Goal: Communication & Community: Answer question/provide support

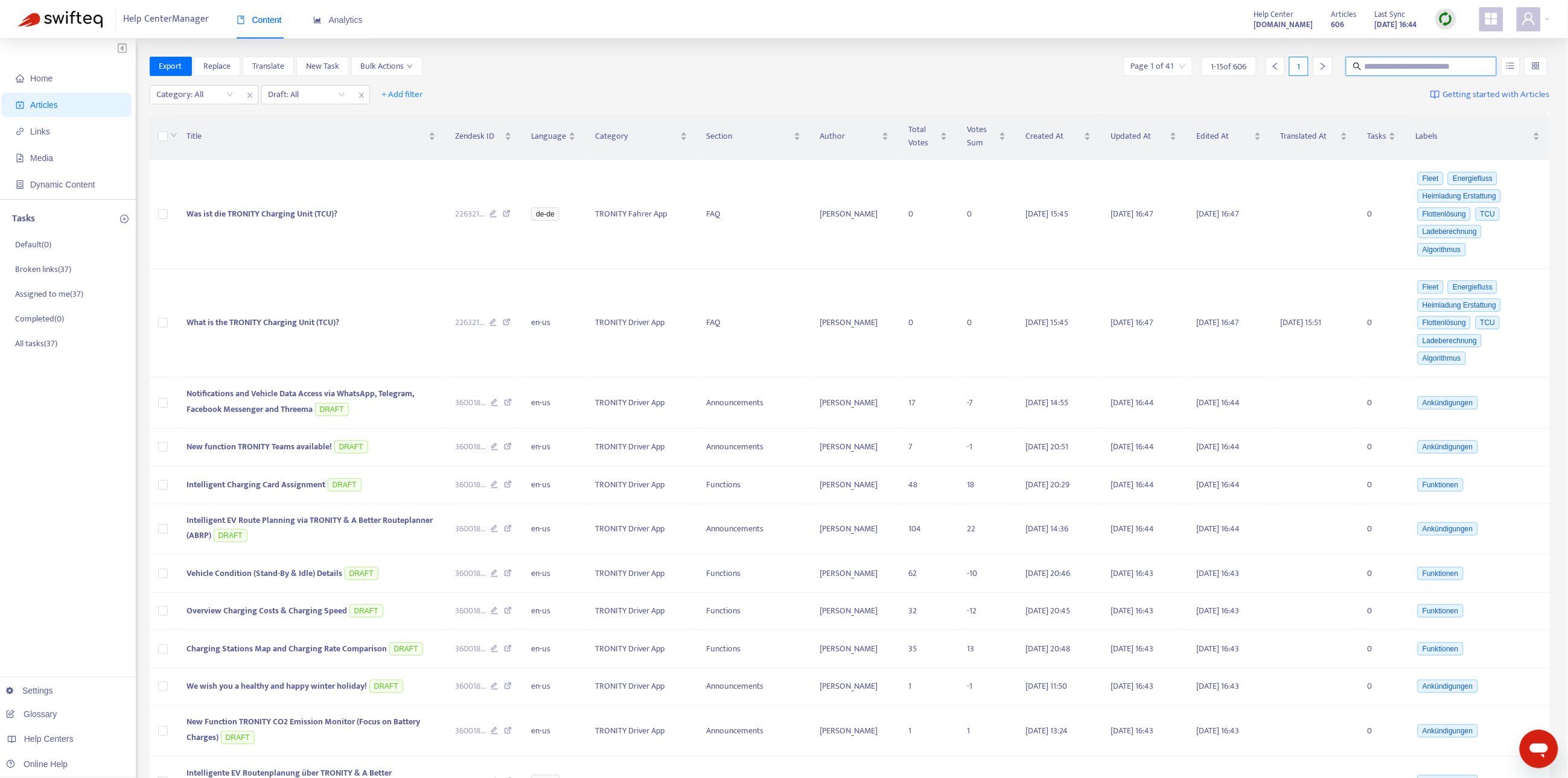
click at [1441, 12] on img at bounding box center [1446, 19] width 15 height 15
click at [1450, 48] on link "Quick Sync" at bounding box center [1471, 44] width 51 height 14
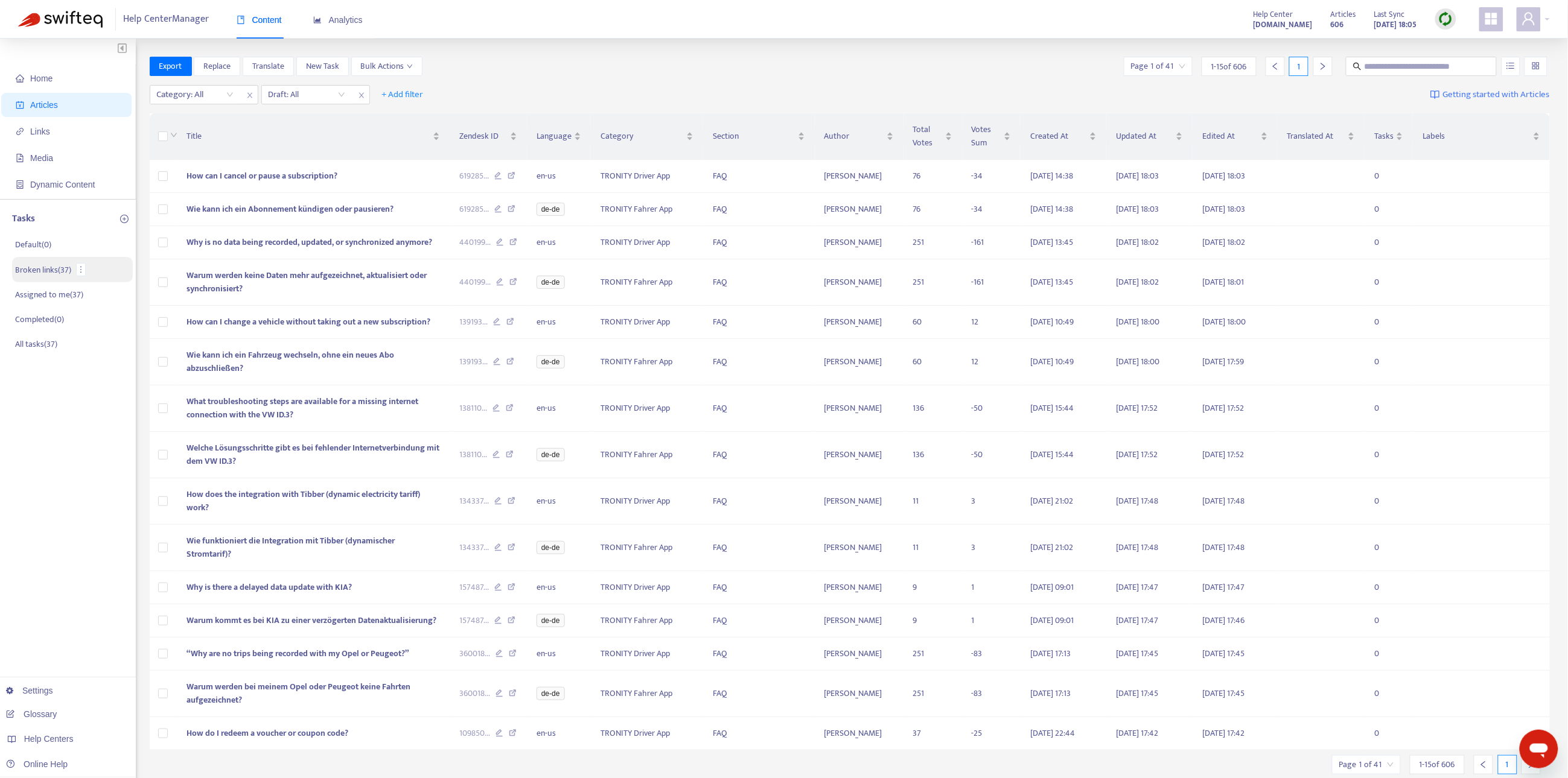
click at [47, 272] on p "Broken links ( 37 )" at bounding box center [43, 270] width 56 height 13
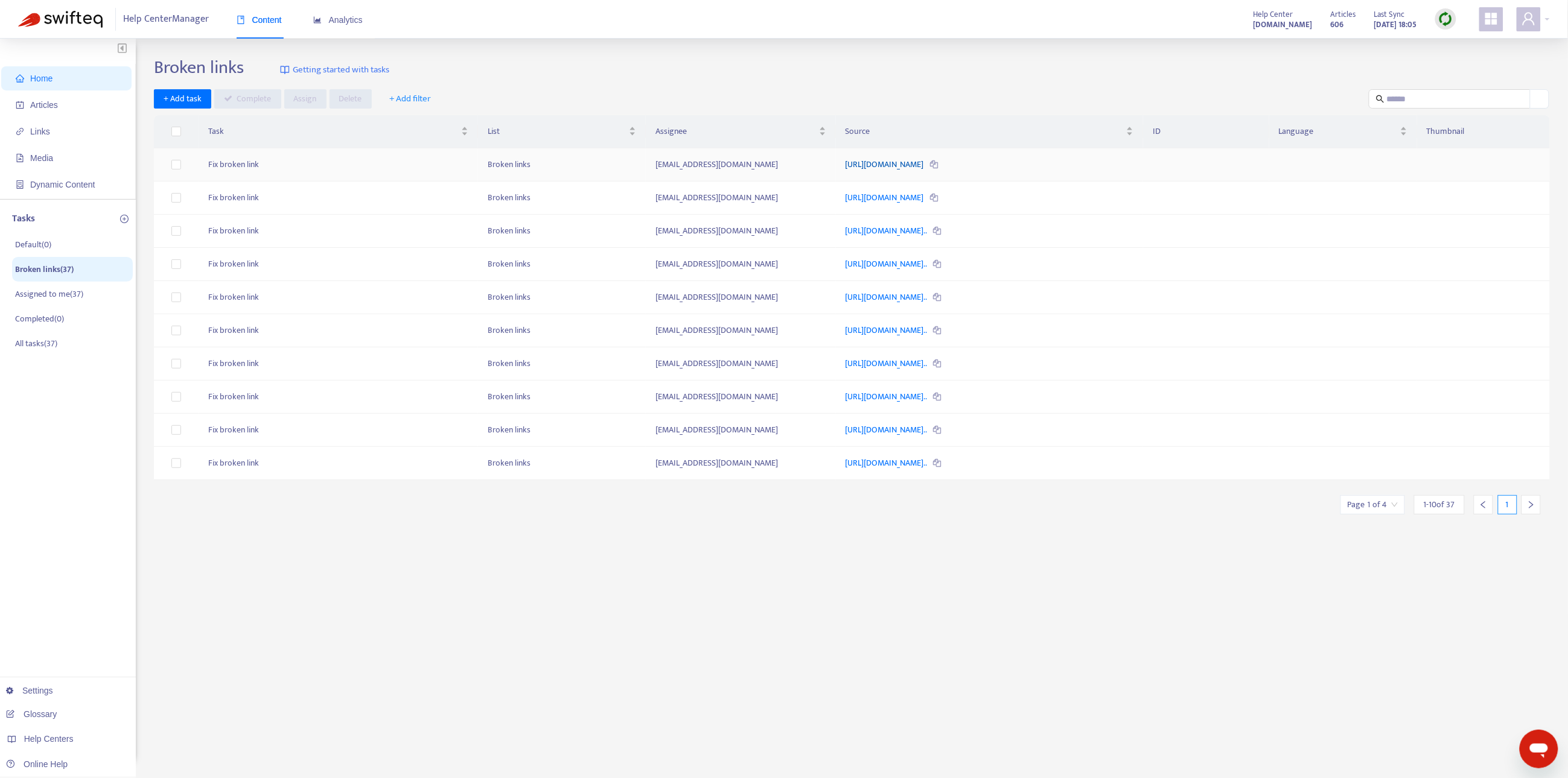
click at [894, 165] on link "[URL][DOMAIN_NAME]" at bounding box center [886, 164] width 81 height 14
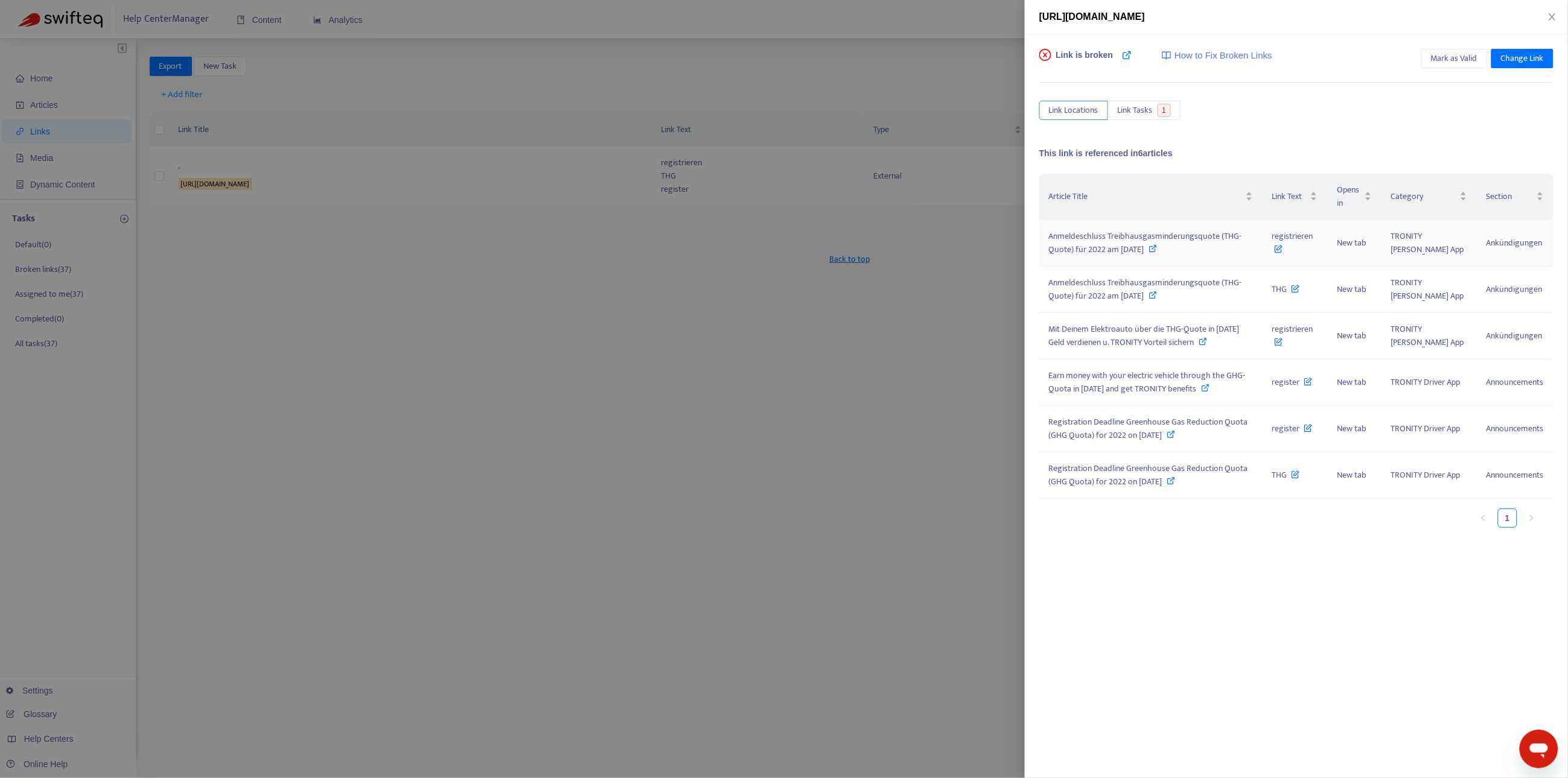
click at [1203, 249] on div "Anmeldeschluss Treibhausgasminderungsquote (THG-Quote) für 2022 am [DATE]" at bounding box center [1150, 244] width 204 height 27
click at [1139, 111] on span "Link Tasks" at bounding box center [1135, 110] width 35 height 13
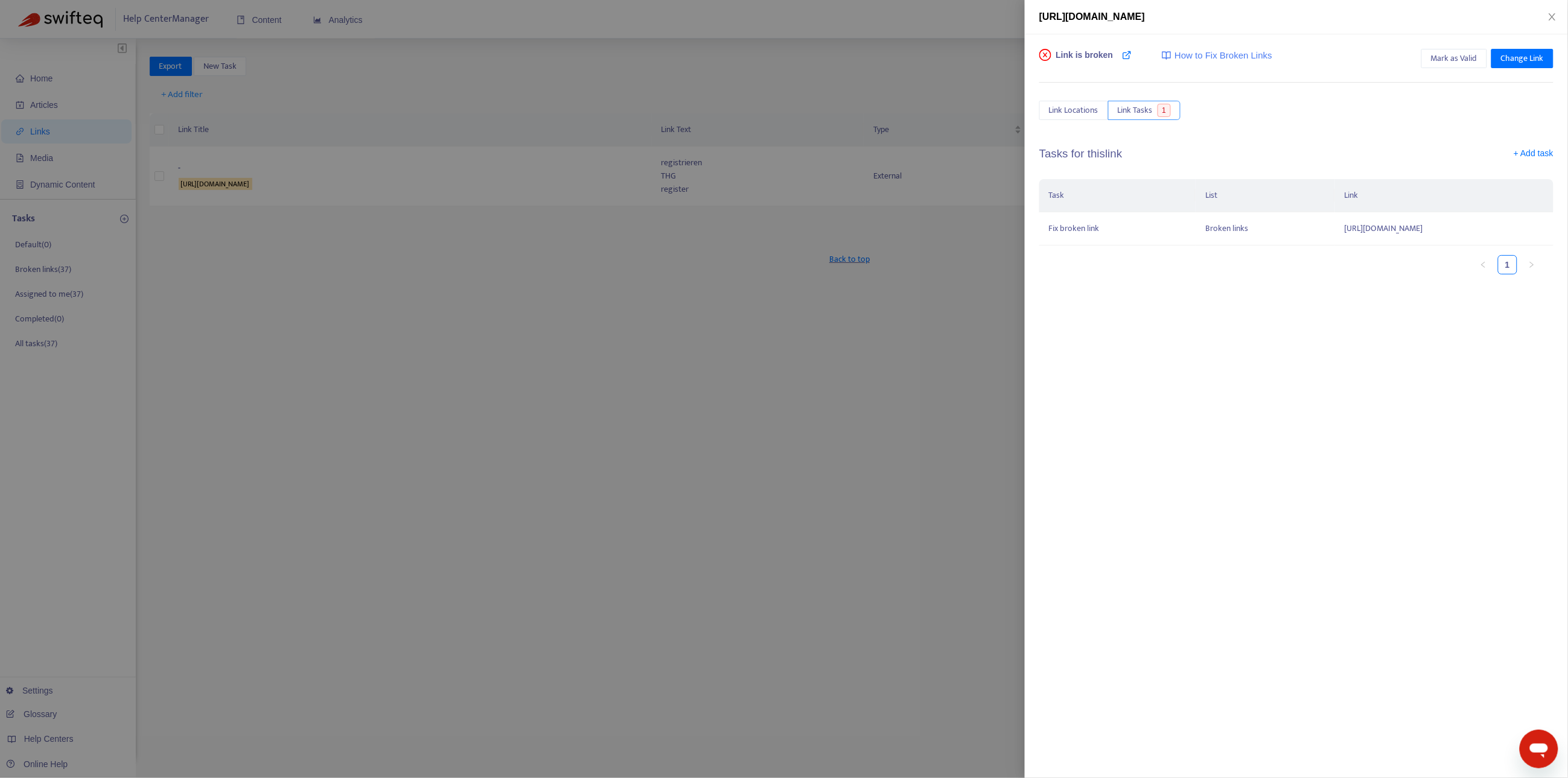
click at [1139, 111] on span "Link Tasks" at bounding box center [1135, 110] width 35 height 13
click at [1075, 118] on button "Link Locations" at bounding box center [1074, 111] width 69 height 19
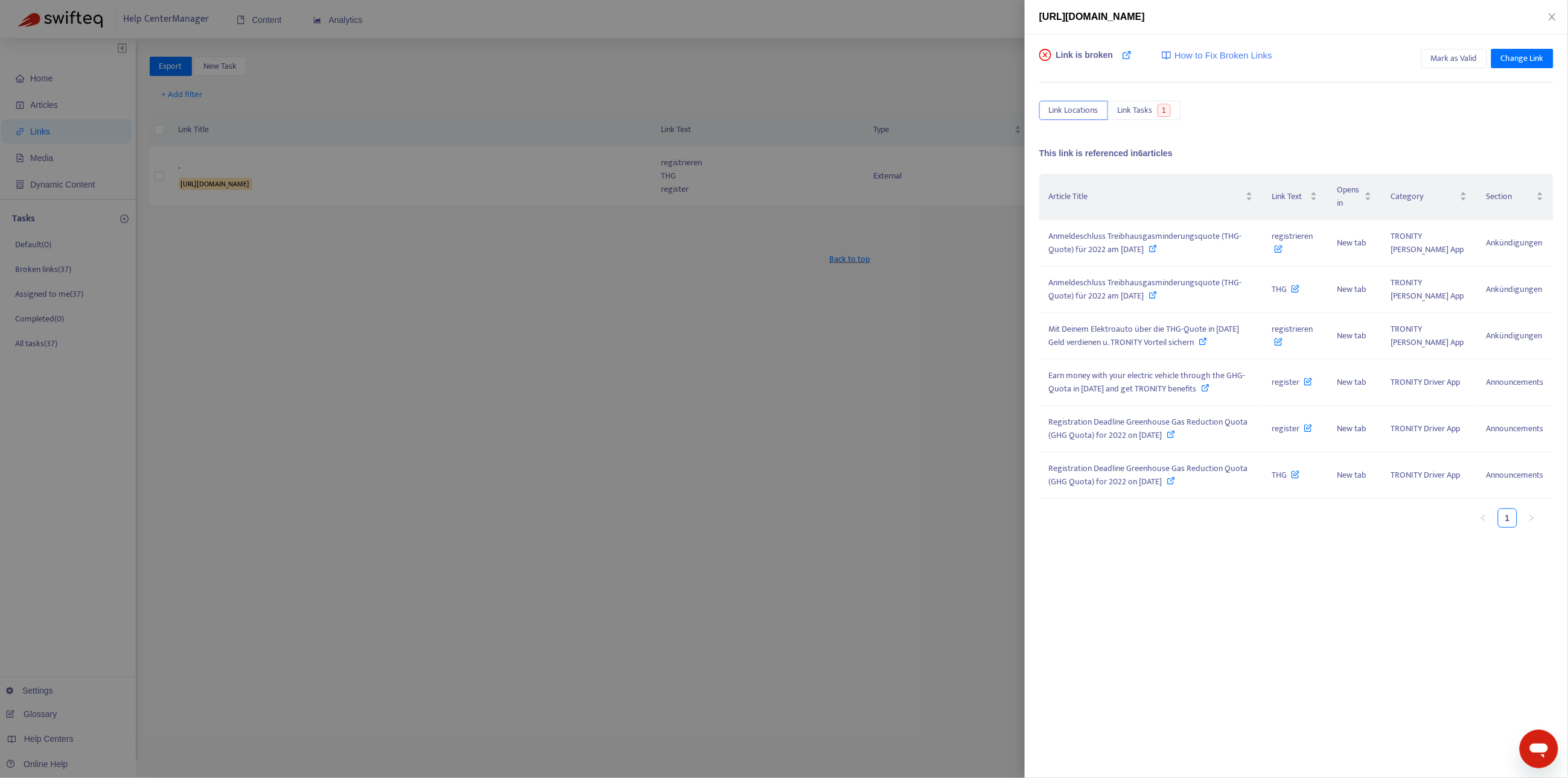
click at [1142, 17] on span "[URL][DOMAIN_NAME]" at bounding box center [1092, 17] width 106 height 10
click at [1145, 108] on span "Link Tasks" at bounding box center [1135, 110] width 35 height 13
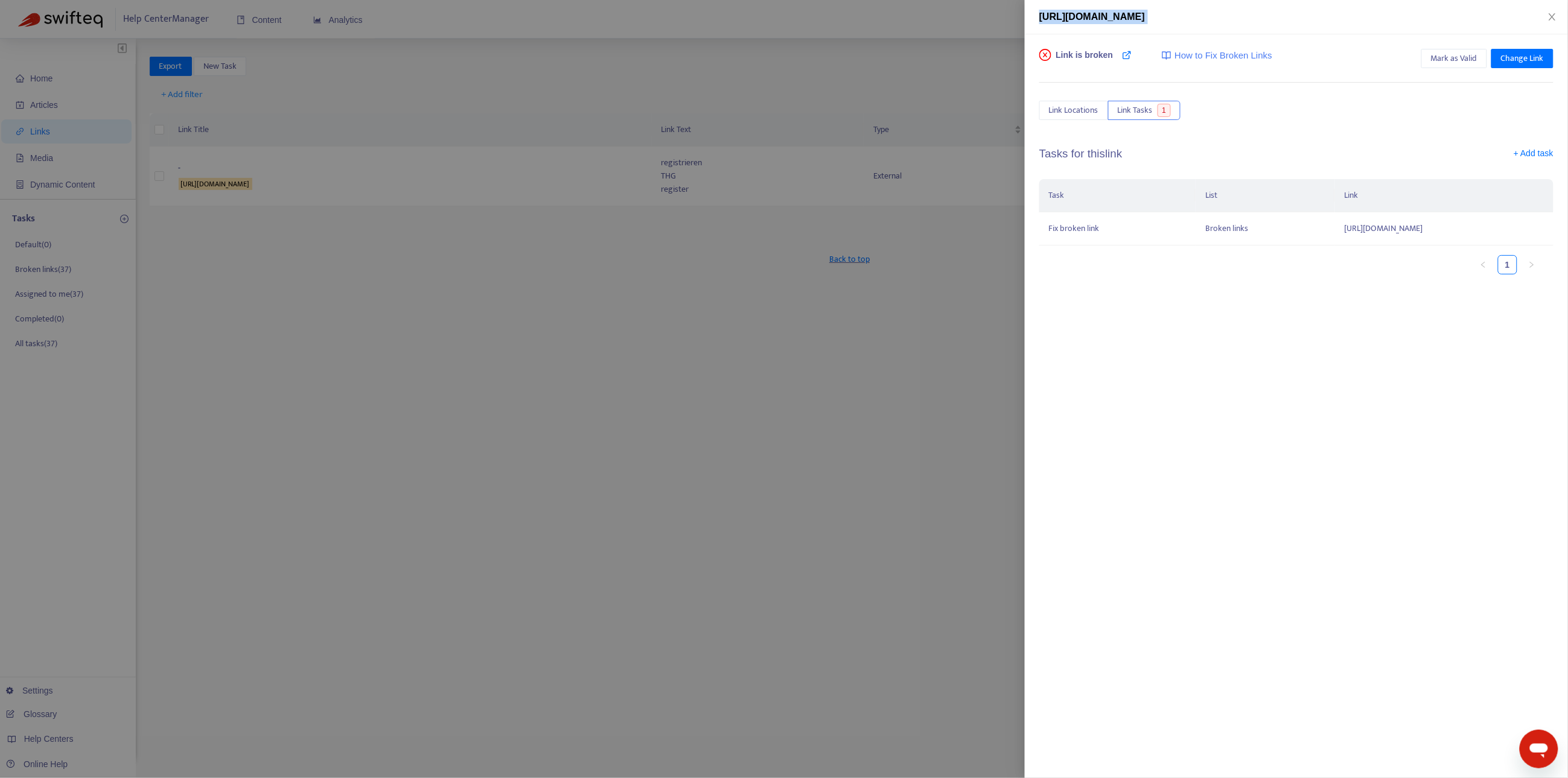
click at [710, 417] on div at bounding box center [784, 389] width 1568 height 778
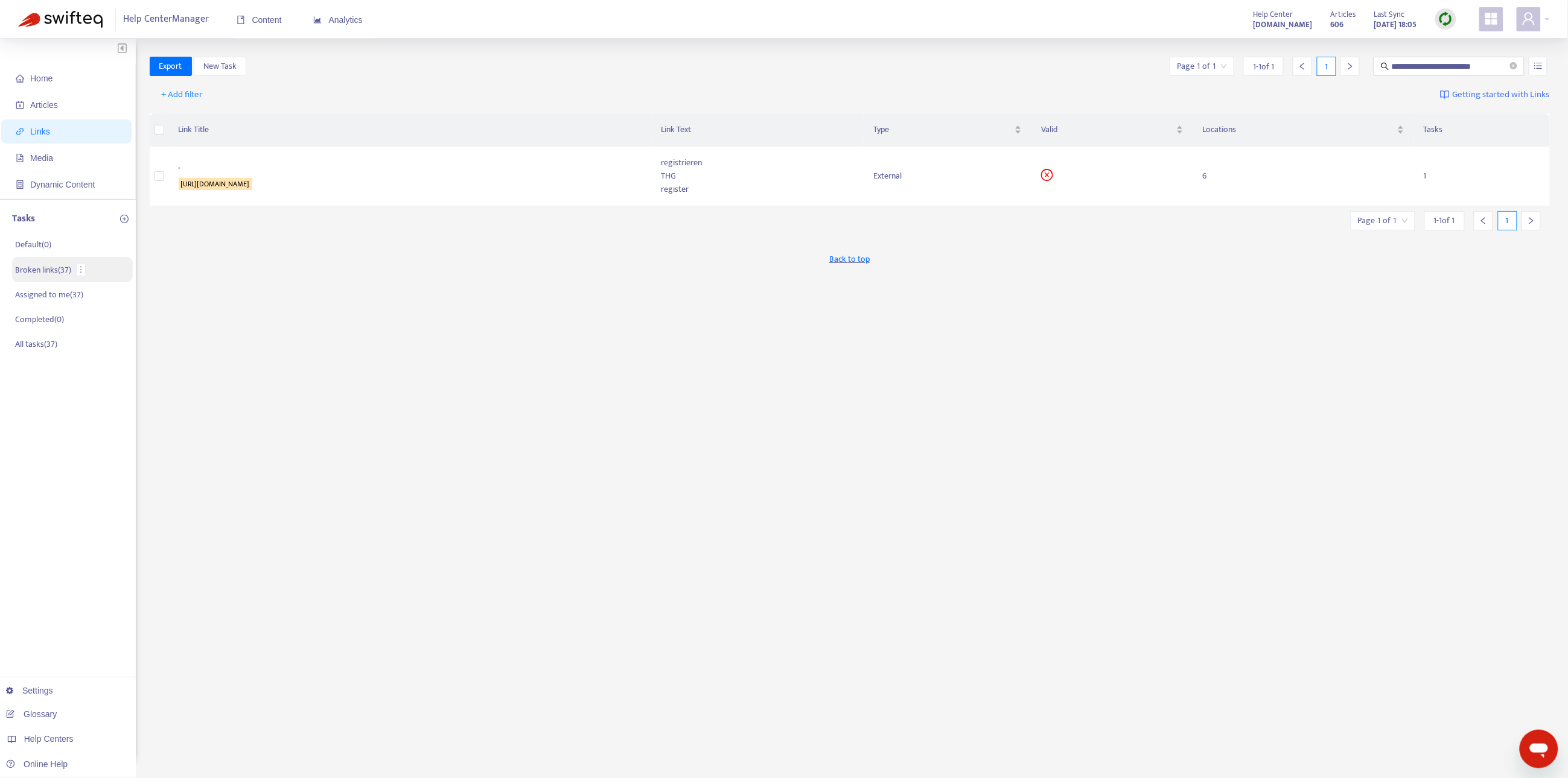
click at [70, 268] on p "Broken links ( 37 )" at bounding box center [43, 270] width 56 height 13
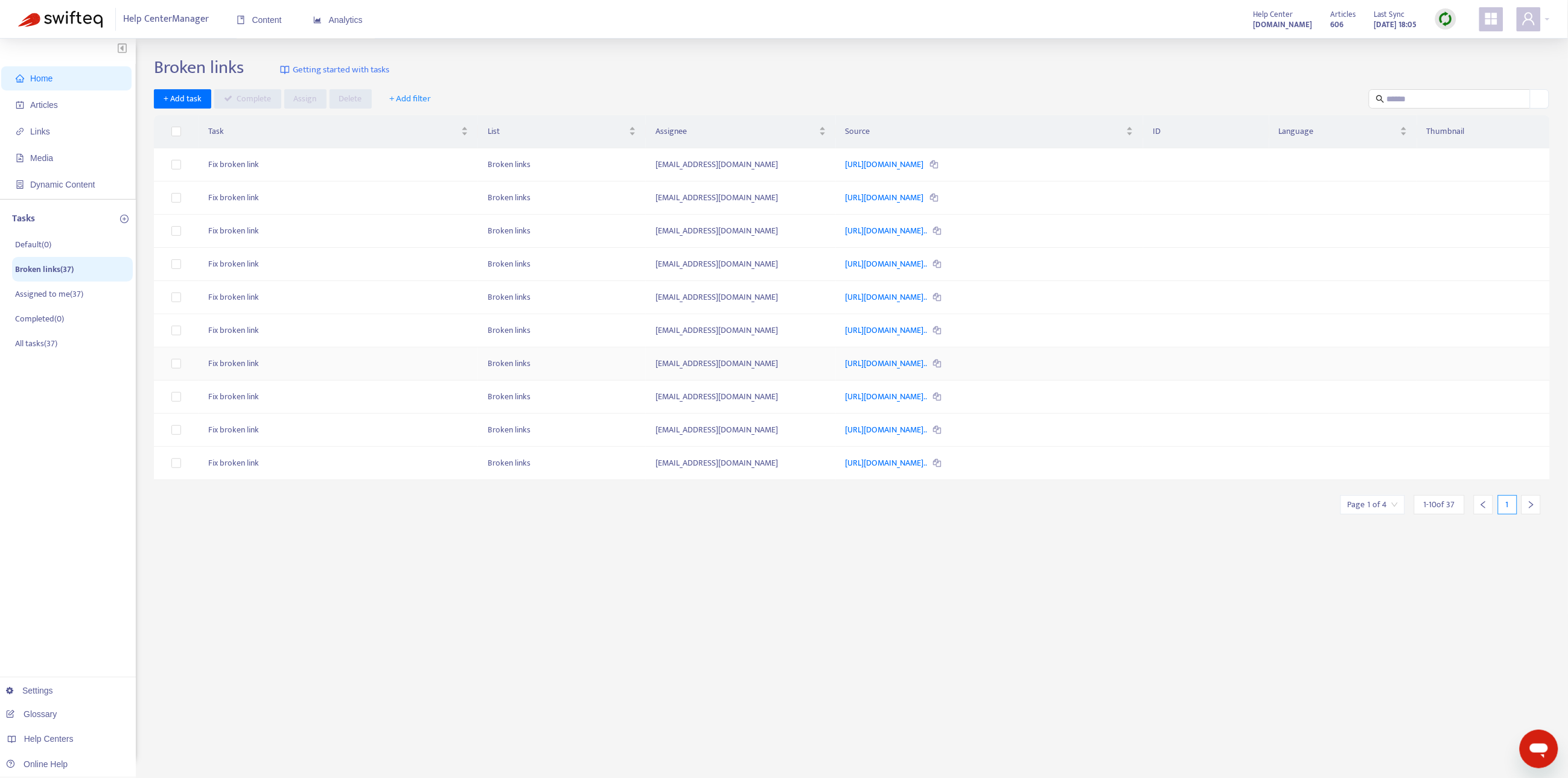
scroll to position [38, 0]
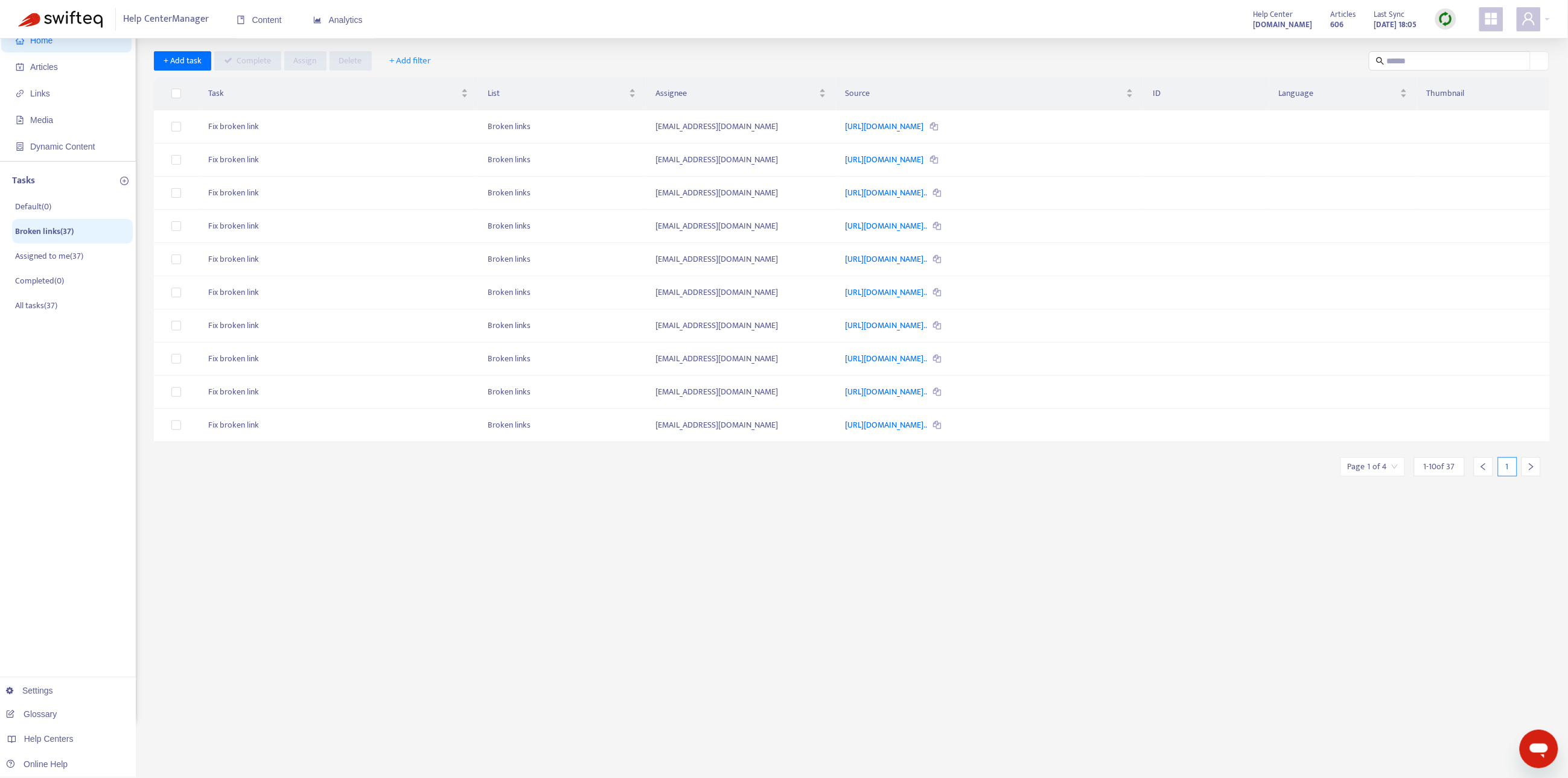
click at [1370, 472] on input "search" at bounding box center [1372, 467] width 50 height 18
click at [1323, 521] on span "10" at bounding box center [1343, 530] width 76 height 18
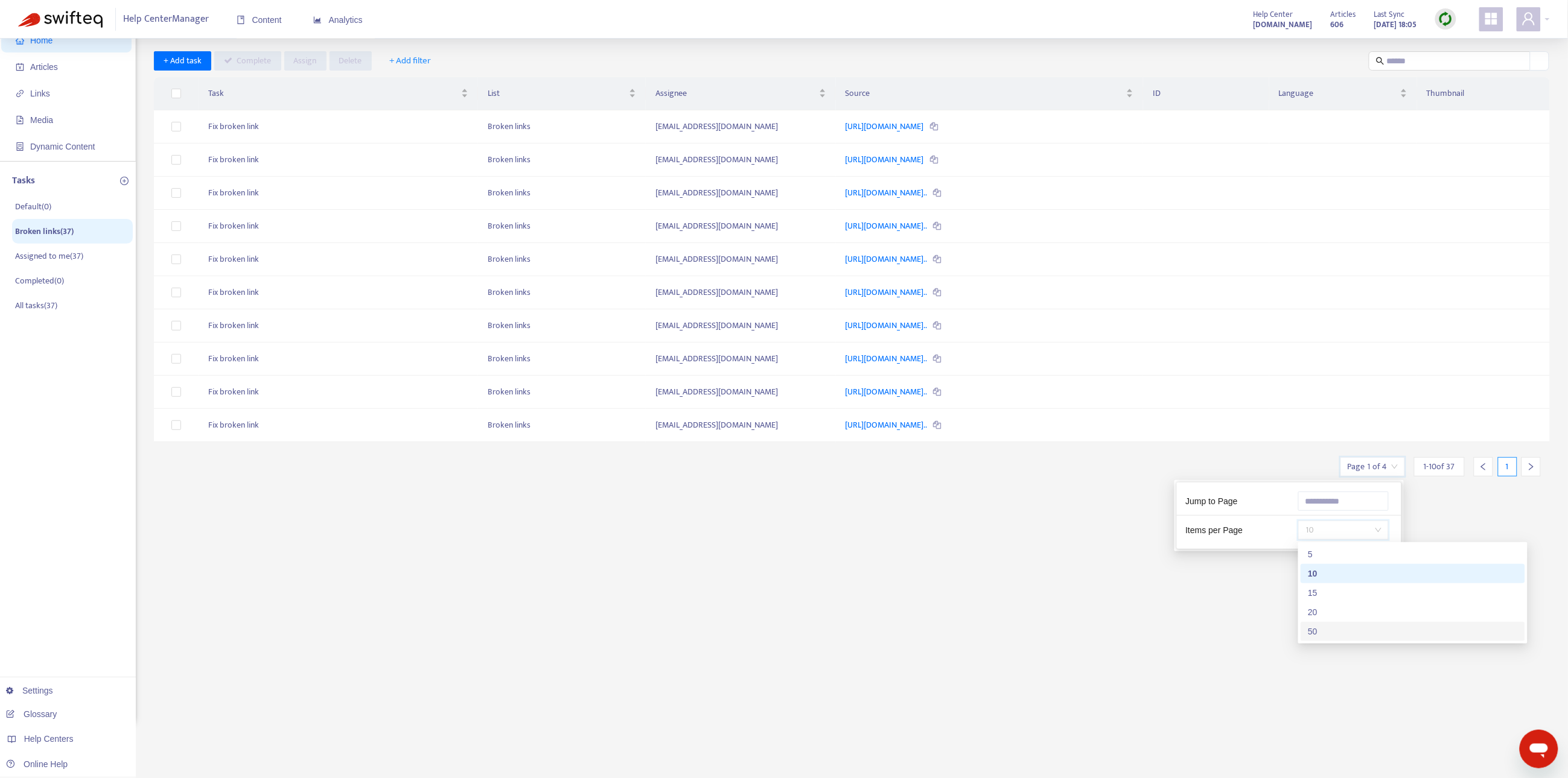
click at [1321, 628] on div "50" at bounding box center [1413, 632] width 210 height 13
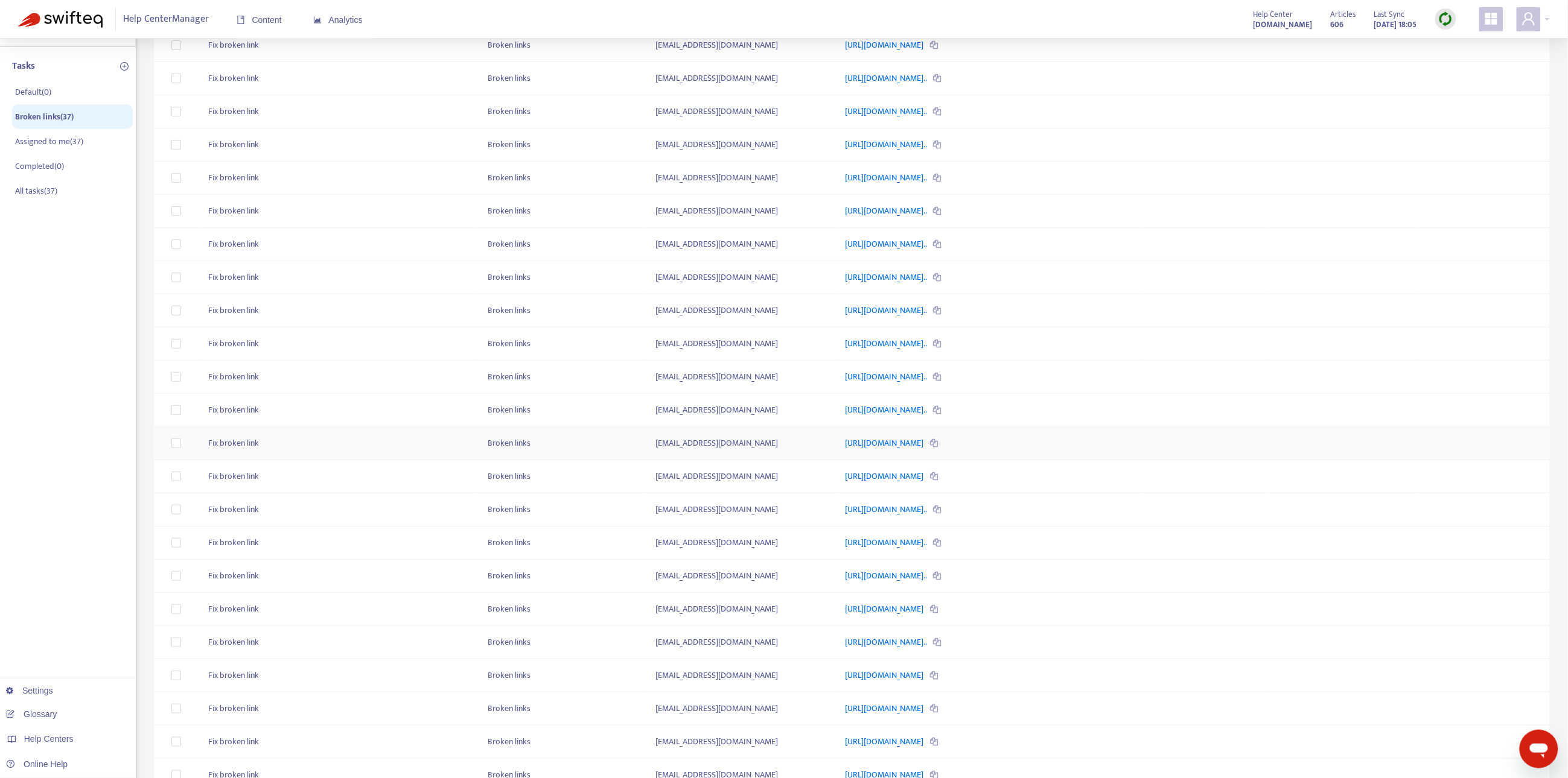
scroll to position [0, 0]
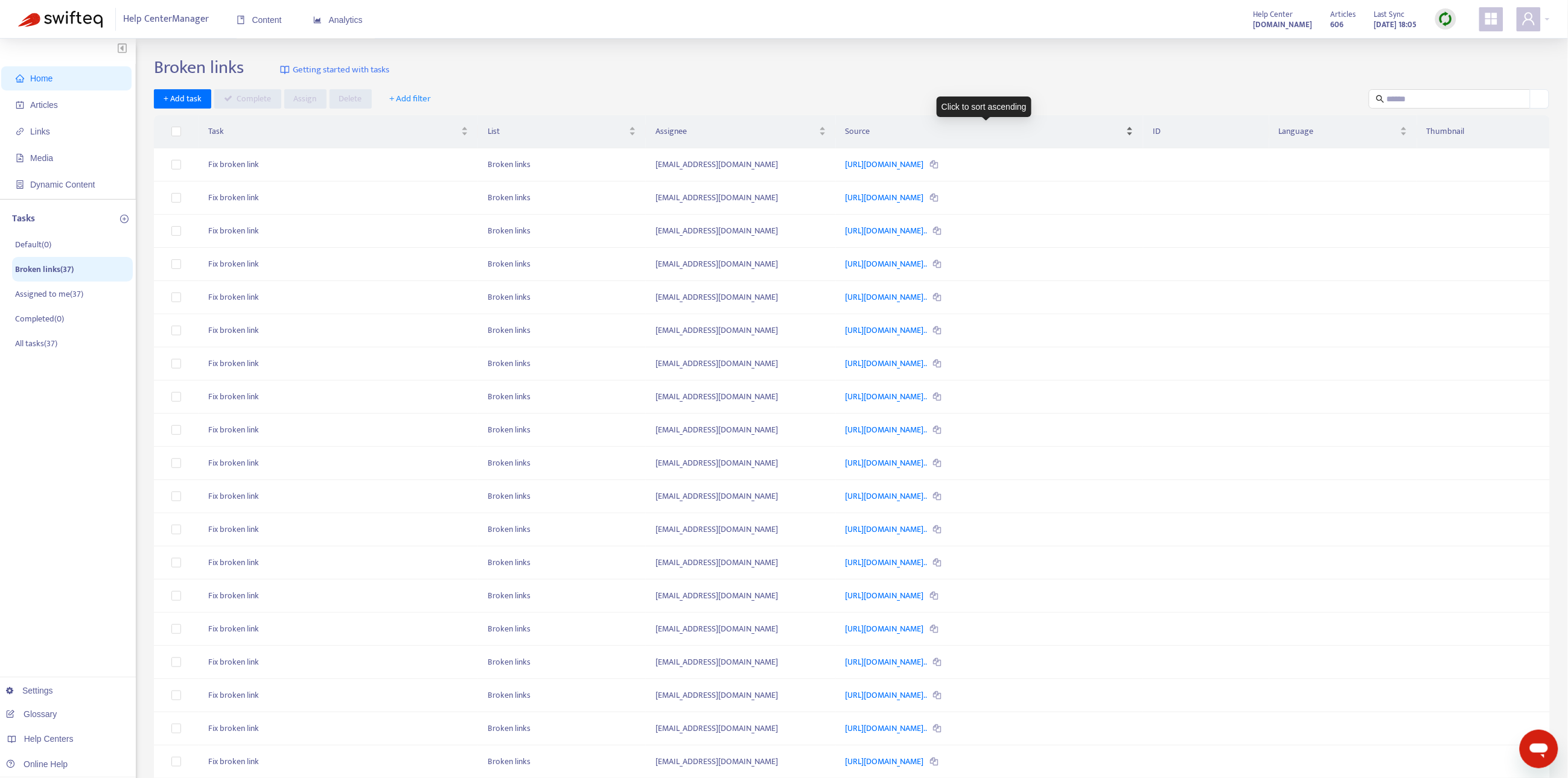
click at [845, 127] on span "Source" at bounding box center [984, 131] width 278 height 13
click at [845, 130] on span "Source" at bounding box center [984, 131] width 278 height 13
click at [1034, 129] on span "Source" at bounding box center [984, 131] width 278 height 13
click at [1133, 133] on div "Source" at bounding box center [989, 131] width 288 height 13
click at [1133, 129] on div "Source" at bounding box center [989, 131] width 288 height 13
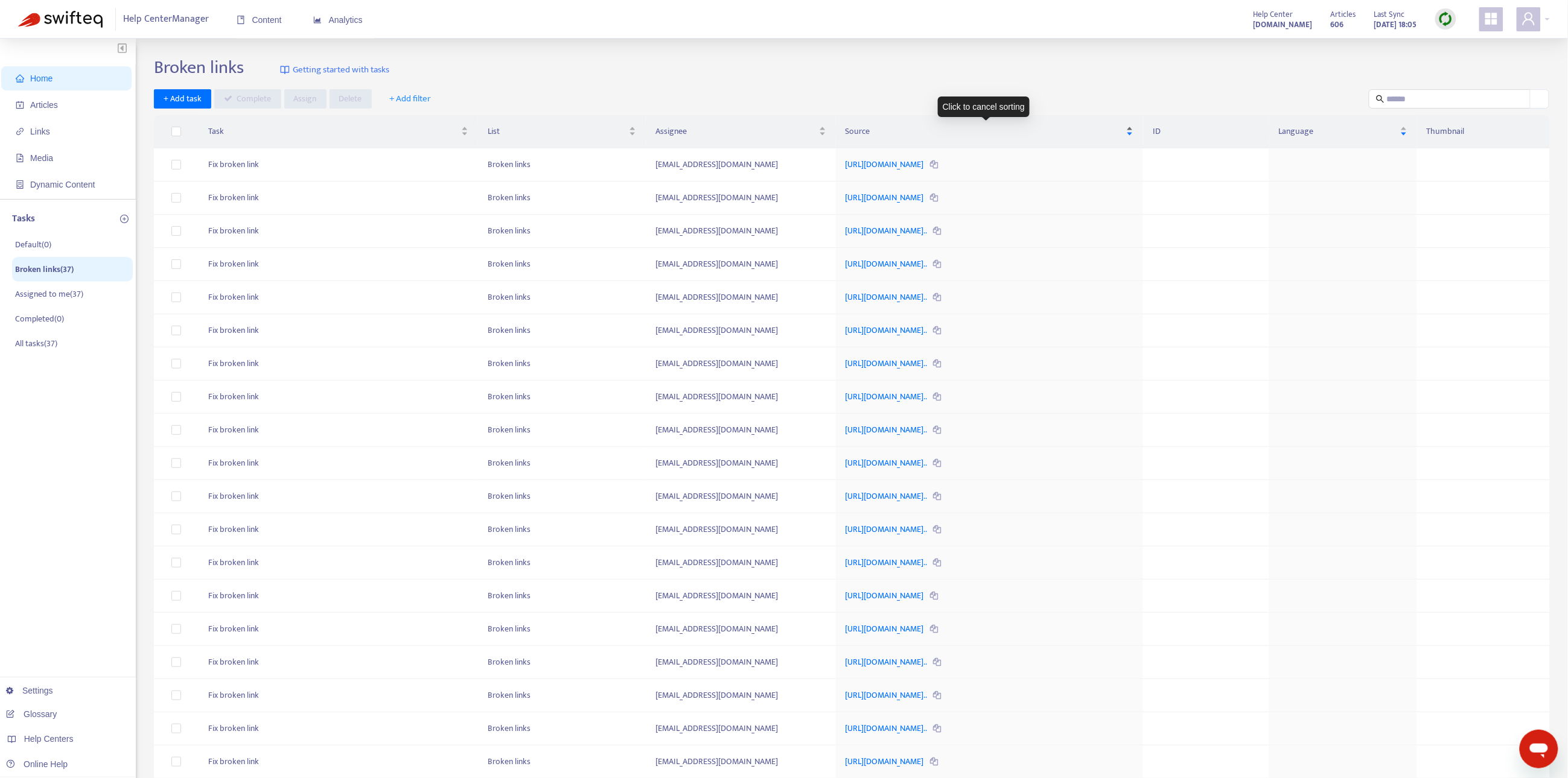
click at [1133, 129] on div "Source" at bounding box center [989, 131] width 288 height 13
click at [1133, 128] on div "Source" at bounding box center [989, 131] width 288 height 13
click at [845, 195] on link "[URL][DOMAIN_NAME]" at bounding box center [886, 198] width 81 height 14
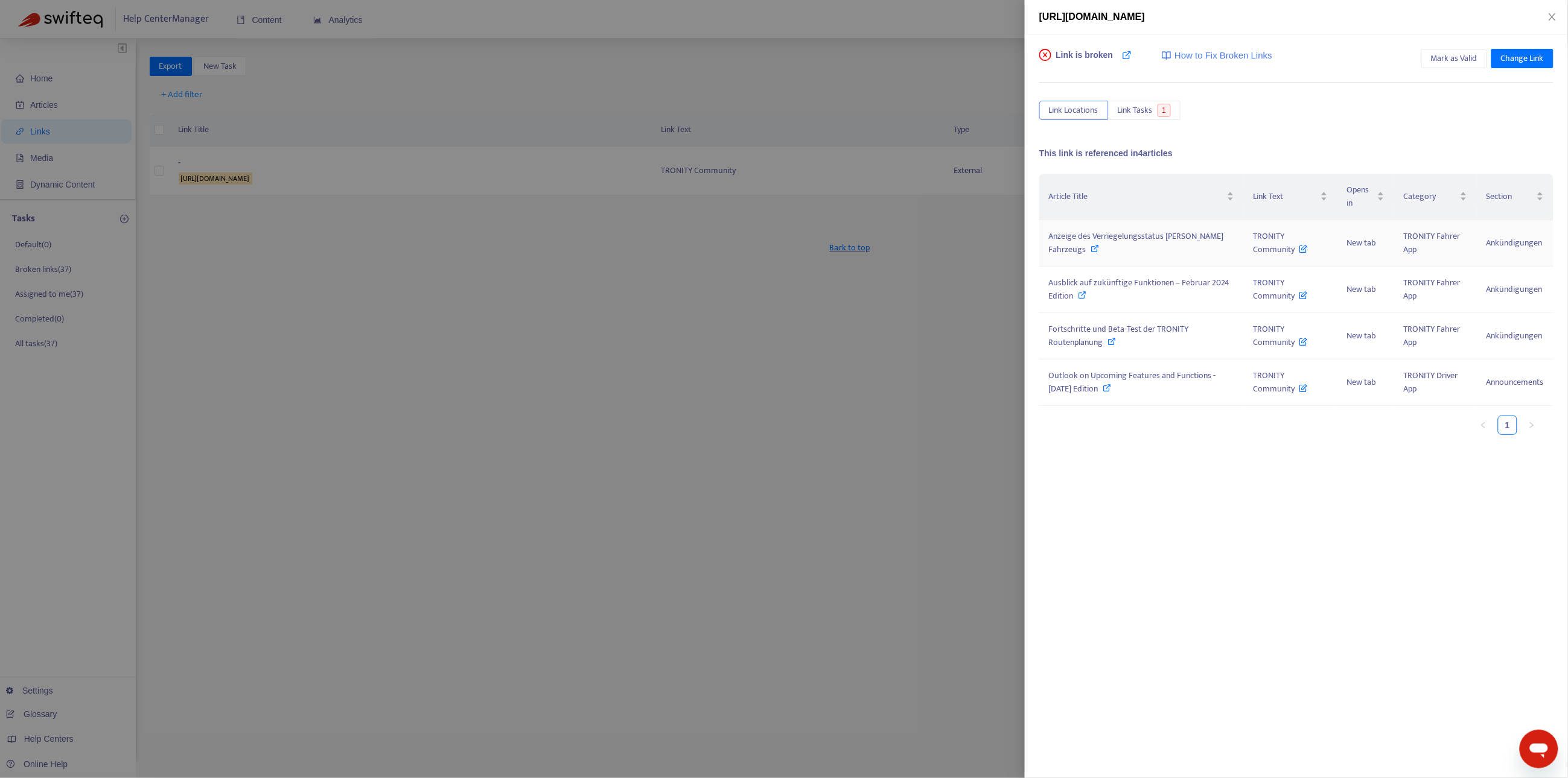
click at [1195, 249] on div "Anzeige des Verriegelungsstatus Deines Fahrzeugs" at bounding box center [1141, 244] width 185 height 27
click at [429, 309] on div at bounding box center [784, 389] width 1568 height 778
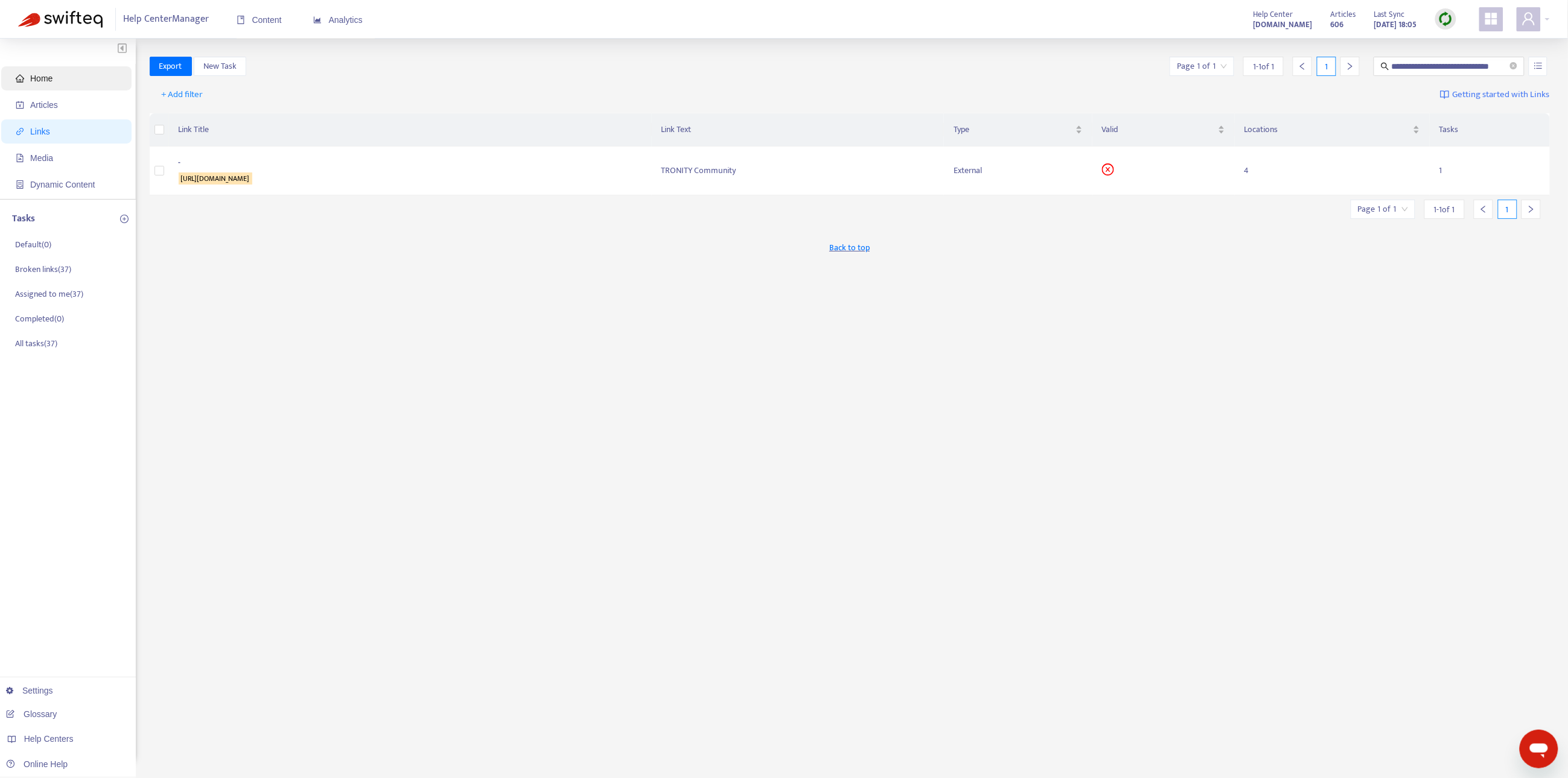
click at [59, 78] on span "Home" at bounding box center [69, 79] width 106 height 24
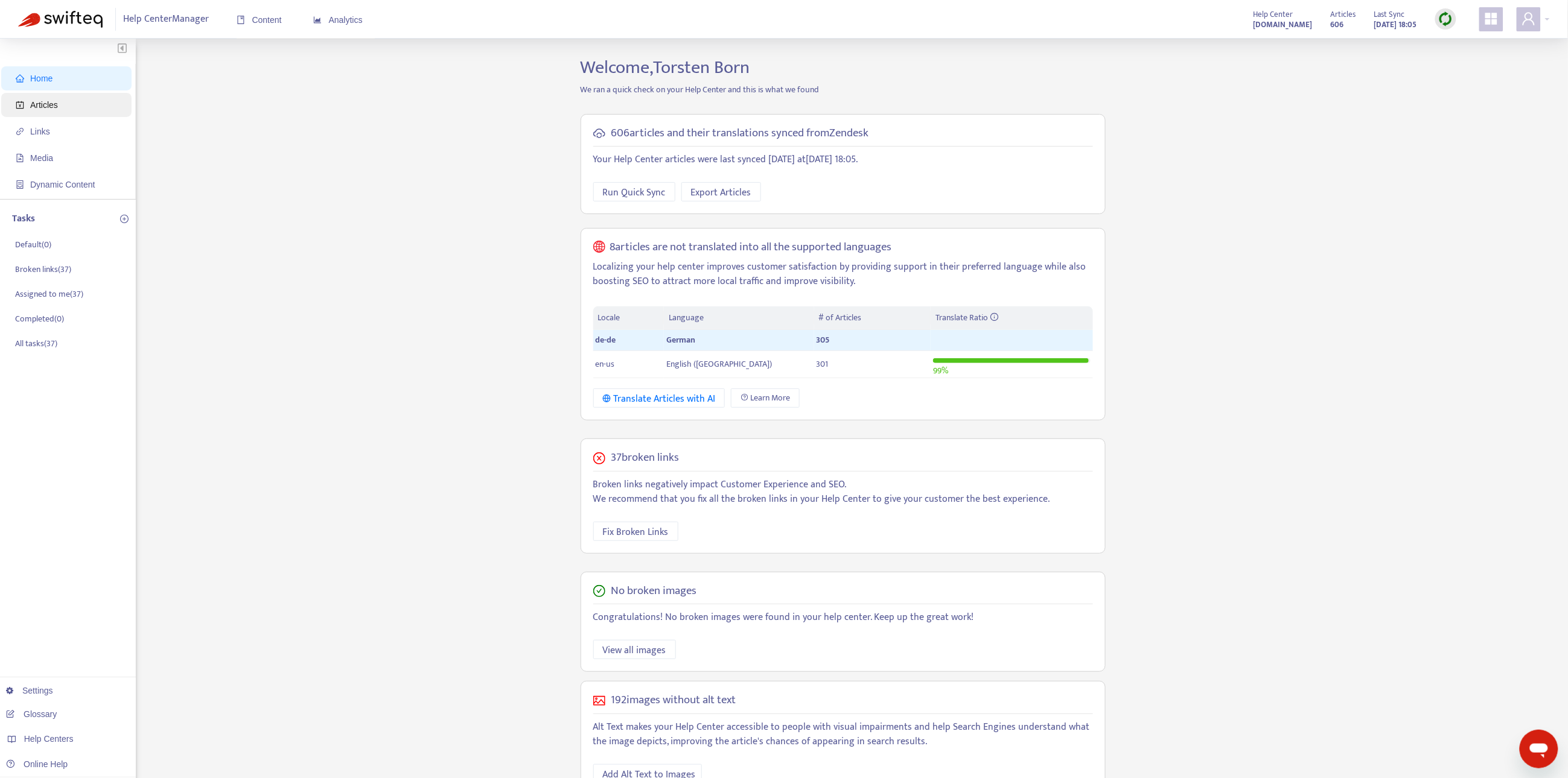
click at [58, 100] on span "Articles" at bounding box center [43, 105] width 27 height 10
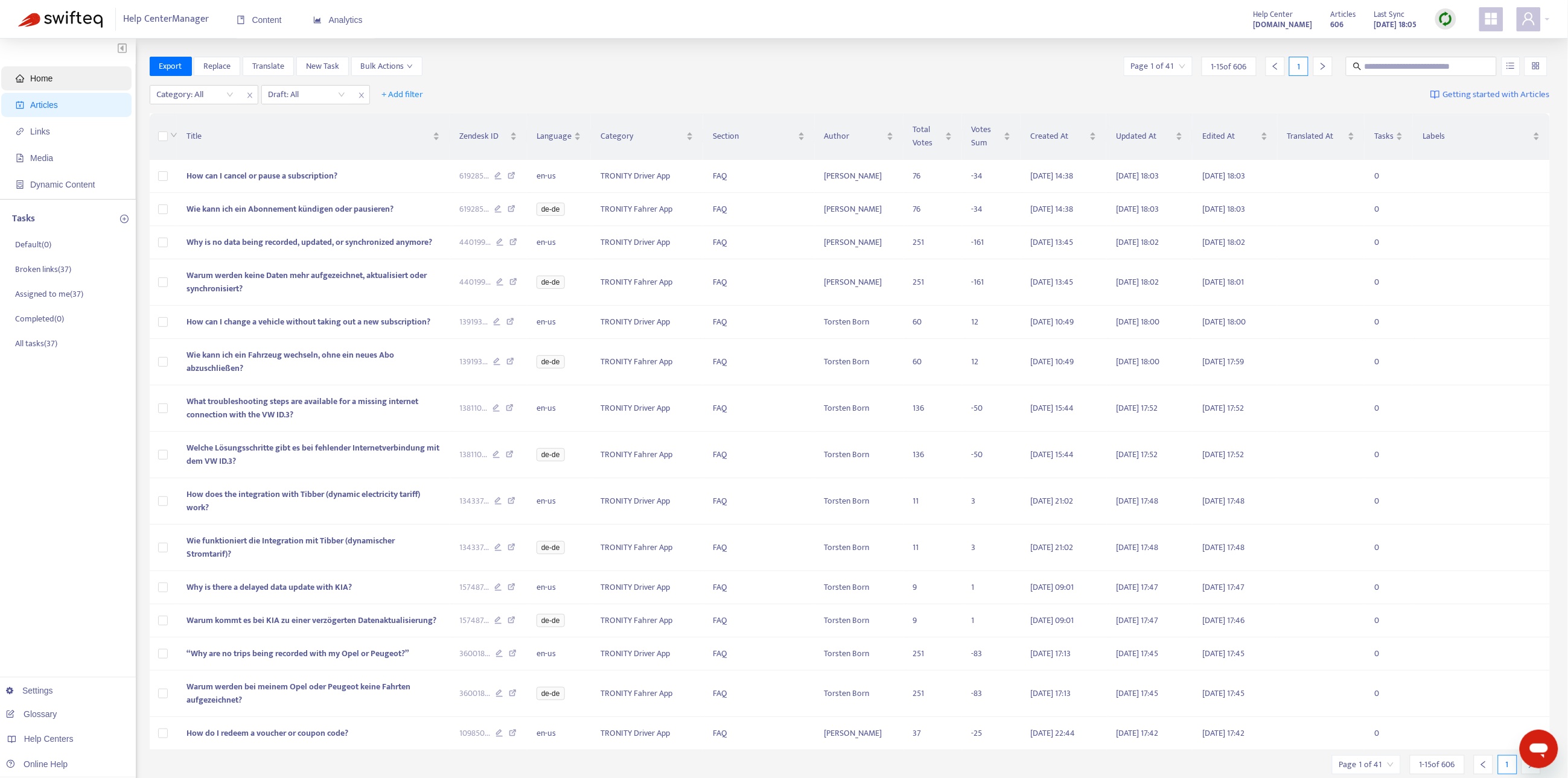
click at [56, 80] on span "Home" at bounding box center [69, 79] width 106 height 24
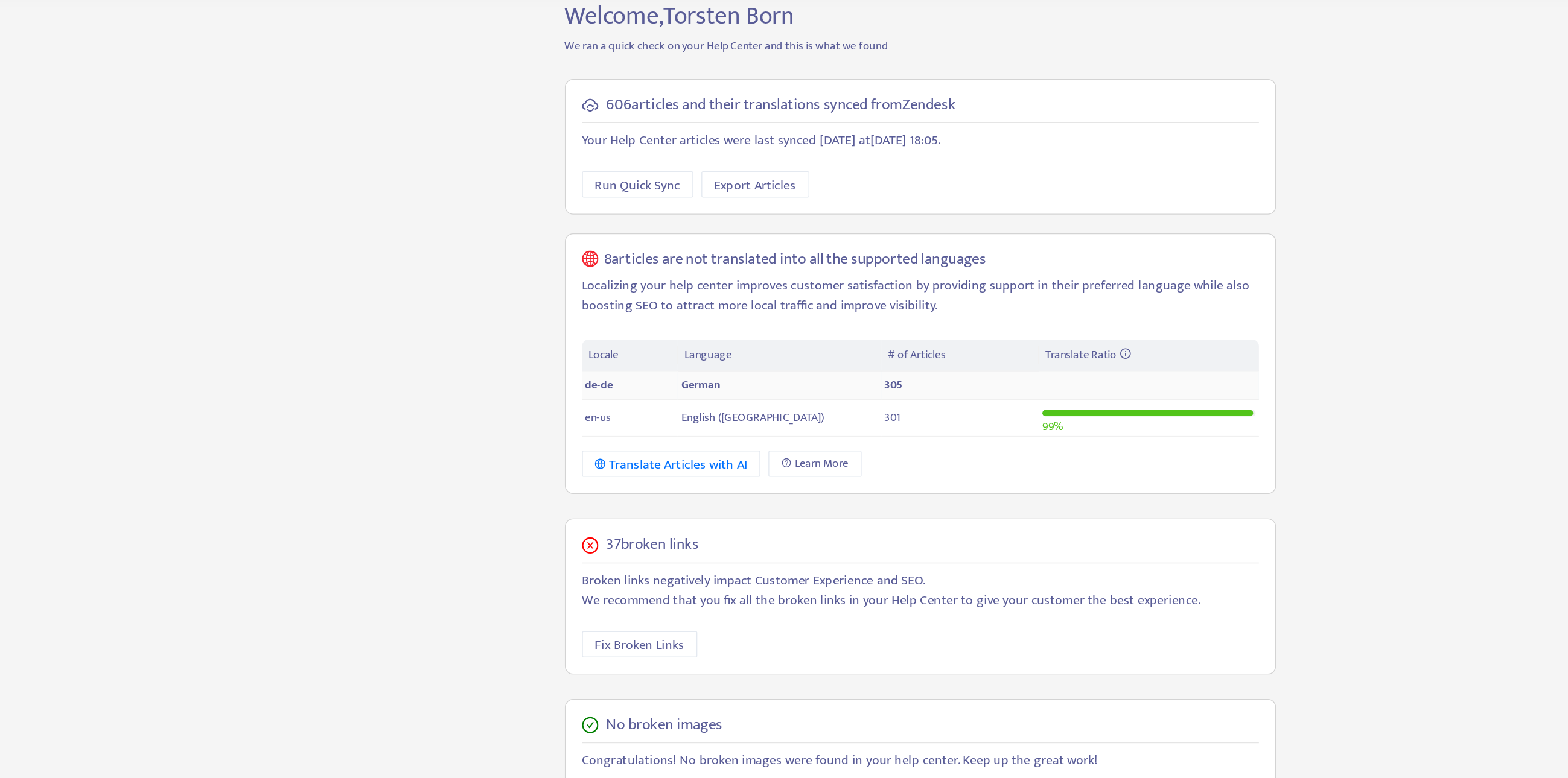
click at [697, 337] on td "German" at bounding box center [739, 340] width 150 height 21
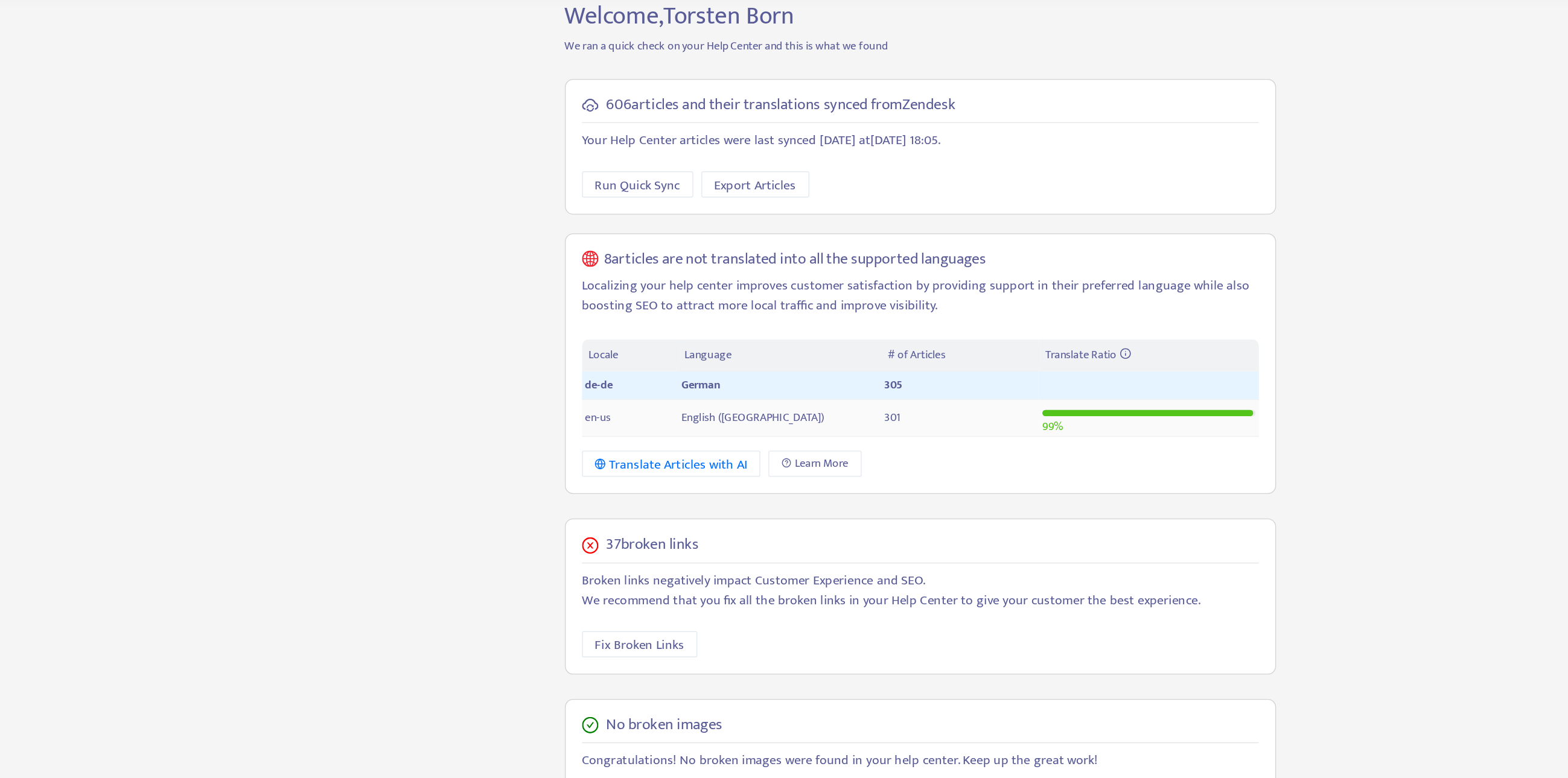
click at [687, 355] on td "English (USA)" at bounding box center [739, 364] width 150 height 27
click at [691, 361] on span "English (USA)" at bounding box center [719, 364] width 106 height 14
click at [982, 367] on div at bounding box center [1011, 360] width 157 height 13
click at [705, 351] on td "English (USA)" at bounding box center [739, 364] width 150 height 27
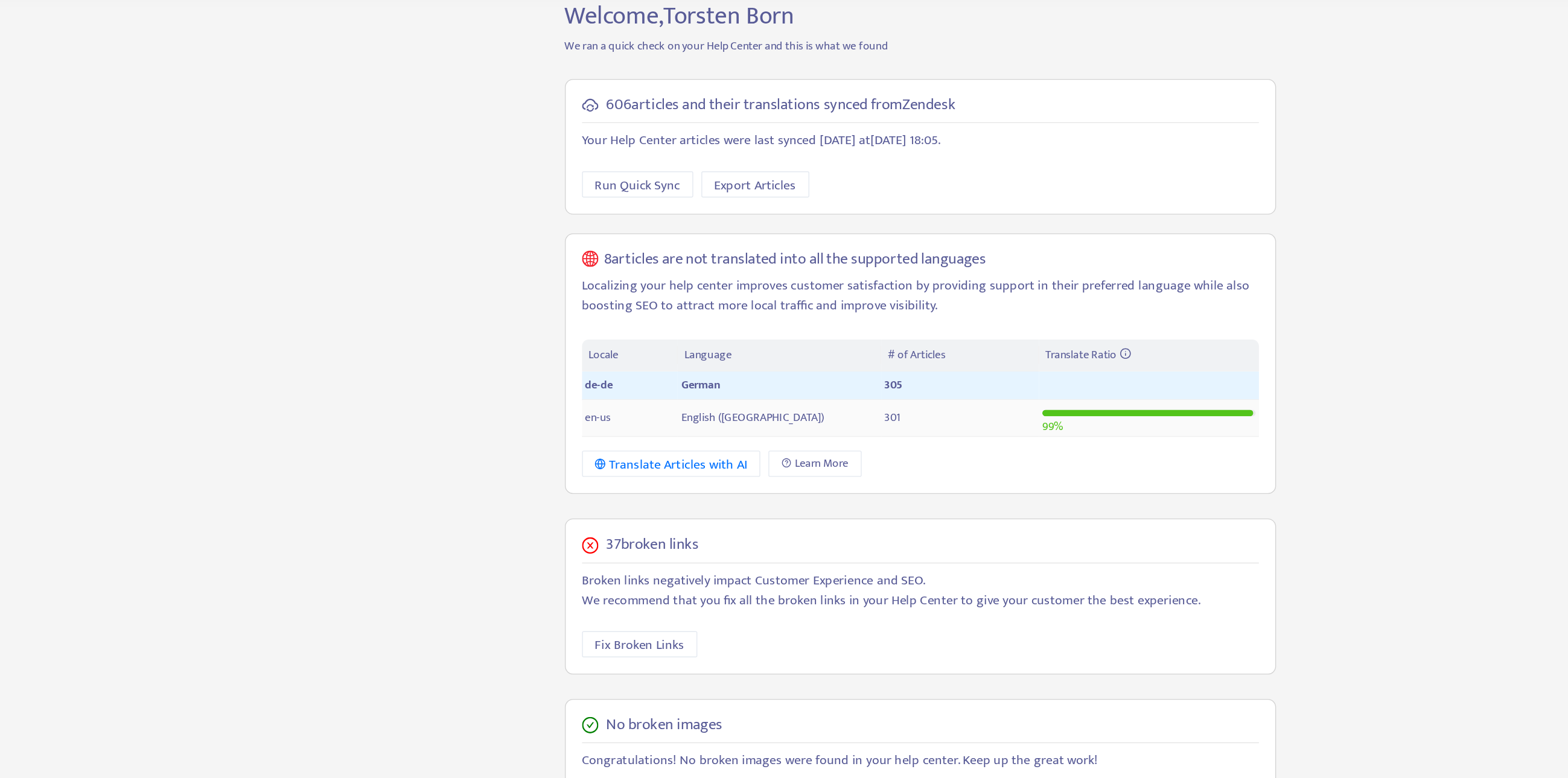
click at [698, 362] on span "English (USA)" at bounding box center [719, 364] width 106 height 14
click at [752, 392] on span "Learn More" at bounding box center [770, 398] width 40 height 13
click at [661, 396] on div "Translate Articles with AI" at bounding box center [659, 399] width 113 height 15
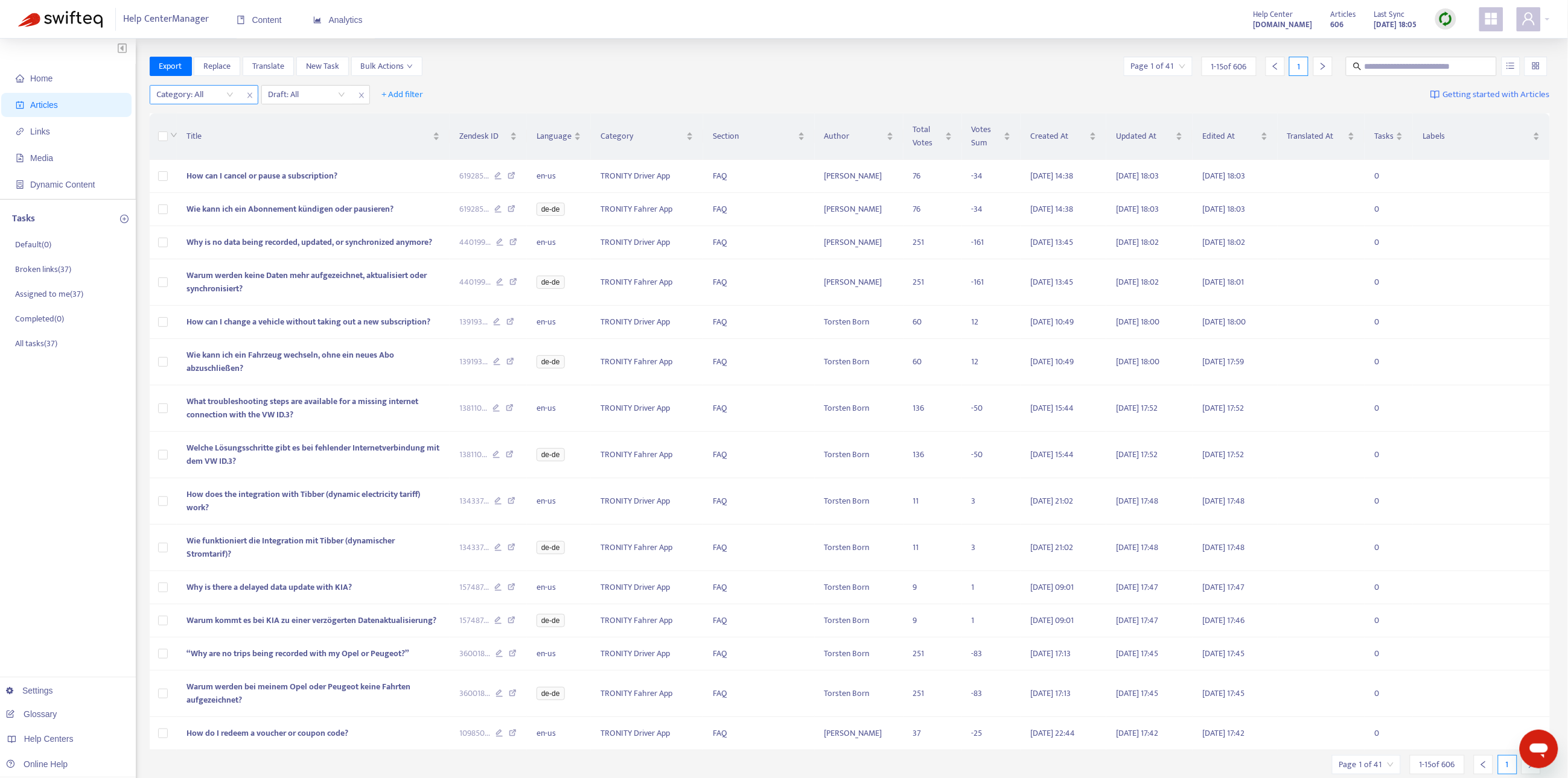
click at [231, 103] on div "Category: All" at bounding box center [195, 95] width 90 height 18
click at [466, 94] on div "Category: All Draft: All + Add filter Getting started with Articles" at bounding box center [850, 95] width 1400 height 28
click at [343, 91] on input "search" at bounding box center [307, 95] width 77 height 18
click at [358, 93] on icon "close" at bounding box center [361, 95] width 7 height 7
click at [309, 93] on span "+ Add filter" at bounding box center [291, 95] width 42 height 15
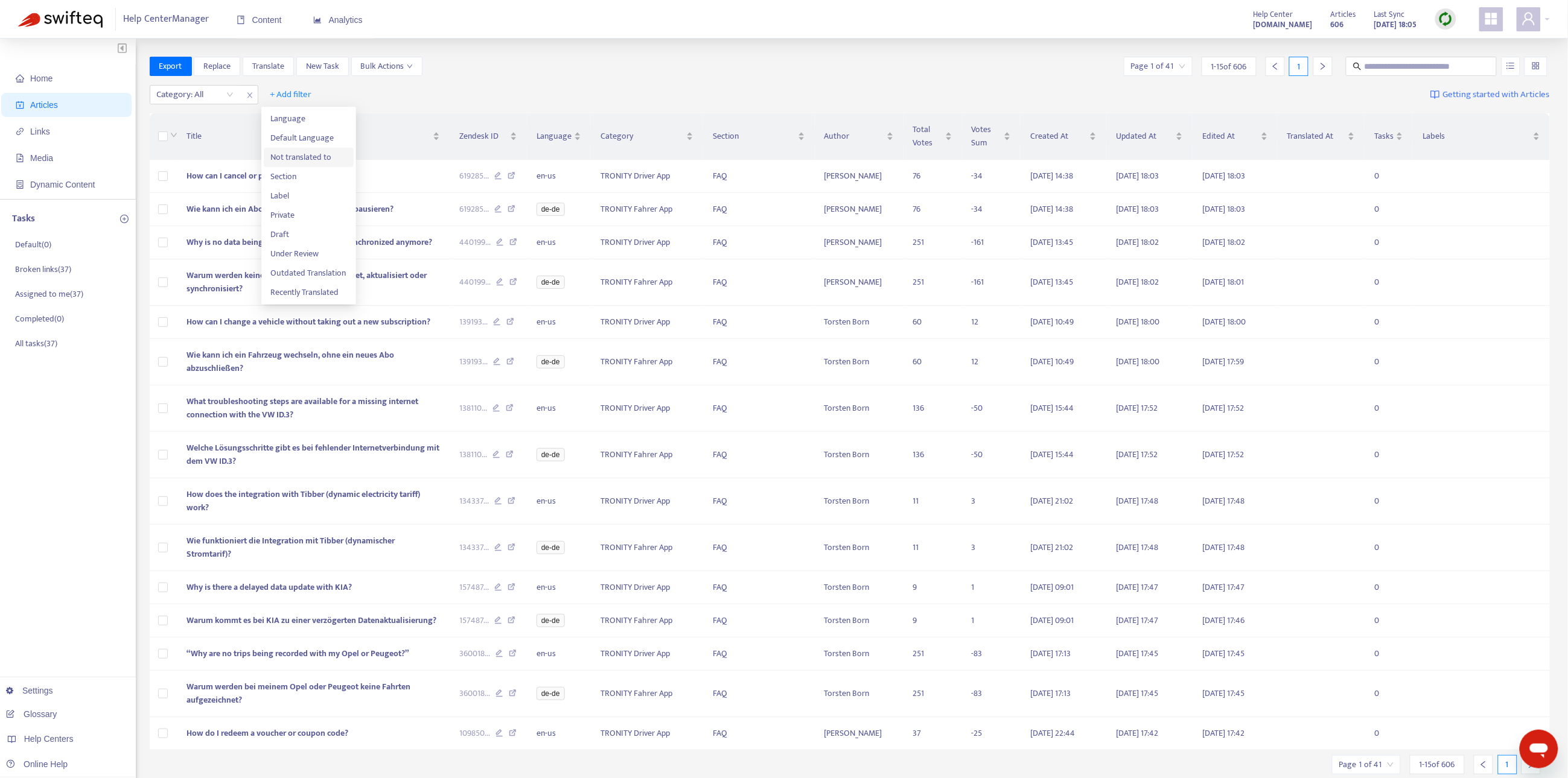
click at [314, 152] on span "Not translated to" at bounding box center [309, 157] width 75 height 13
click at [542, 85] on div "Category: All Not translated to + Add filter Getting started with Articles" at bounding box center [850, 95] width 1400 height 28
click at [339, 95] on div "Not translated to" at bounding box center [307, 95] width 90 height 18
click at [337, 119] on div "en-us" at bounding box center [377, 119] width 210 height 13
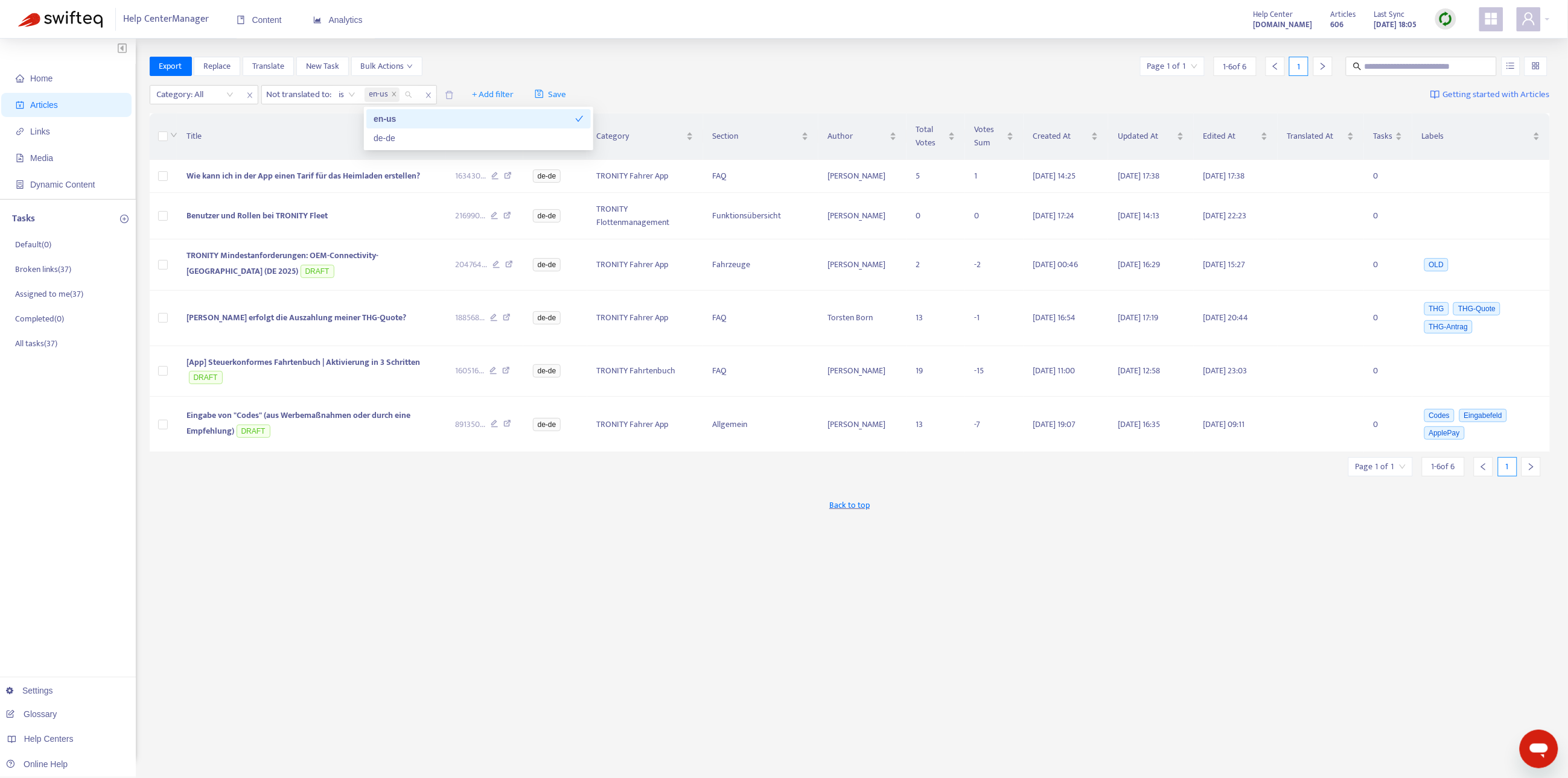
click at [462, 611] on div "Export Replace Translate New Task Bulk Actions Page 1 of 1 1 - 6 of 6 1 Categor…" at bounding box center [850, 410] width 1400 height 706
click at [246, 209] on span "Benutzer und Rollen bei TRONITY Fleet" at bounding box center [257, 216] width 141 height 14
click at [316, 172] on span "Wie kann ich in der App einen Tarif für das Heimladen erstellen?" at bounding box center [303, 176] width 233 height 14
click at [301, 220] on span "Benutzer und Rollen bei TRONITY Fleet" at bounding box center [257, 216] width 141 height 14
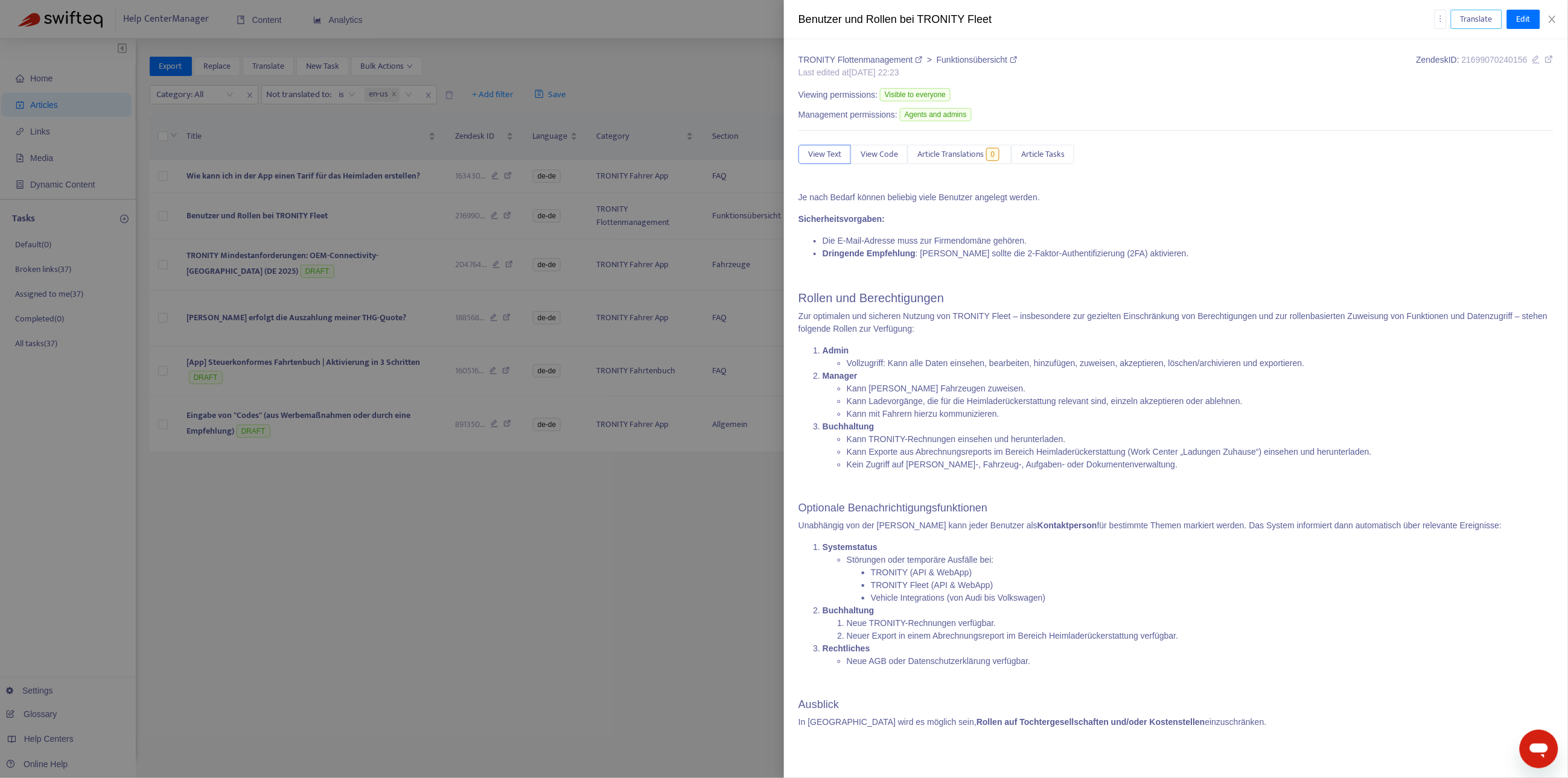
click at [1468, 14] on span "Translate" at bounding box center [1477, 19] width 32 height 13
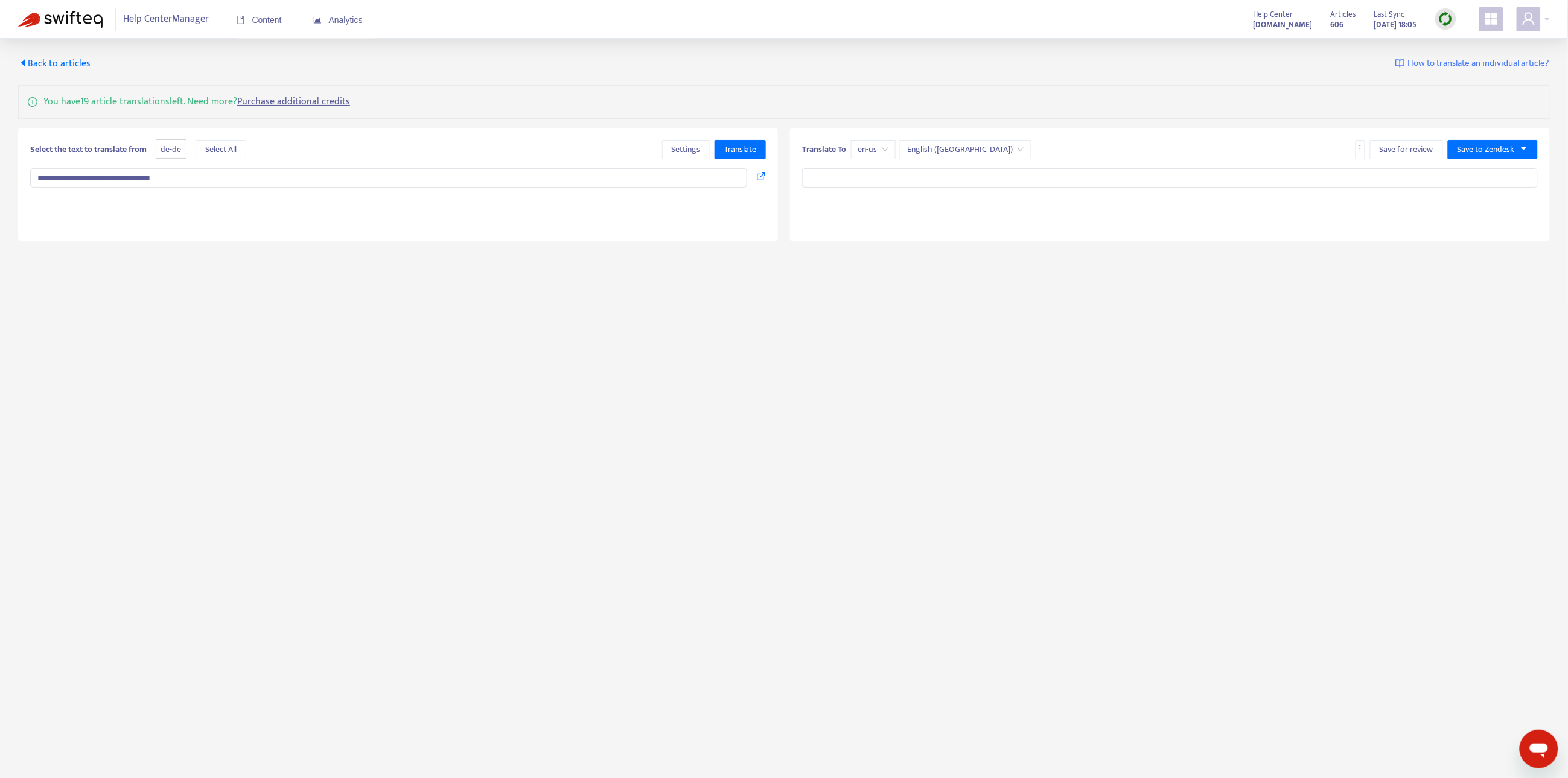
type textarea "**********"
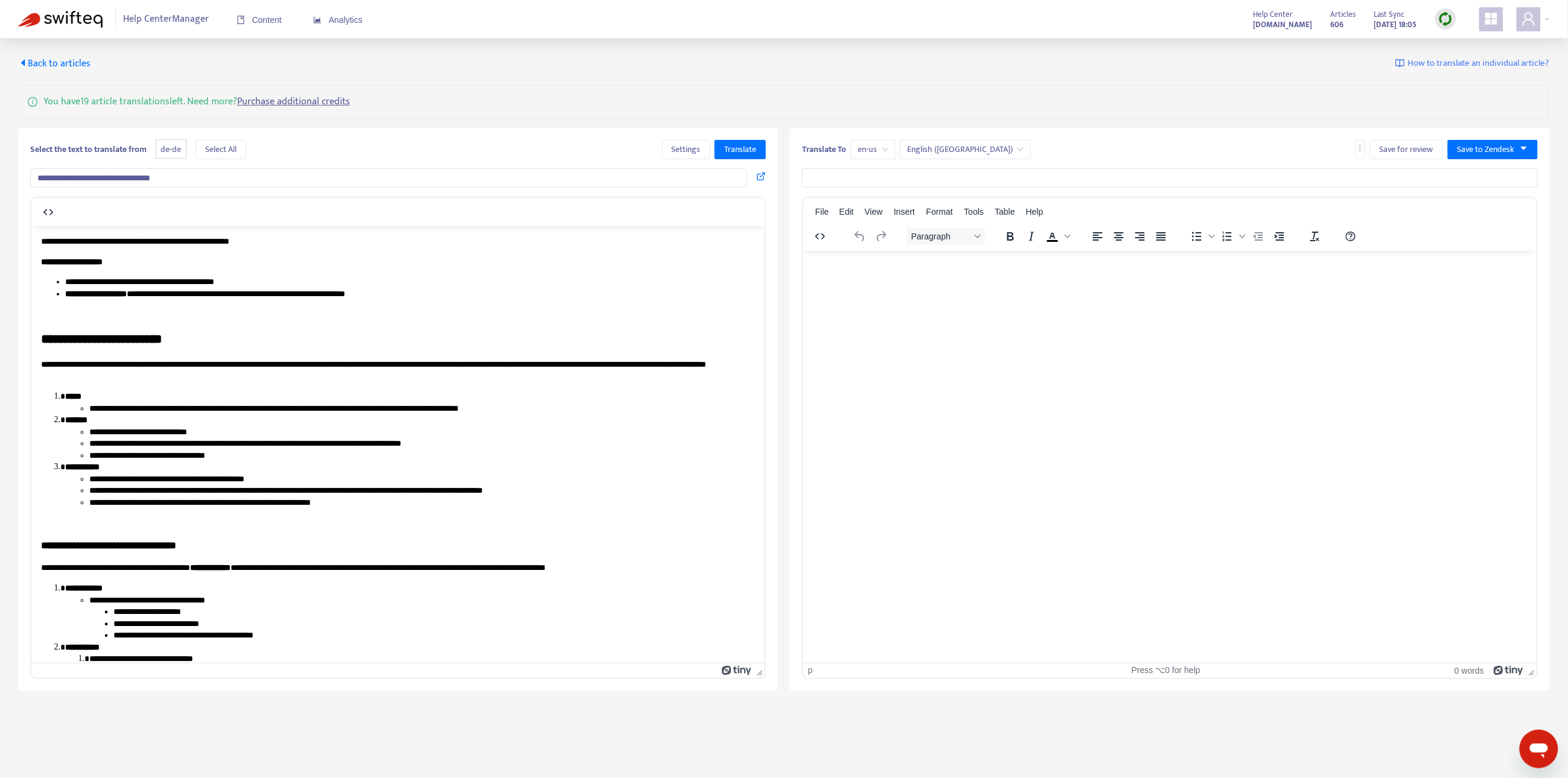
click at [299, 181] on input "**********" at bounding box center [388, 178] width 717 height 19
click at [741, 146] on span "Translate" at bounding box center [740, 150] width 32 height 13
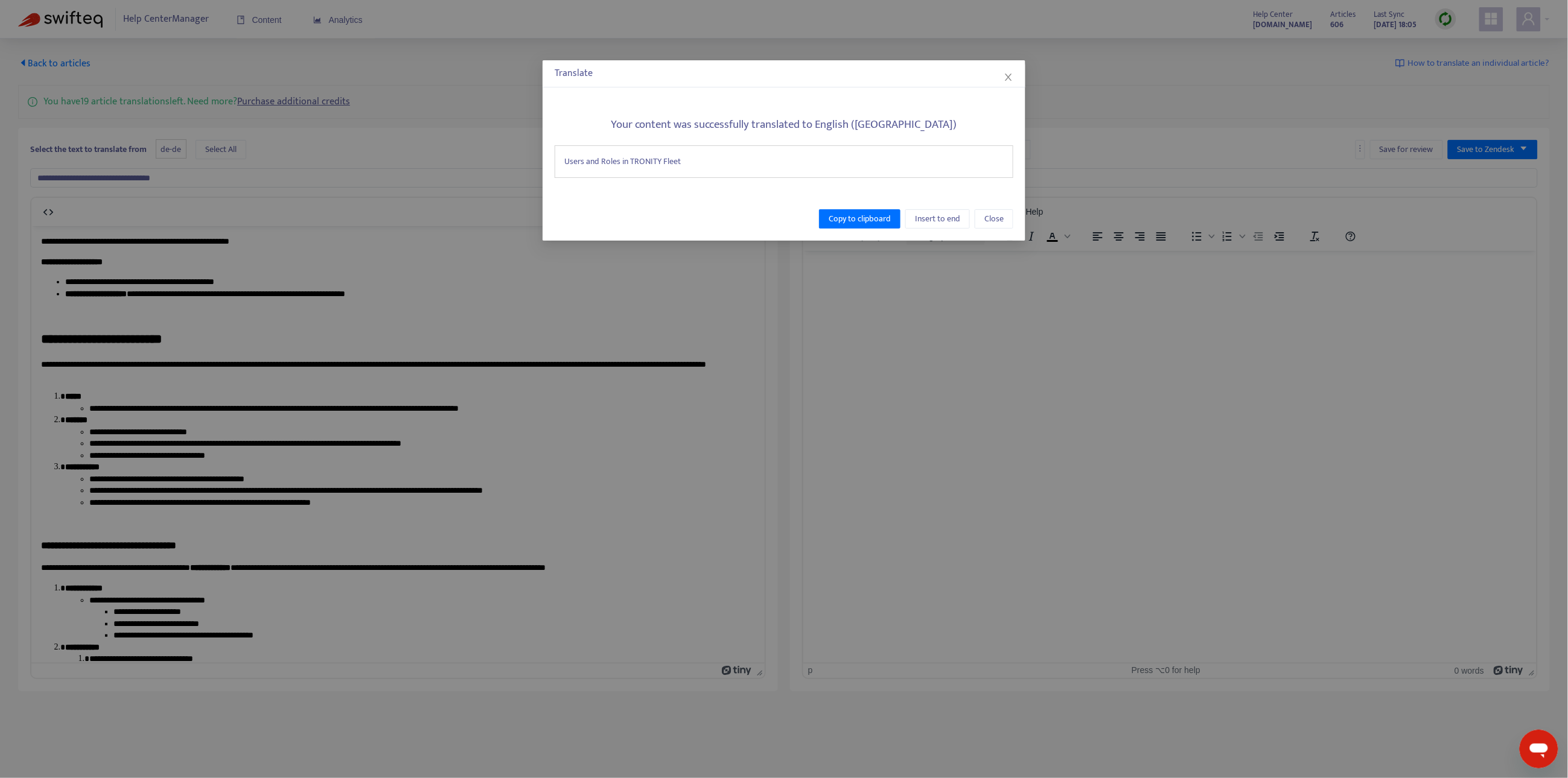
click at [737, 167] on div "Users and Roles in TRONITY Fleet" at bounding box center [783, 161] width 459 height 33
copy div "Users and Roles in TRONITY Fleet"
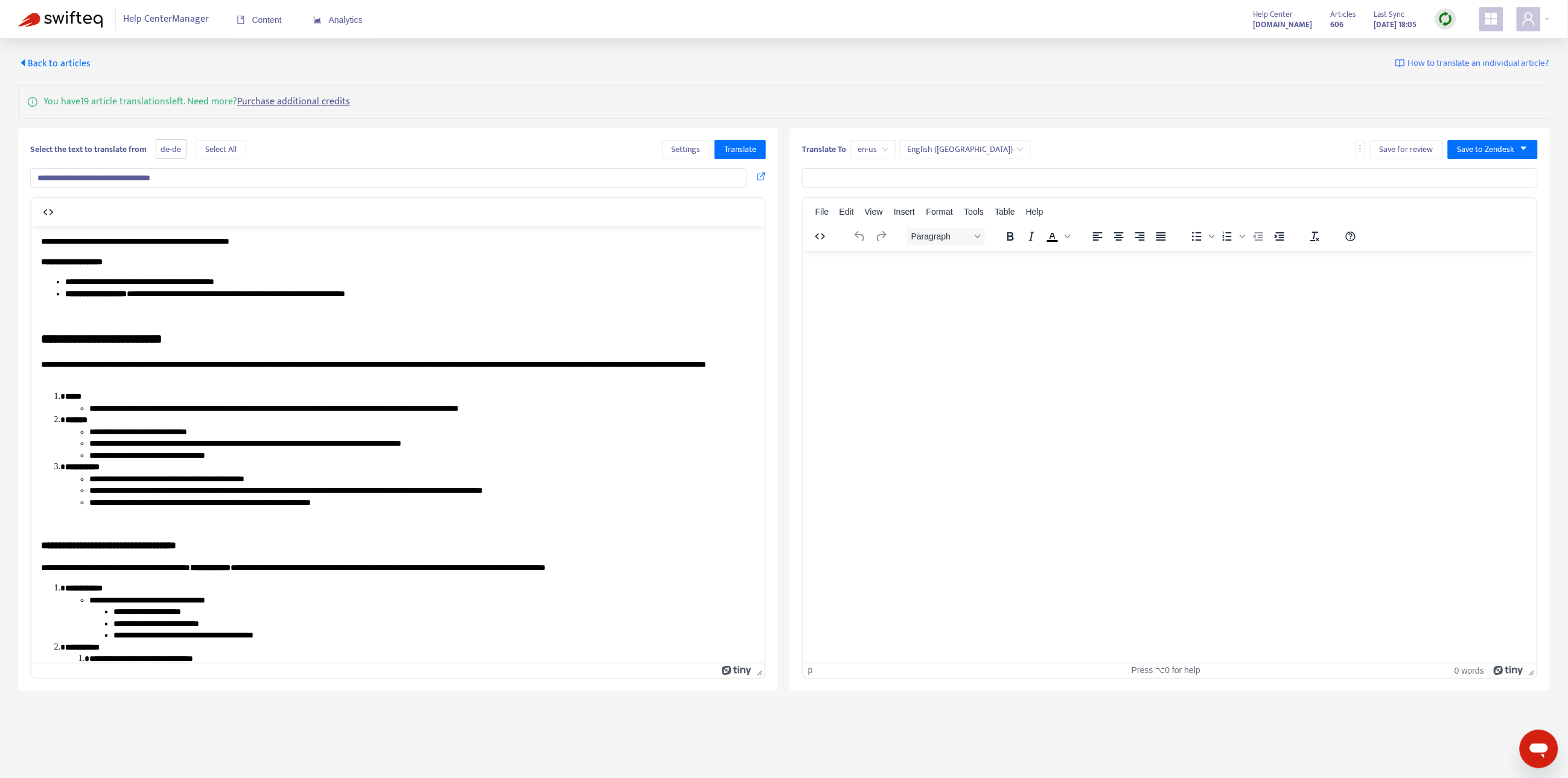
click at [865, 175] on input "text" at bounding box center [1170, 178] width 735 height 19
paste input "**********"
type input "**********"
click at [304, 281] on li "**********" at bounding box center [410, 281] width 691 height 12
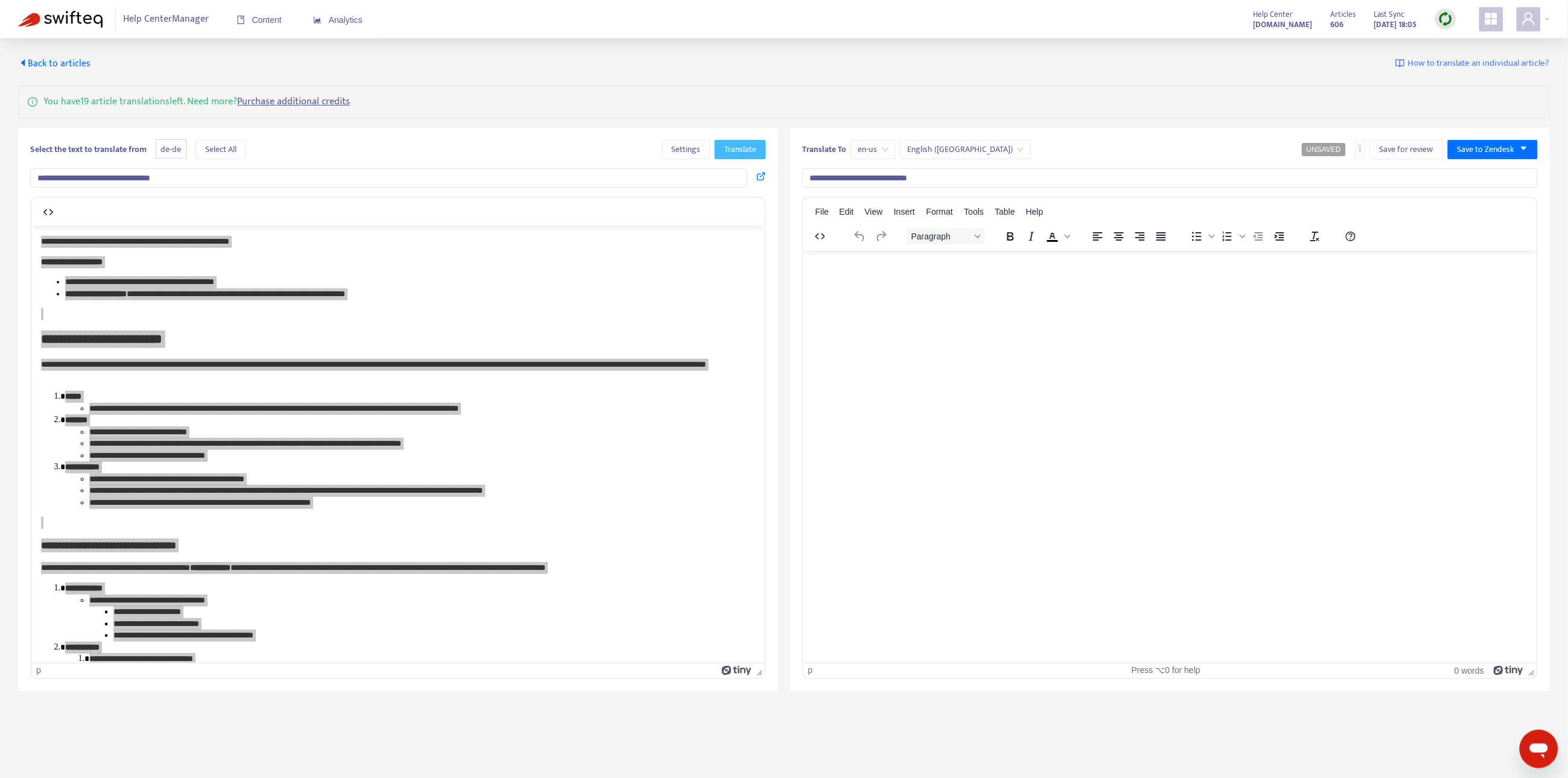
click at [730, 157] on button "Translate" at bounding box center [740, 150] width 51 height 19
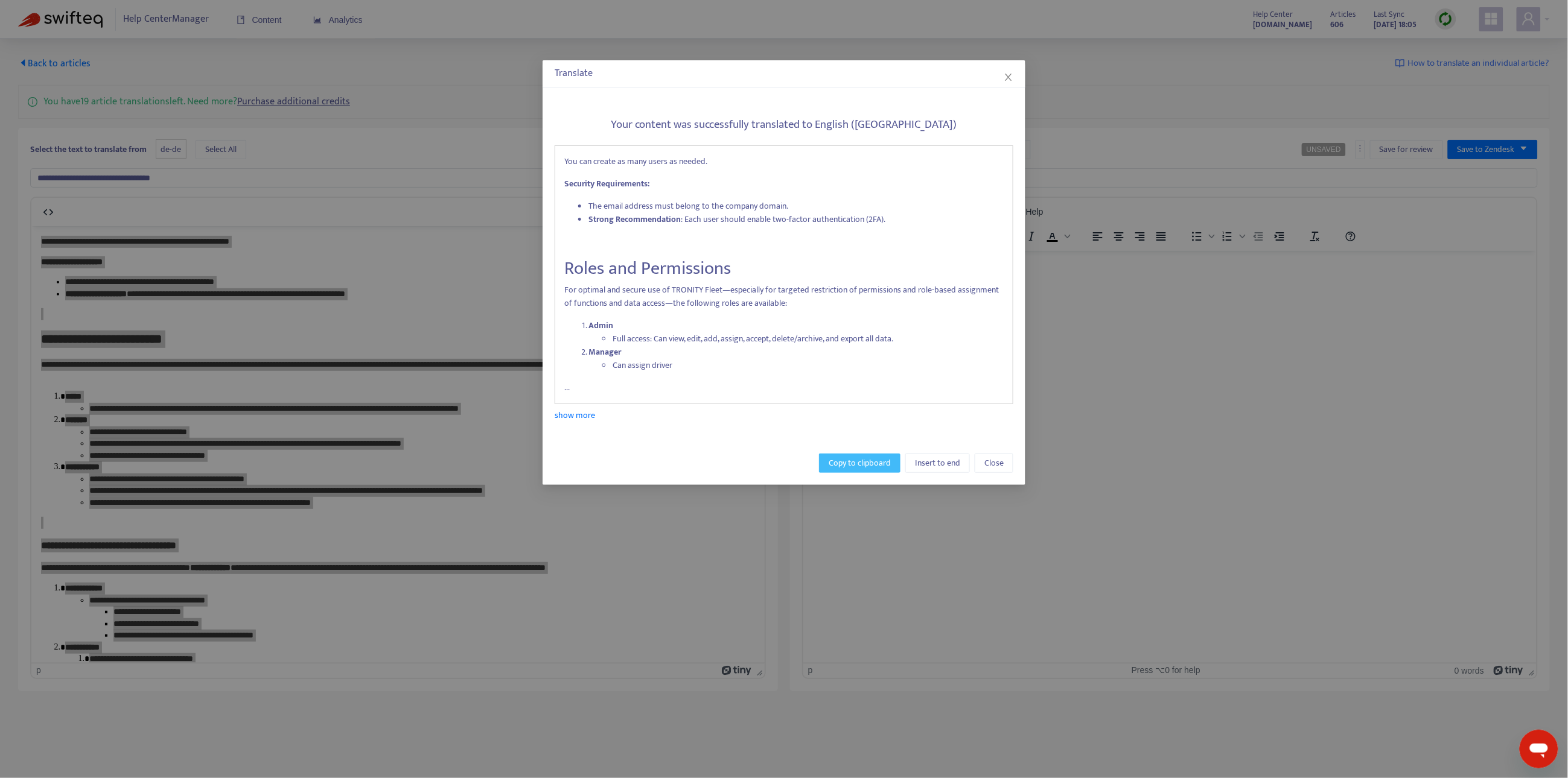
click at [851, 468] on span "Copy to clipboard" at bounding box center [859, 463] width 62 height 13
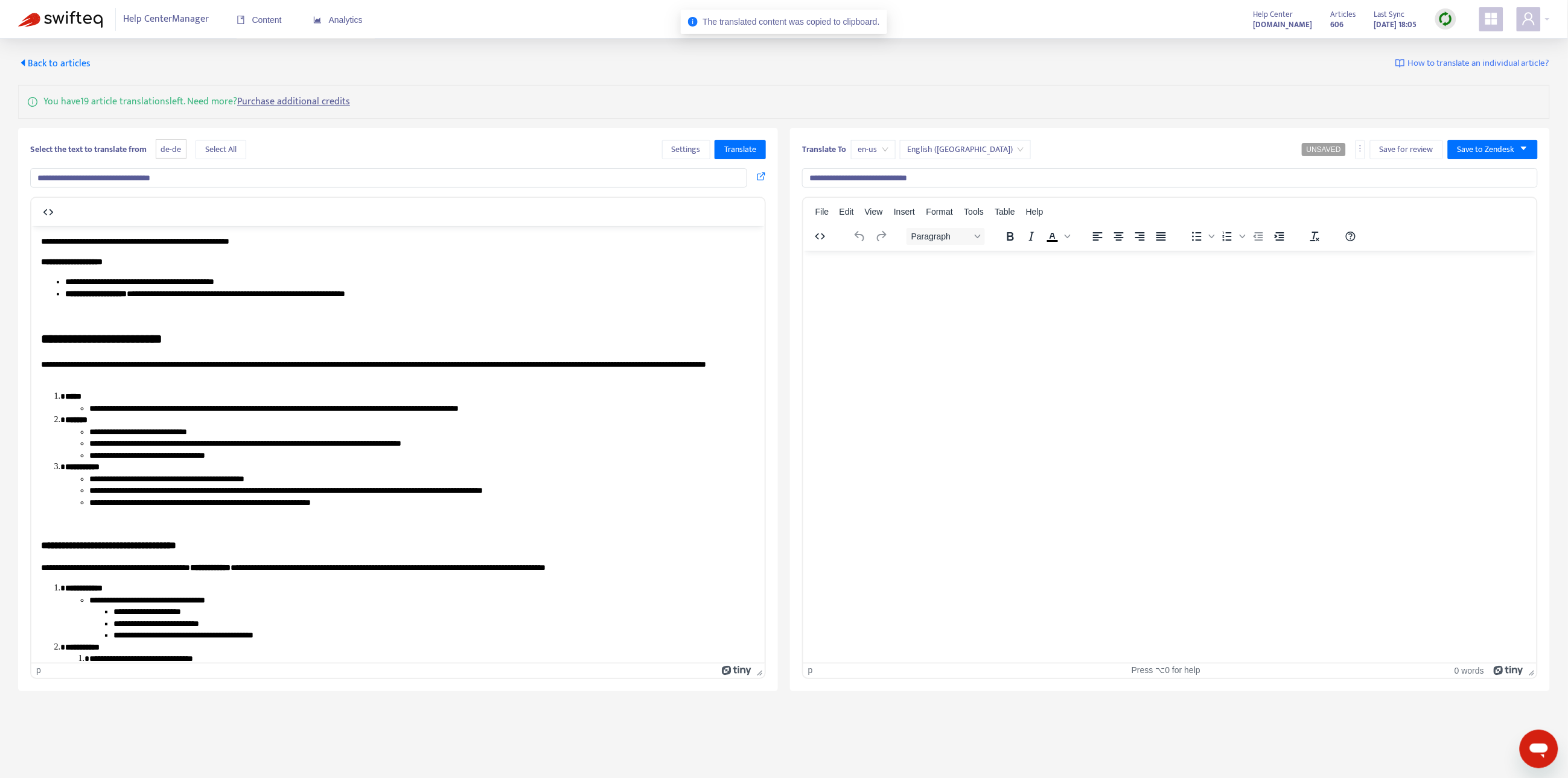
click at [939, 282] on html at bounding box center [1169, 266] width 733 height 31
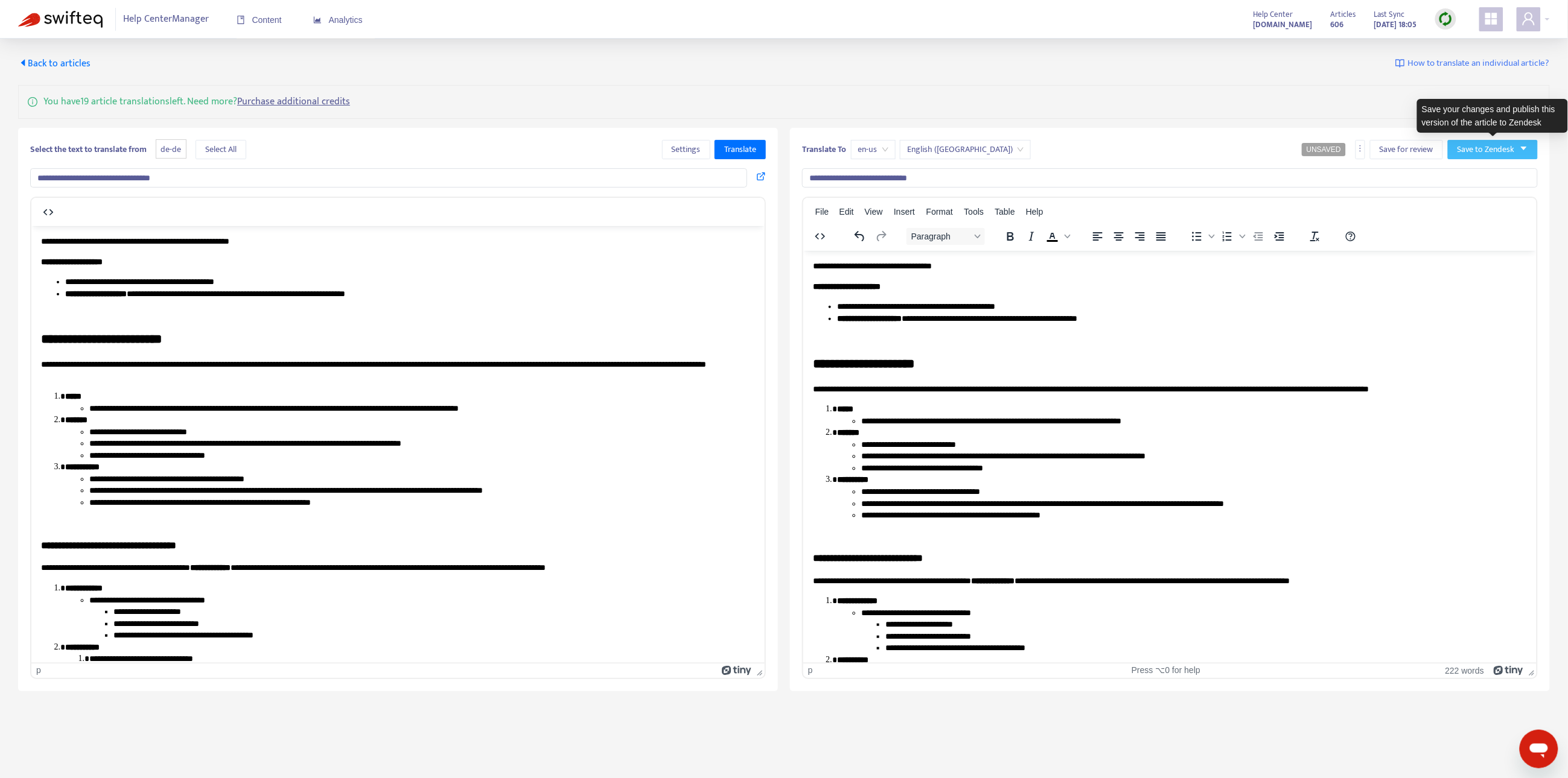
click at [1505, 140] on button "Save to Zendesk" at bounding box center [1493, 150] width 90 height 19
click at [1483, 169] on span "Publish" at bounding box center [1481, 173] width 46 height 13
click at [70, 56] on span "Back to articles" at bounding box center [54, 63] width 72 height 16
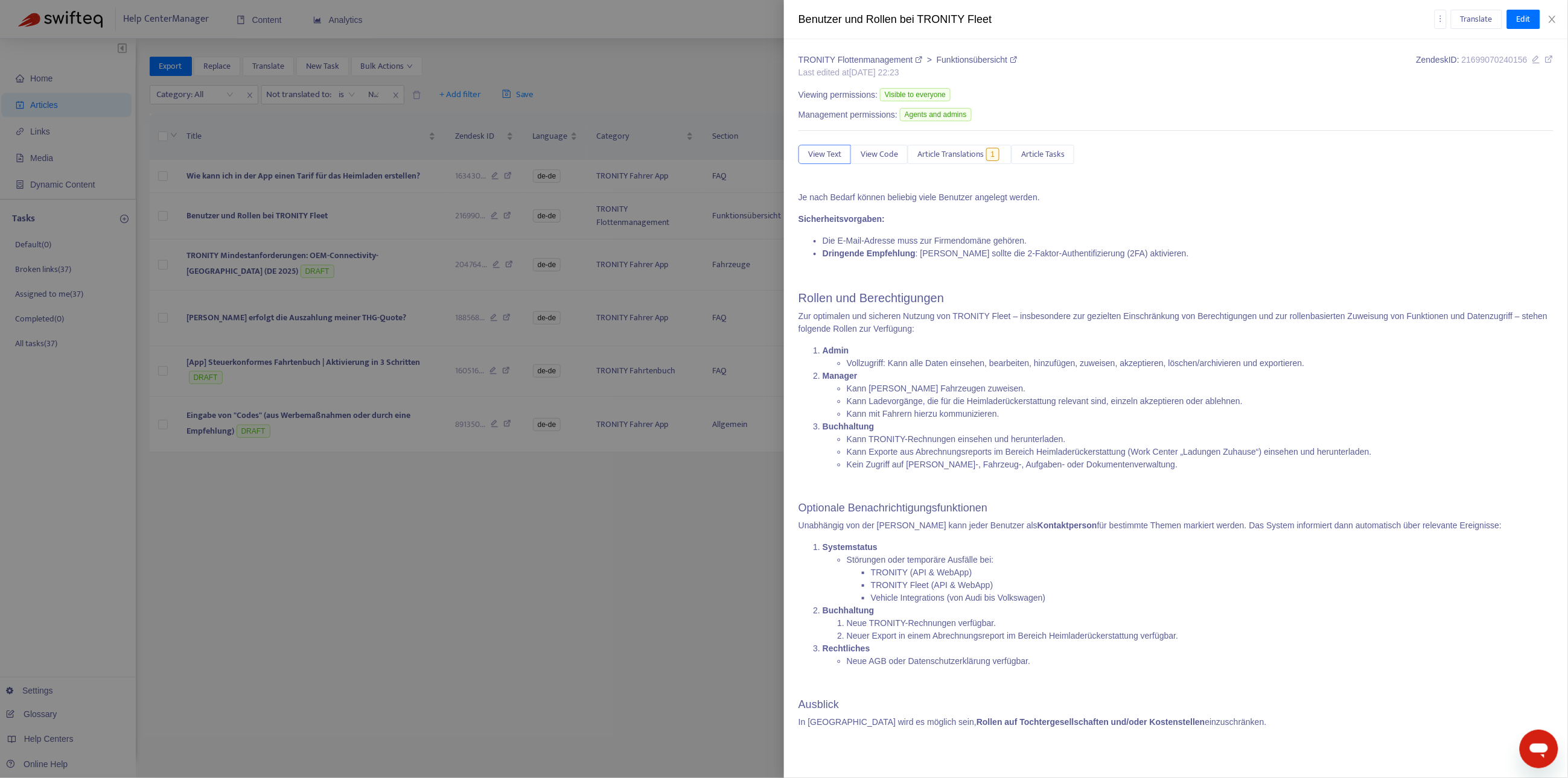
click at [404, 514] on div at bounding box center [784, 389] width 1568 height 778
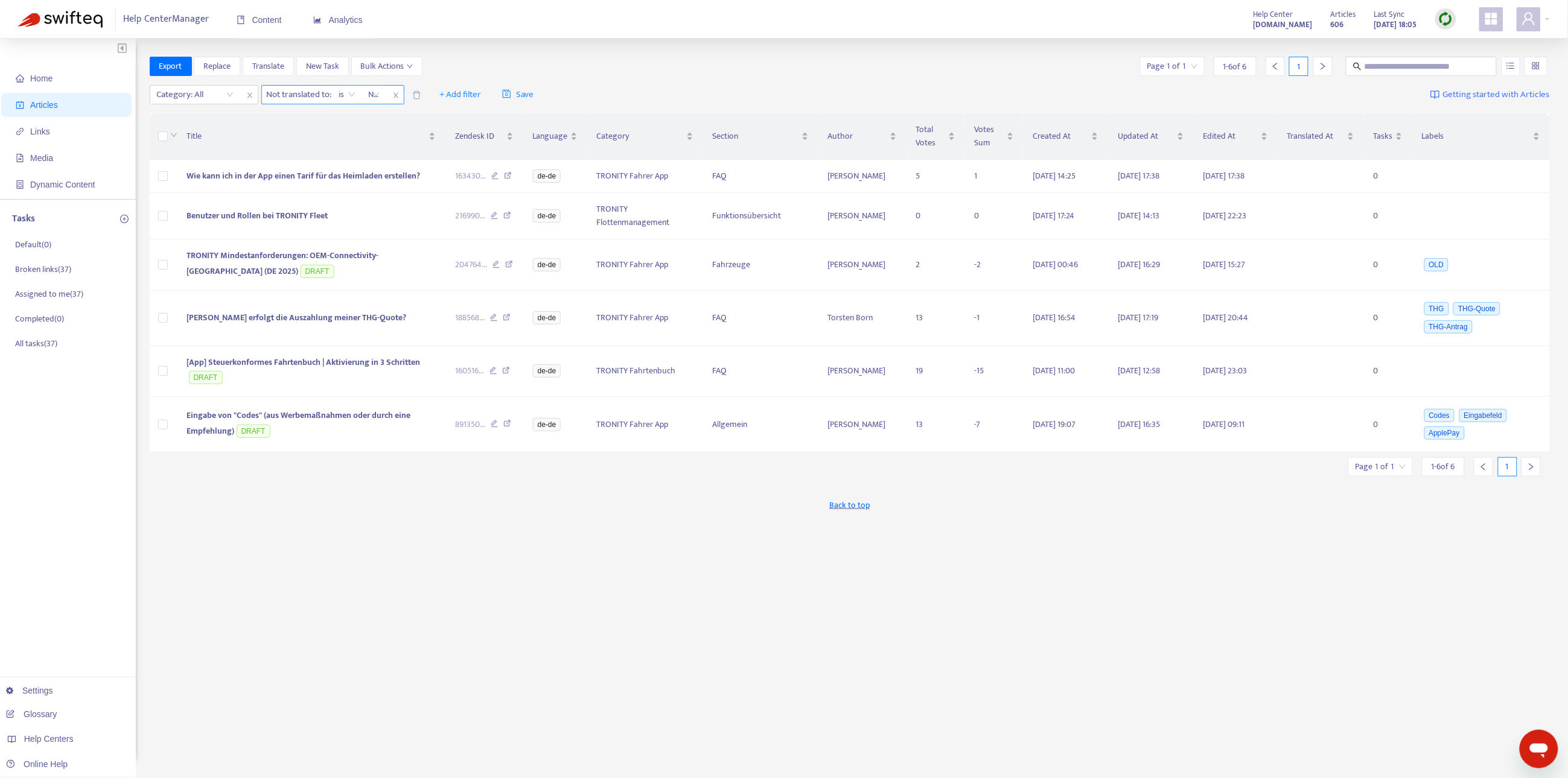
click at [370, 98] on div at bounding box center [368, 95] width 7 height 15
click at [375, 113] on div "en-us" at bounding box center [478, 119] width 210 height 13
click at [331, 215] on td "Benutzer und Rollen bei TRONITY Fleet" at bounding box center [311, 216] width 269 height 47
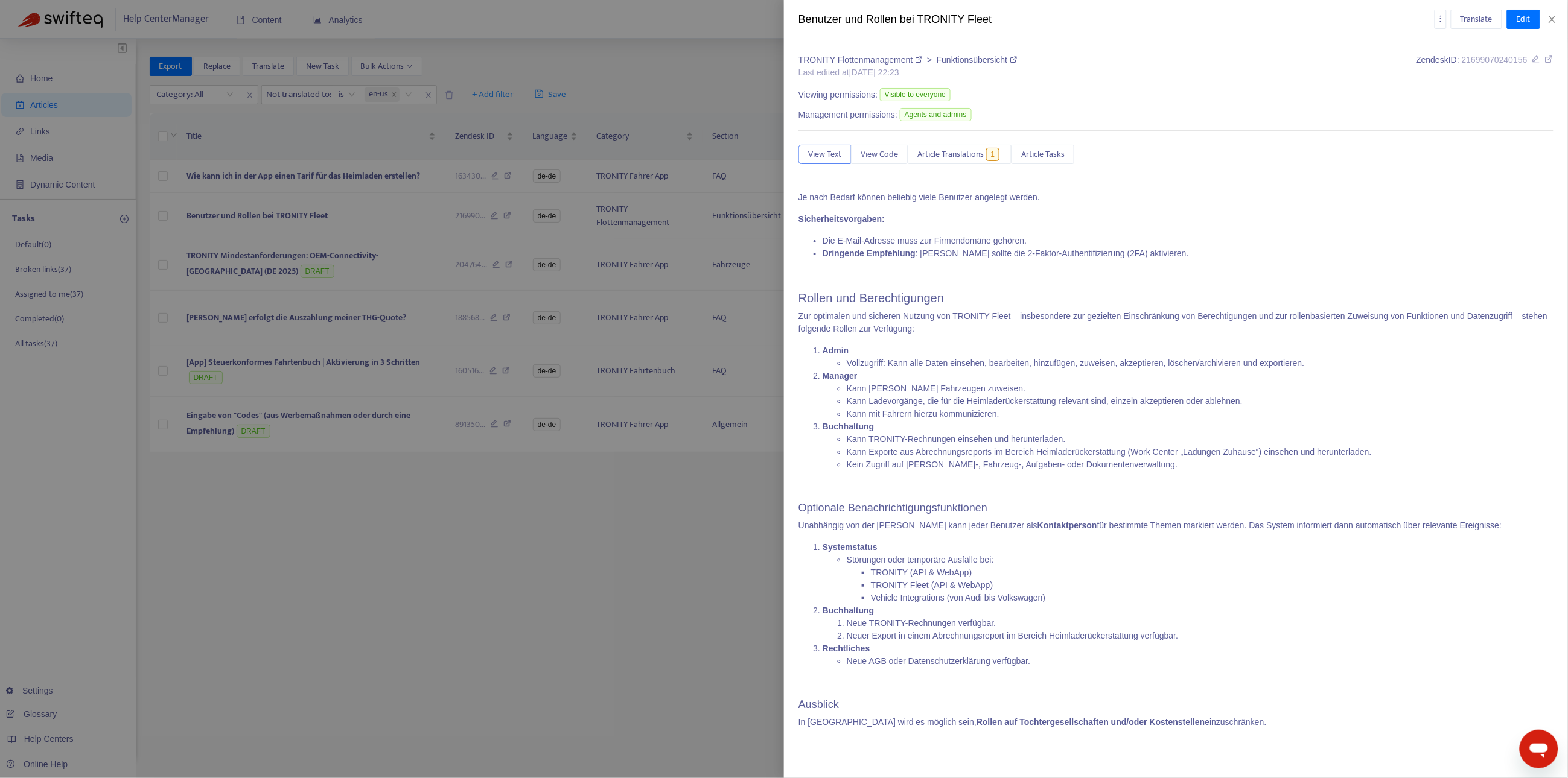
click at [708, 497] on div at bounding box center [784, 389] width 1568 height 778
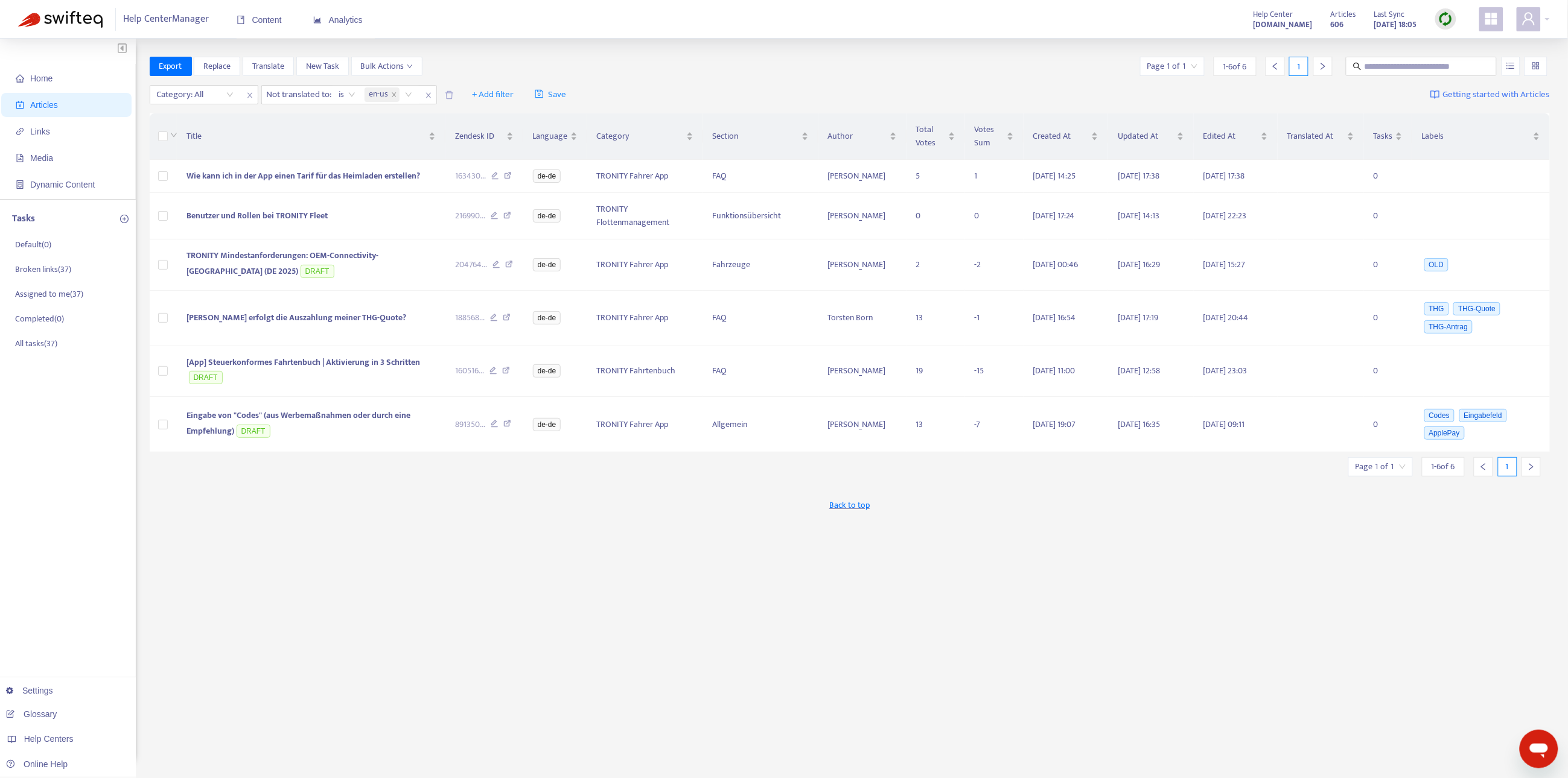
click at [1446, 15] on img at bounding box center [1446, 19] width 15 height 15
click at [1445, 37] on link "Quick Sync" at bounding box center [1471, 44] width 51 height 14
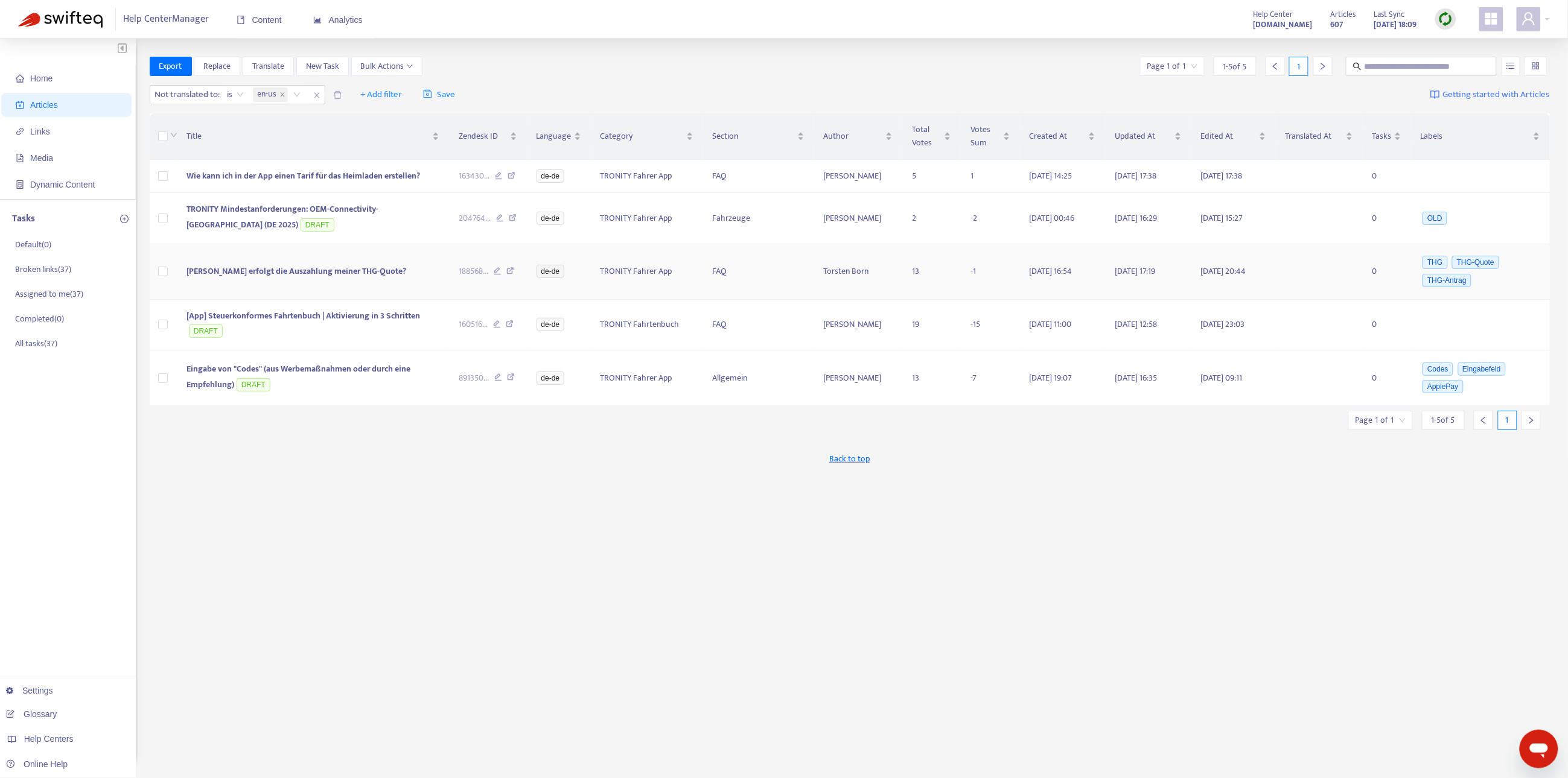
click at [296, 271] on span "Wann erfolgt die Auszahlung meiner THG-Quote?" at bounding box center [296, 271] width 219 height 14
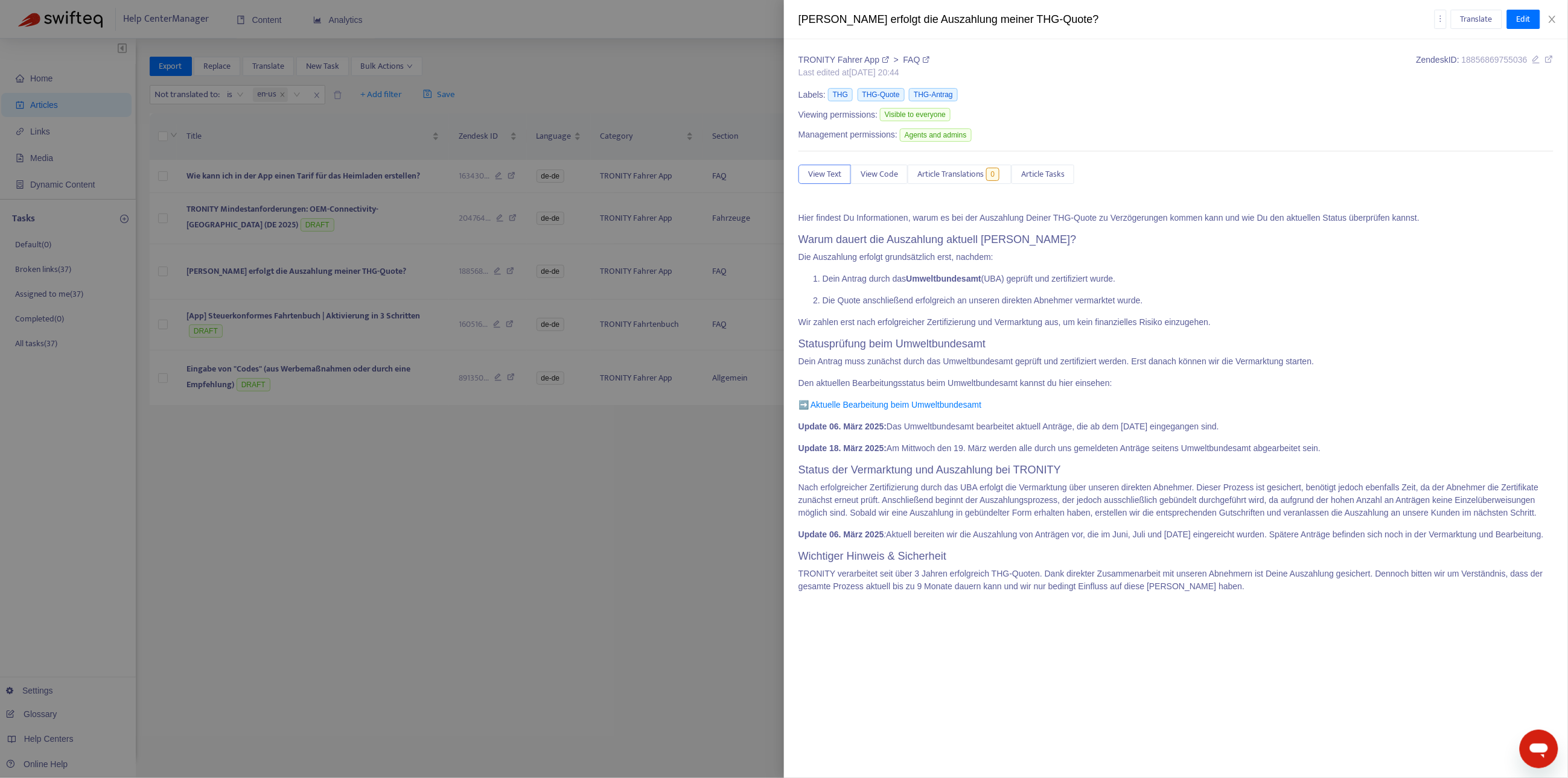
click at [1490, 31] on div "Wann erfolgt die Auszahlung meiner THG-Quote? Translate Edit" at bounding box center [1176, 19] width 784 height 39
click at [1478, 26] on span "Translate" at bounding box center [1477, 19] width 32 height 13
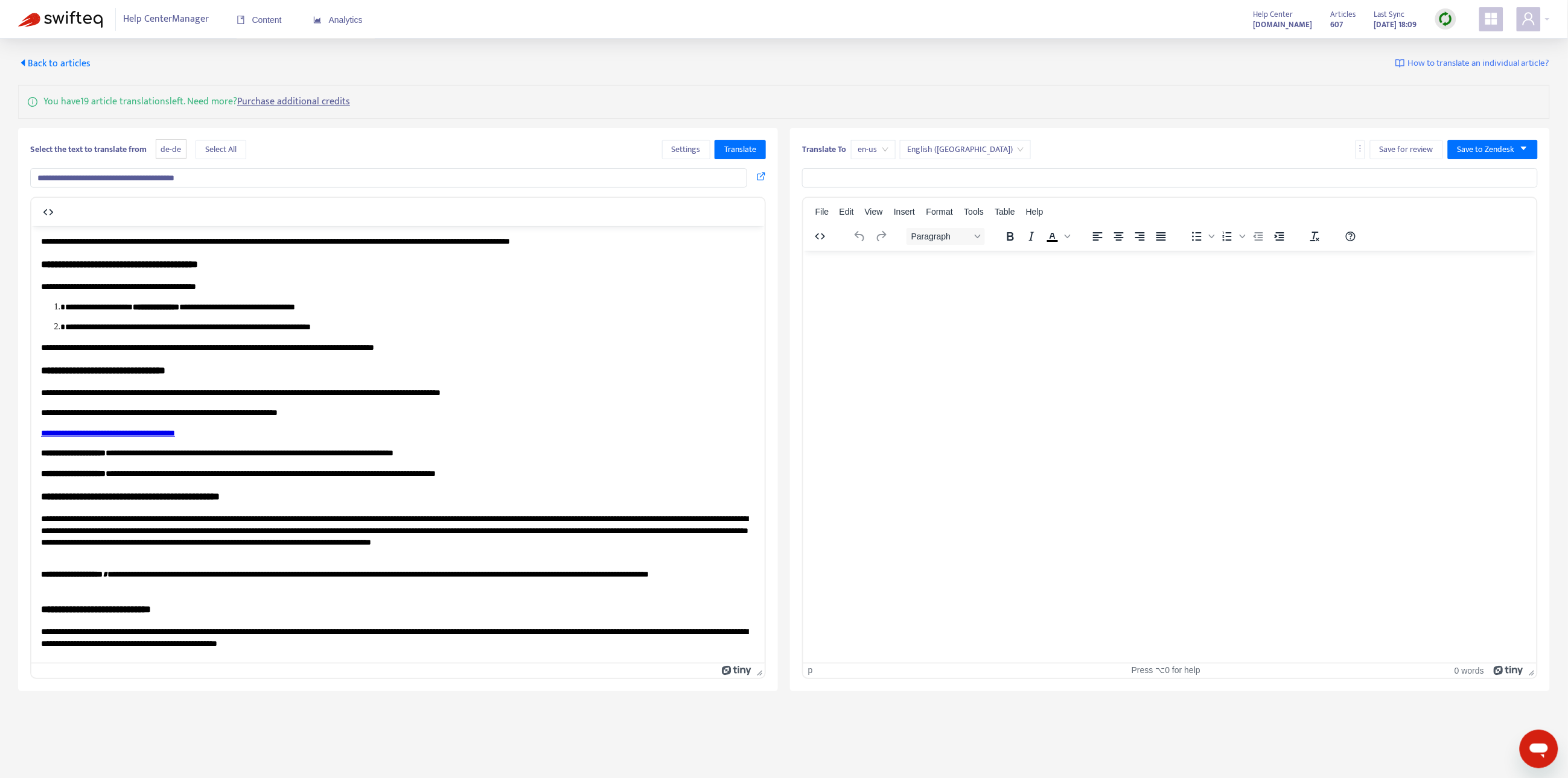
click at [258, 272] on body "**********" at bounding box center [397, 452] width 714 height 434
click at [728, 156] on span "Translate" at bounding box center [740, 150] width 32 height 13
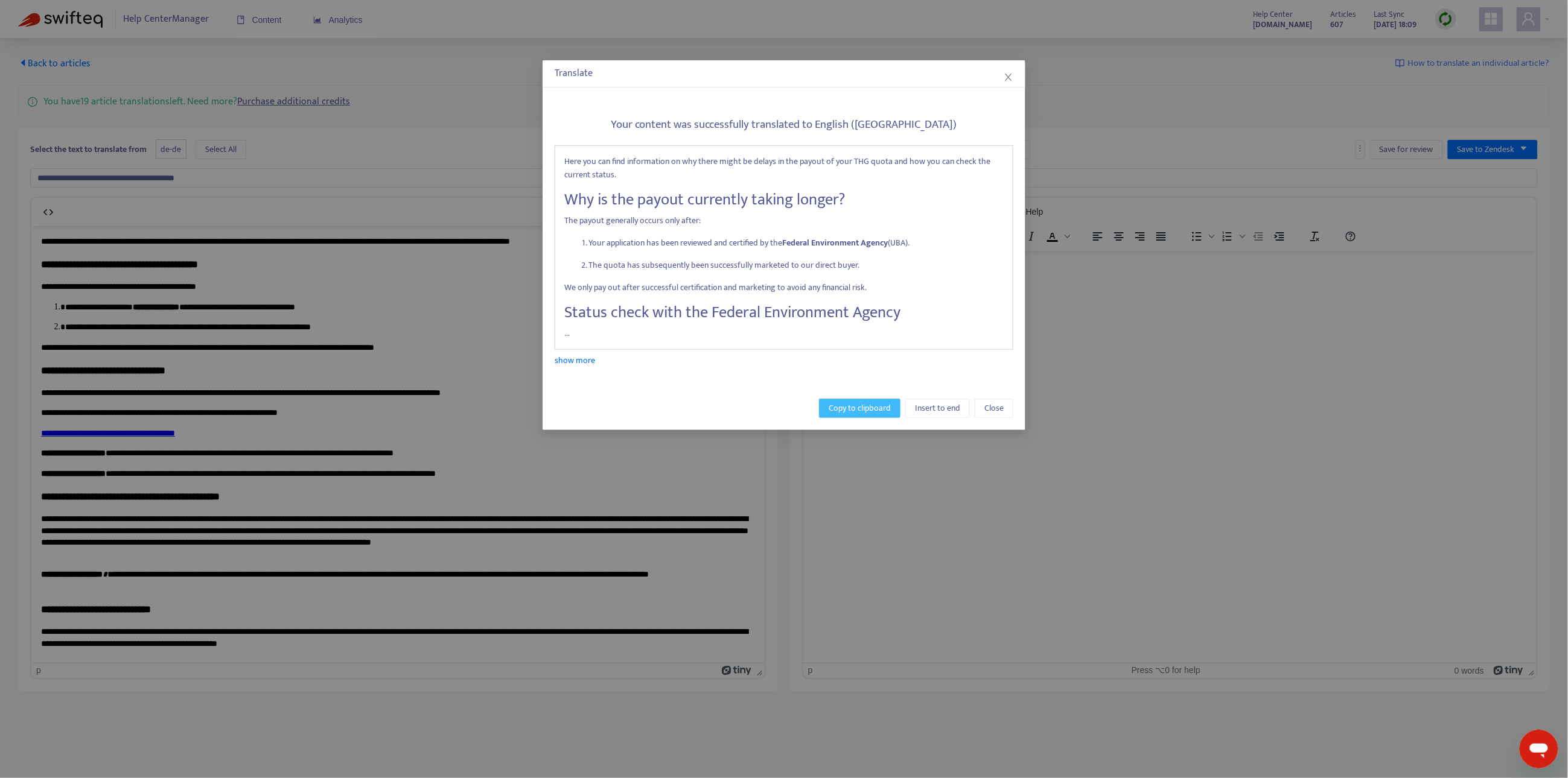
click at [868, 411] on span "Copy to clipboard" at bounding box center [859, 408] width 62 height 13
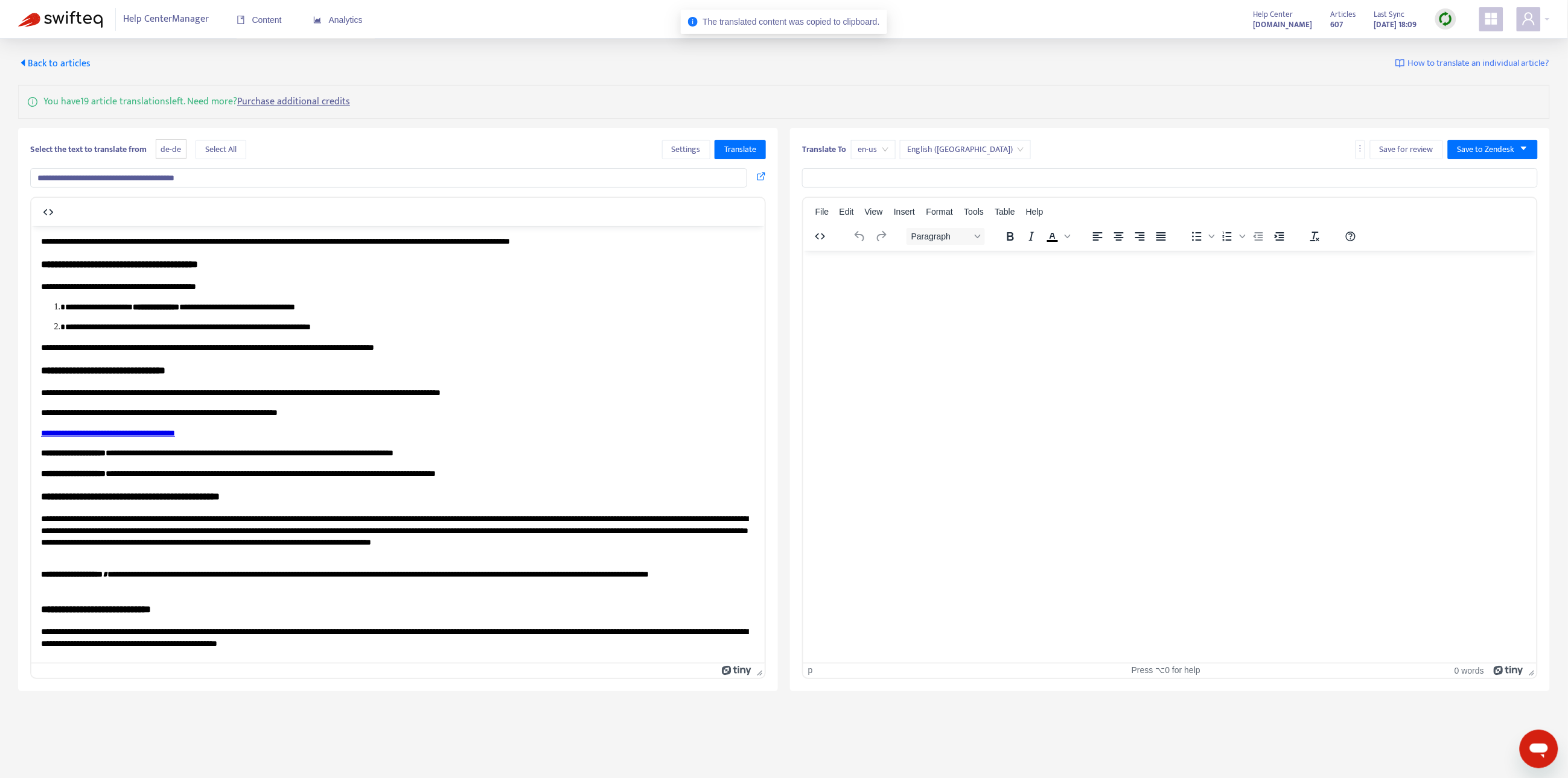
click at [960, 282] on html at bounding box center [1169, 266] width 733 height 31
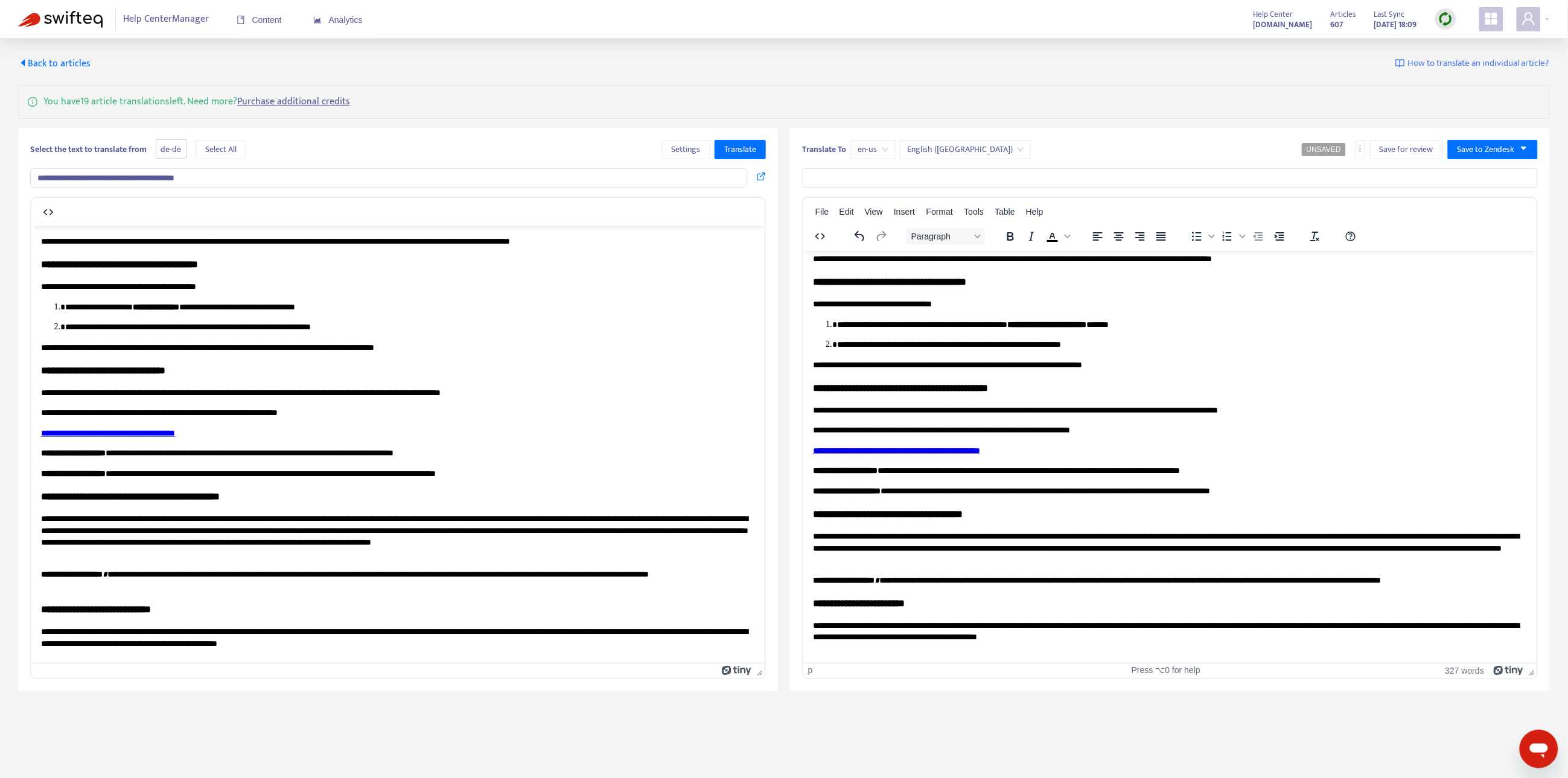
scroll to position [18, 0]
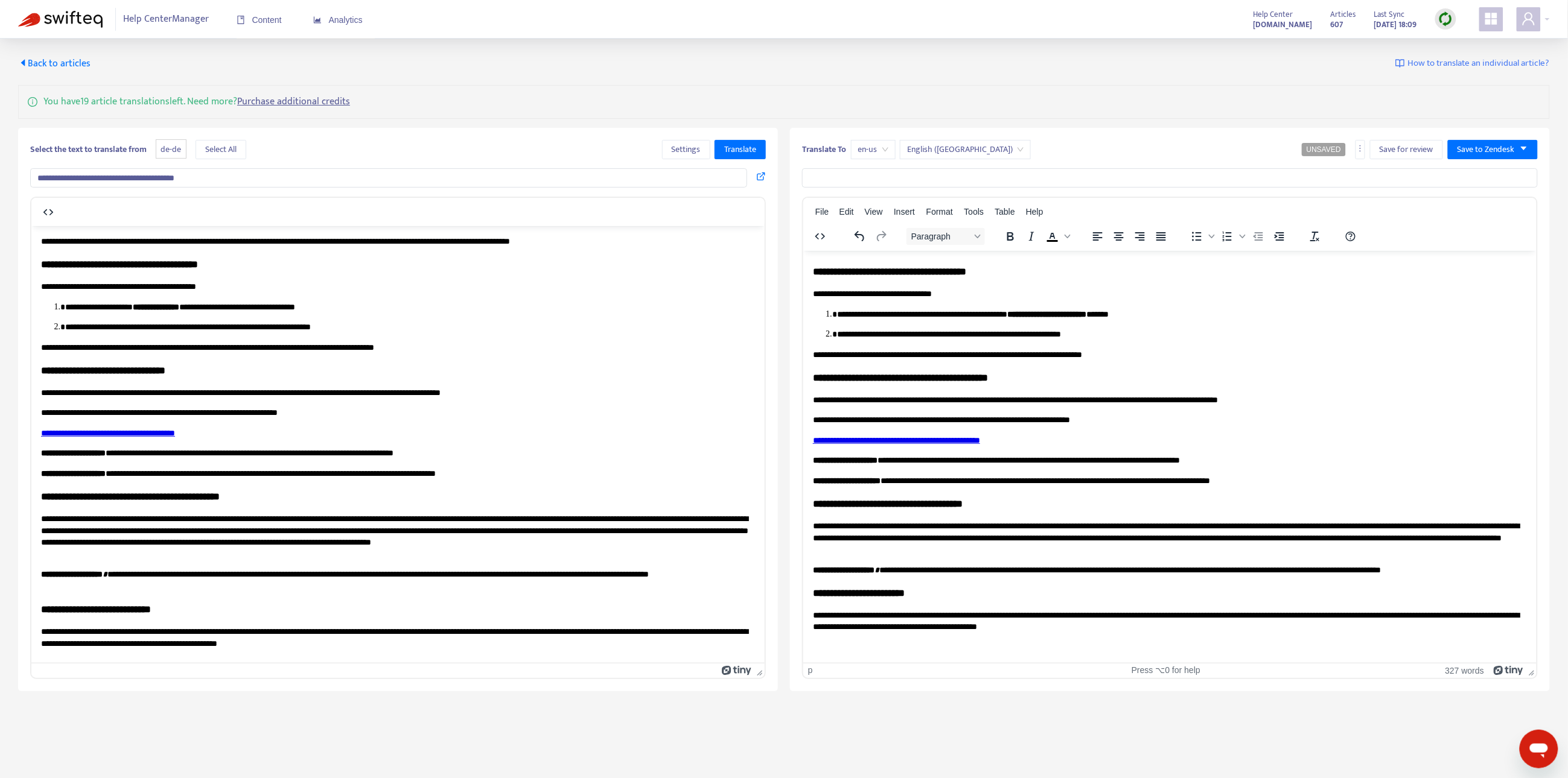
click at [952, 442] on link "**********" at bounding box center [895, 439] width 167 height 8
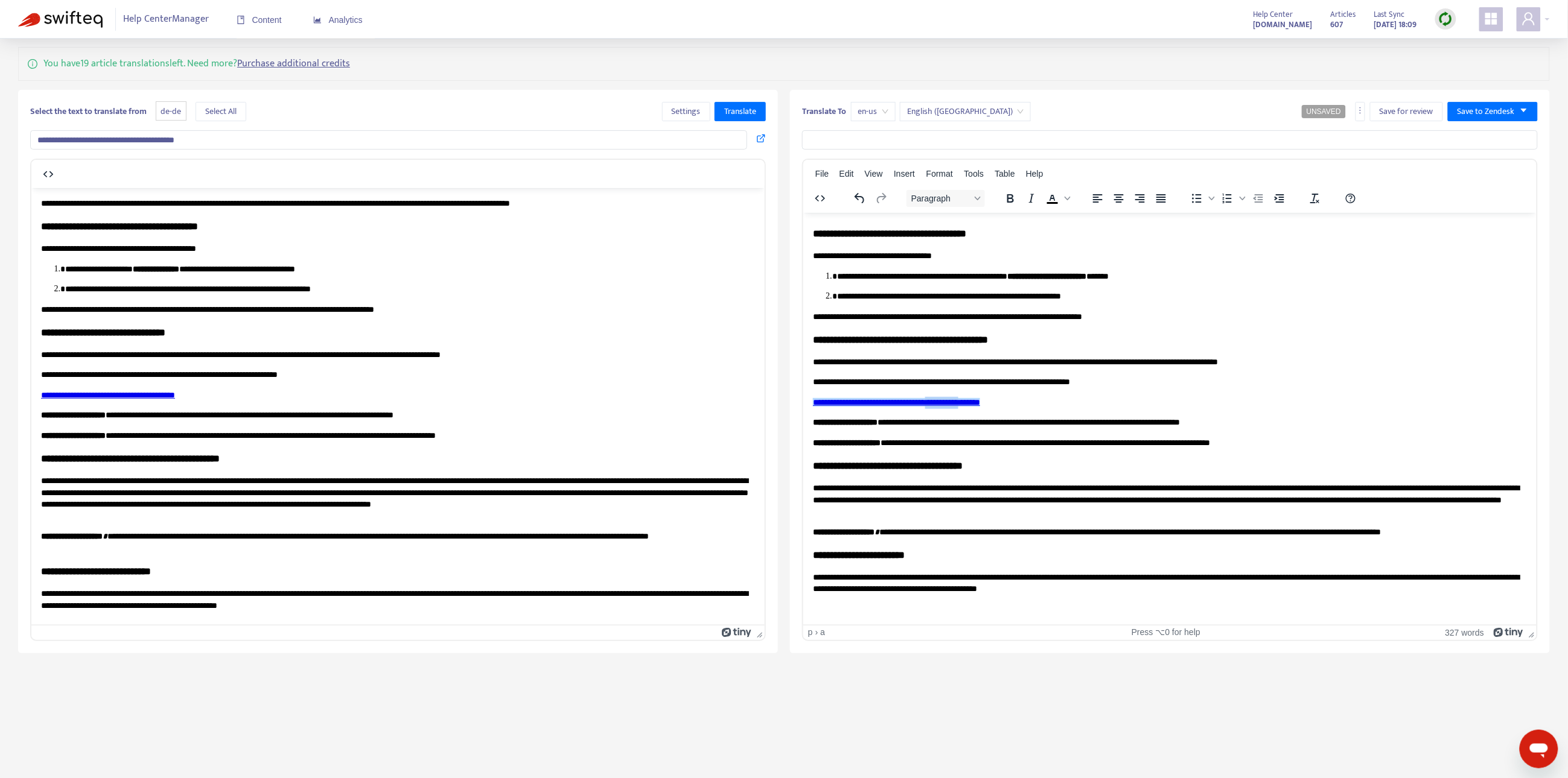
scroll to position [0, 0]
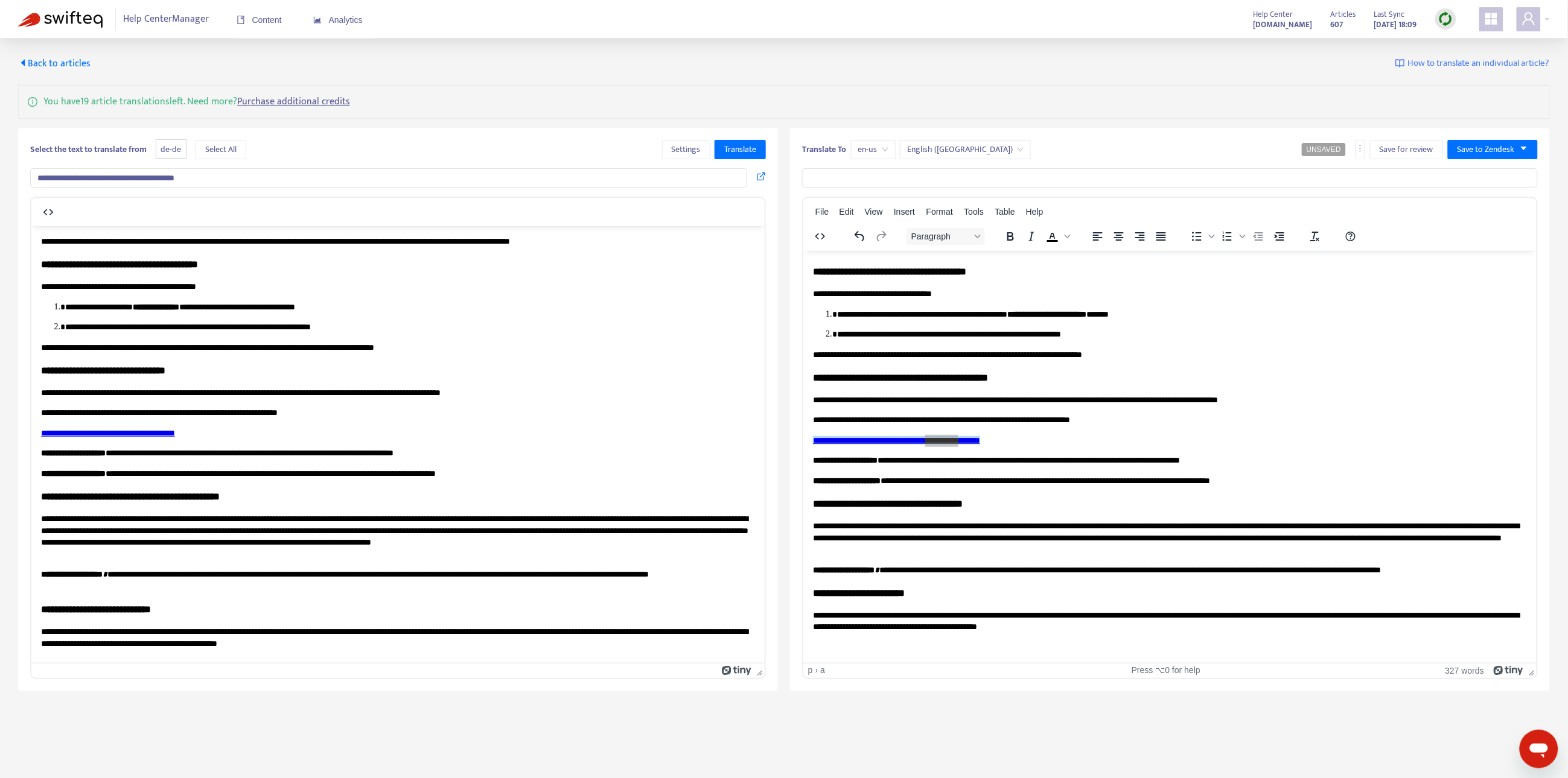
click at [303, 178] on input "**********" at bounding box center [388, 178] width 717 height 19
click at [753, 144] on span "Translate" at bounding box center [740, 150] width 32 height 13
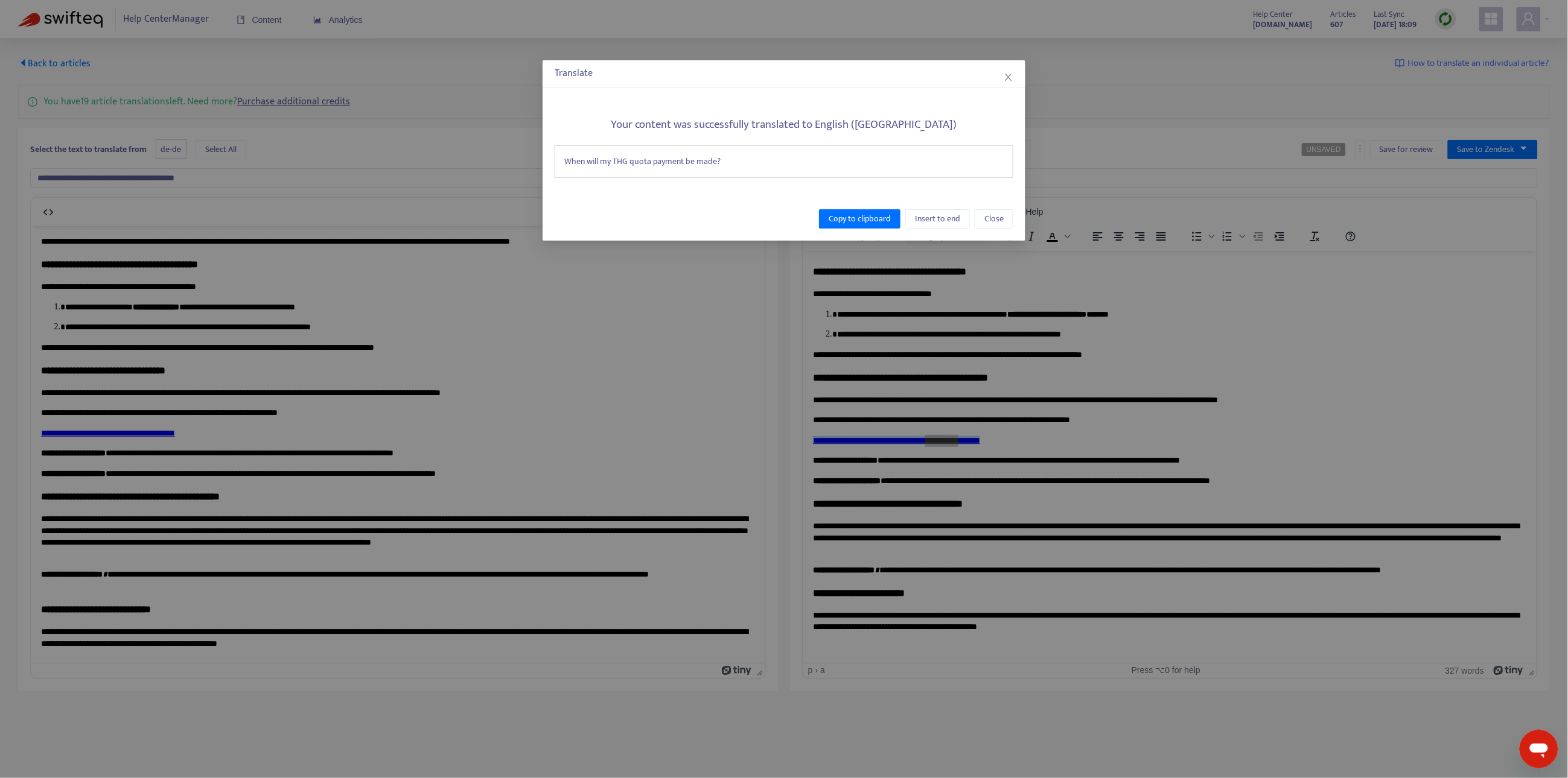
click at [859, 169] on div "When will my THG quota payment be made?" at bounding box center [783, 161] width 459 height 33
copy div "When will my THG quota payment be made?"
click at [976, 220] on button "Close" at bounding box center [994, 219] width 38 height 19
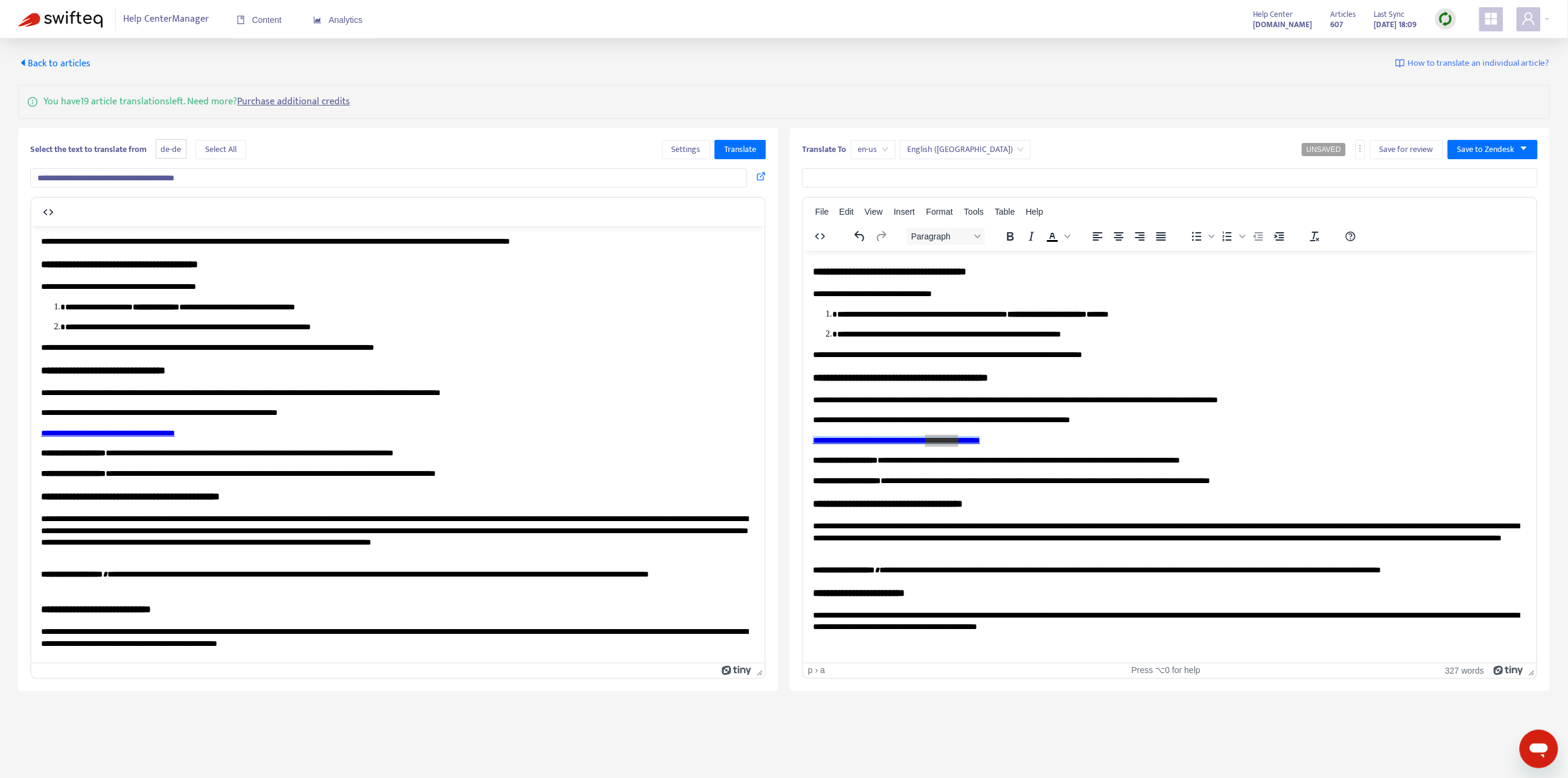
click at [973, 178] on input "text" at bounding box center [1170, 178] width 735 height 19
paste input "**********"
type input "**********"
click at [1471, 146] on span "Save to Zendesk" at bounding box center [1486, 150] width 58 height 13
click at [1468, 164] on li "Publish" at bounding box center [1481, 174] width 60 height 19
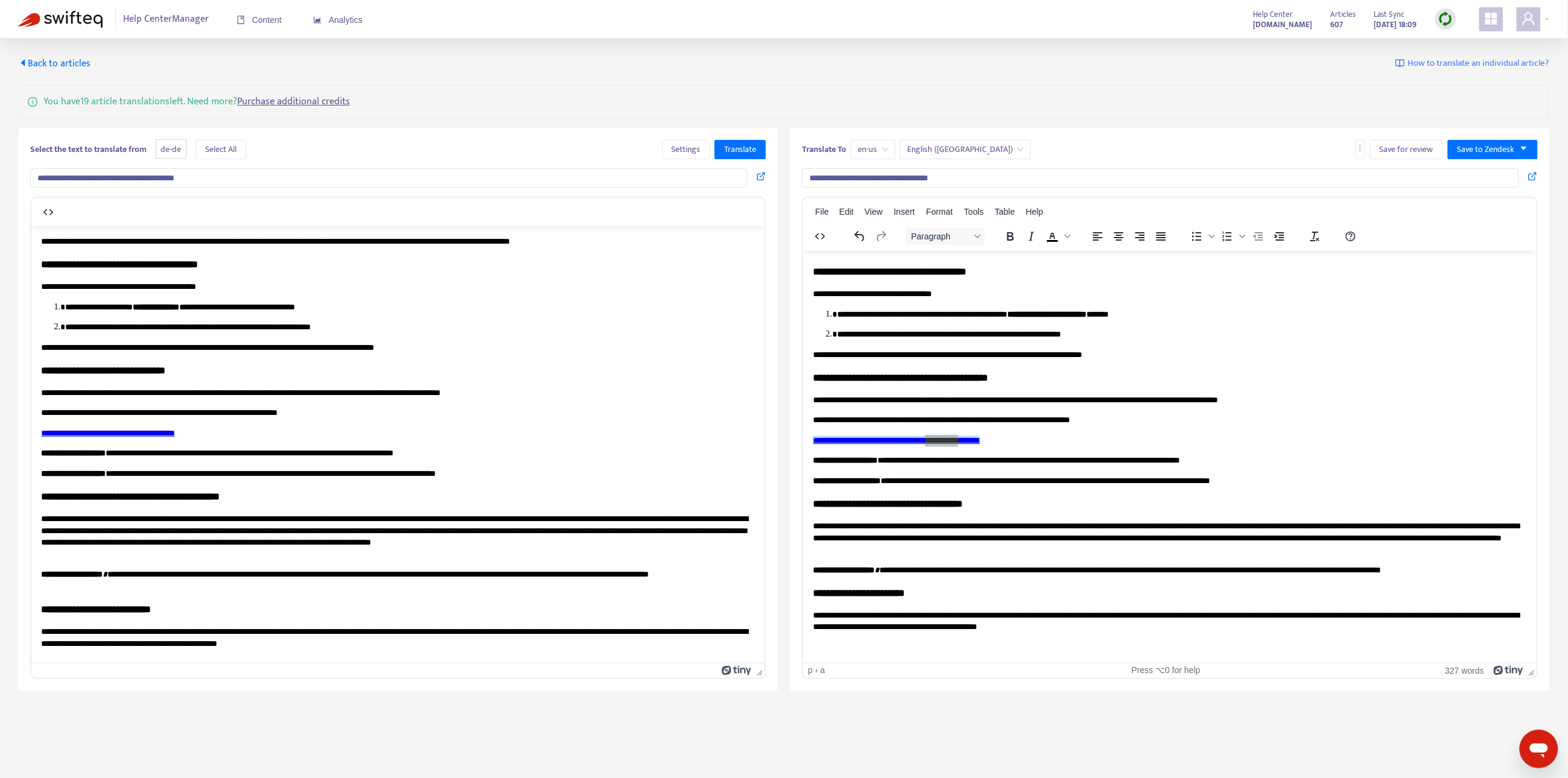
click at [58, 67] on span "Back to articles" at bounding box center [54, 63] width 72 height 16
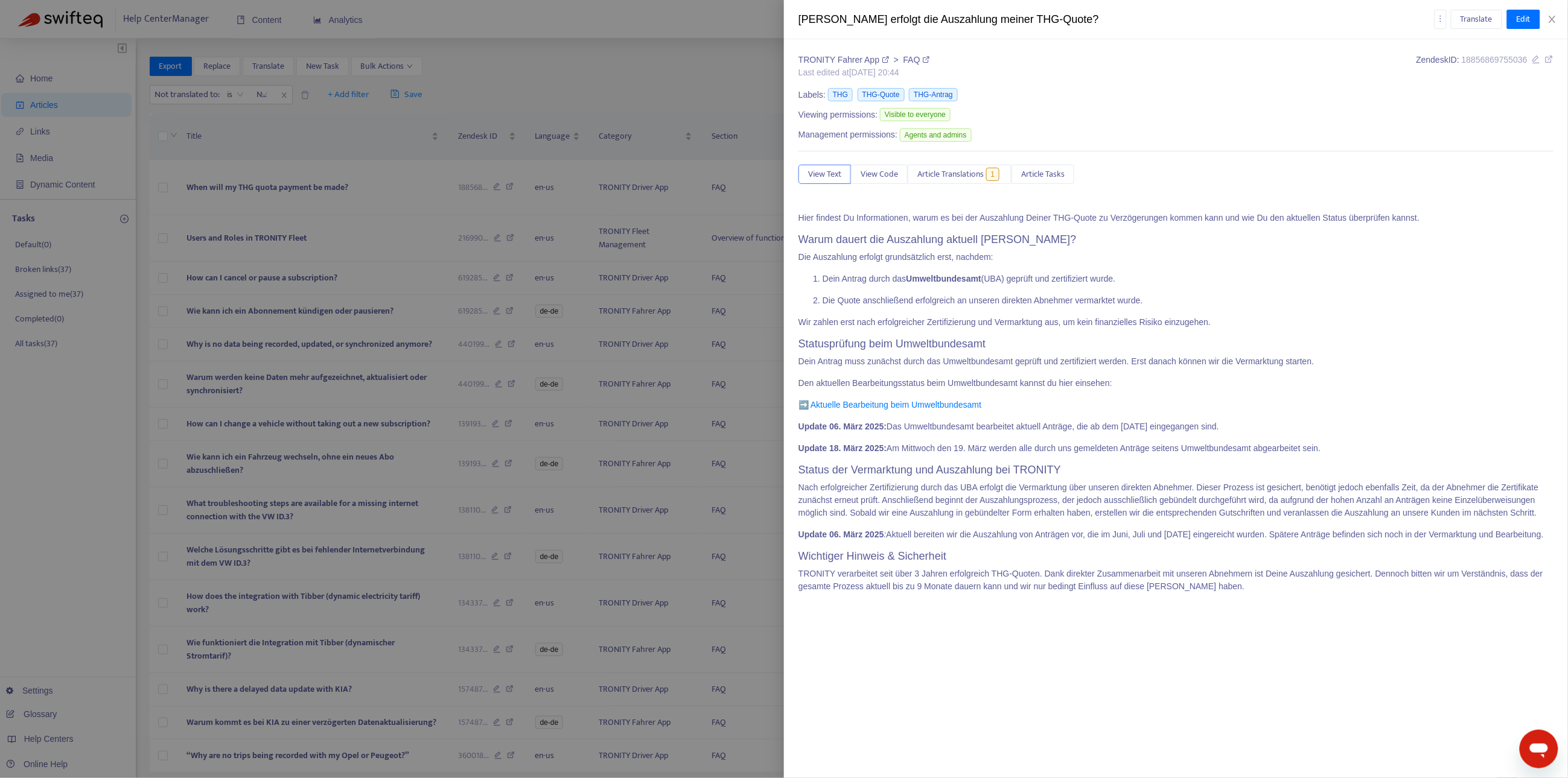
click at [584, 70] on div at bounding box center [784, 389] width 1568 height 778
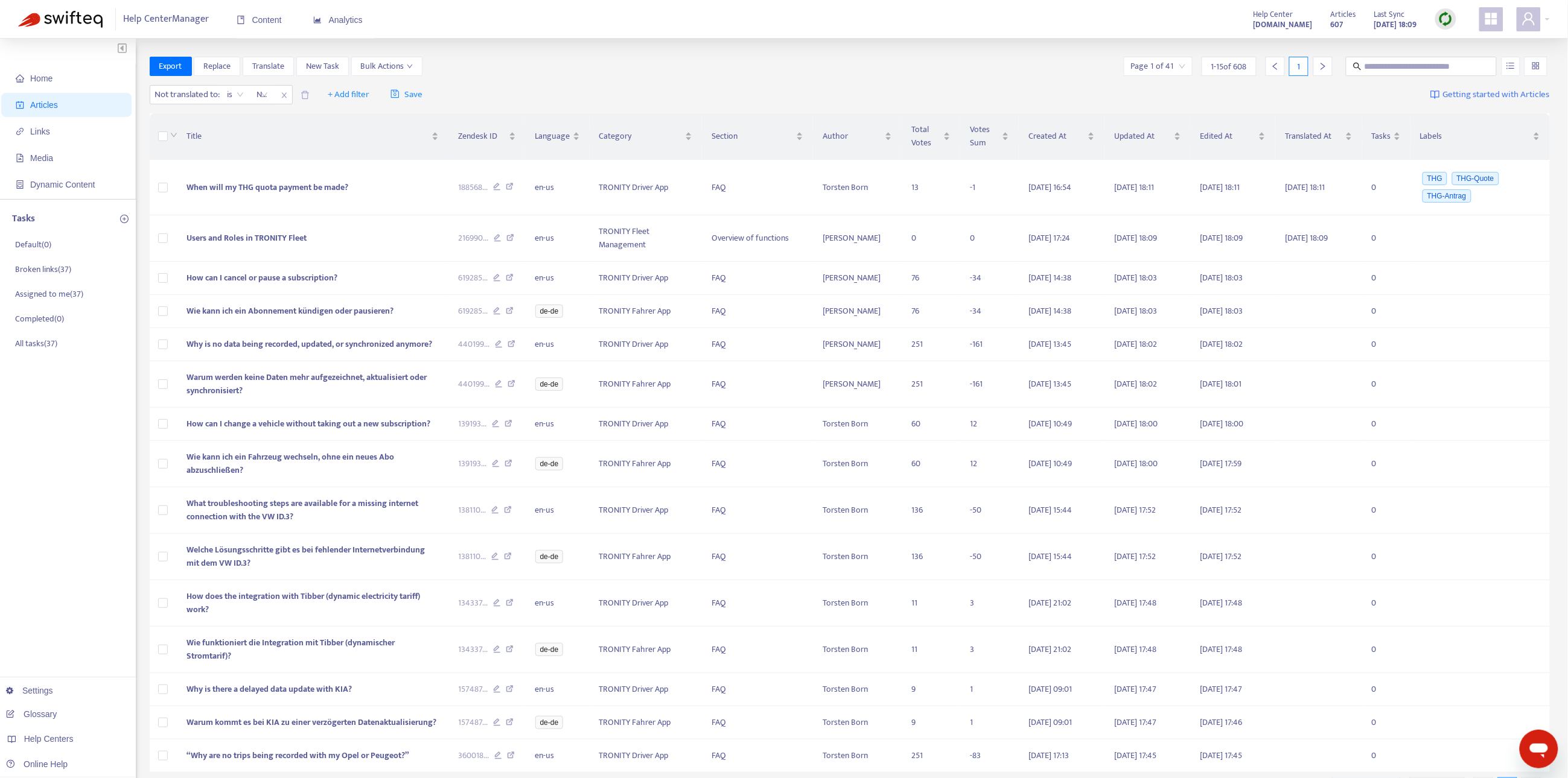
click at [1441, 17] on img at bounding box center [1446, 19] width 15 height 15
click at [1454, 37] on link "Quick Sync" at bounding box center [1471, 44] width 51 height 14
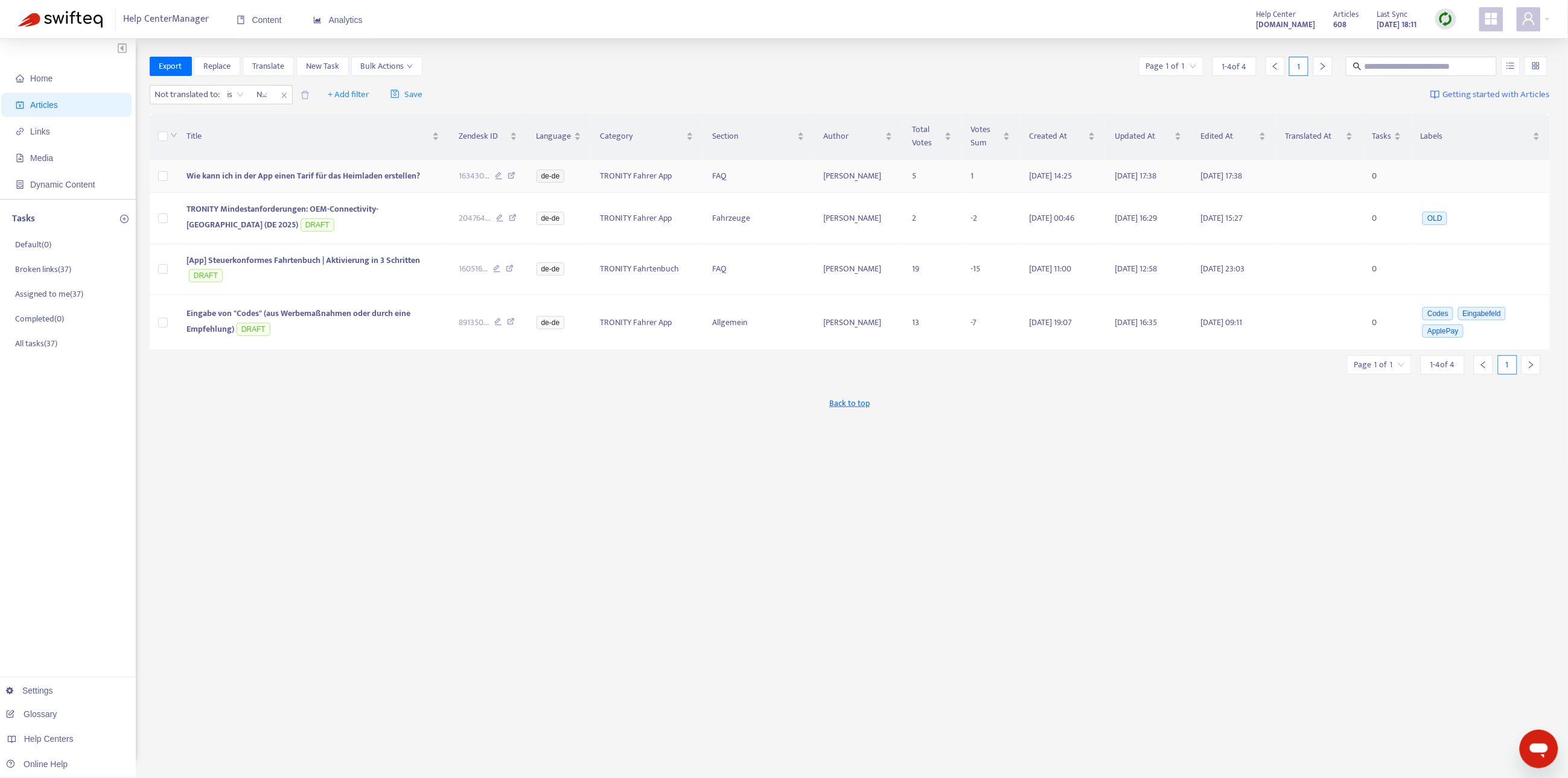
click at [268, 169] on span "Wie kann ich in der App einen Tarif für das Heimladen erstellen?" at bounding box center [303, 176] width 233 height 14
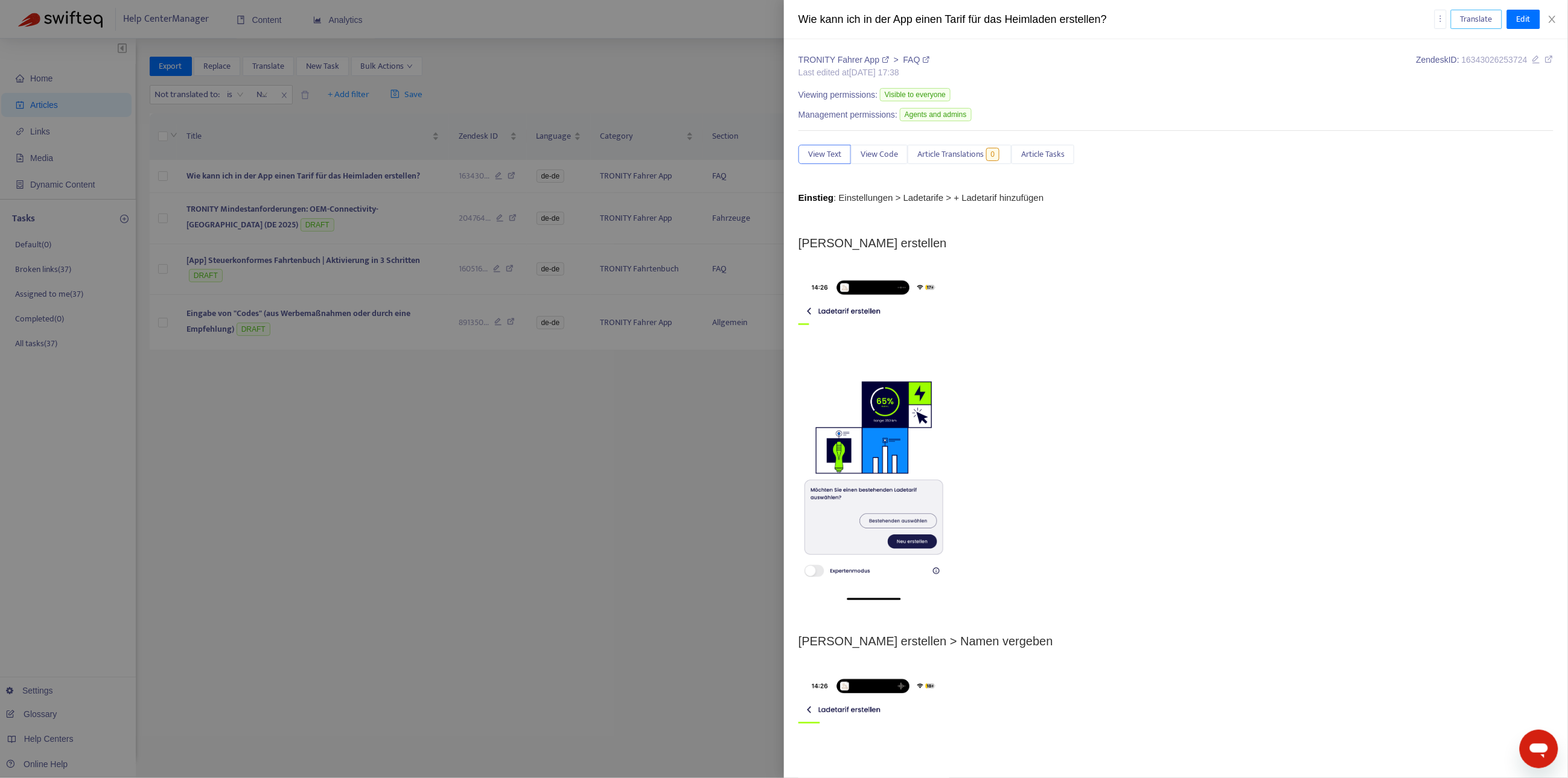
click at [1488, 13] on span "Translate" at bounding box center [1477, 19] width 32 height 13
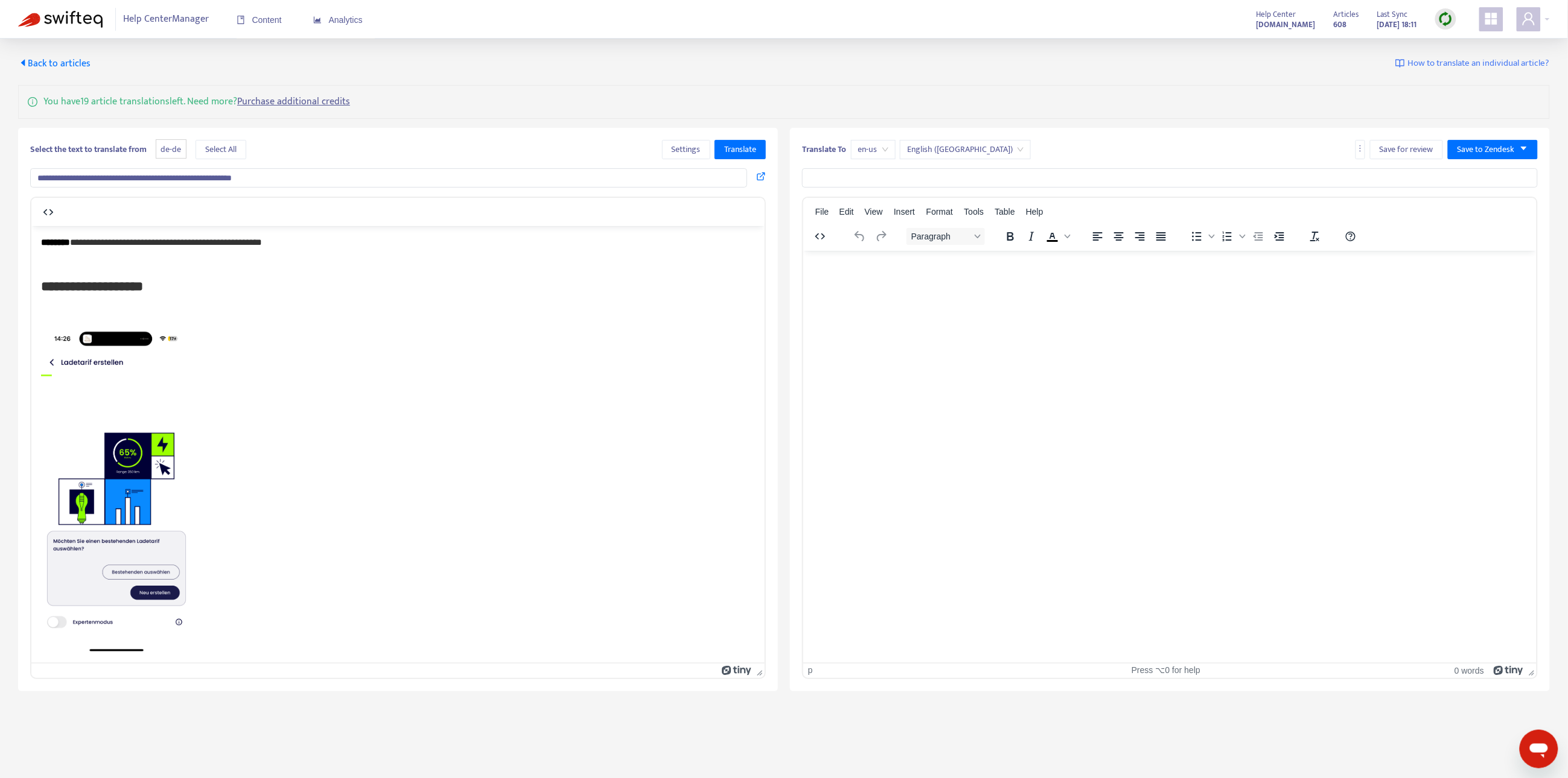
click at [301, 266] on p "Rich Text Area. Press ALT-0 for help." at bounding box center [397, 263] width 714 height 12
click at [732, 157] on button "Translate" at bounding box center [740, 150] width 51 height 19
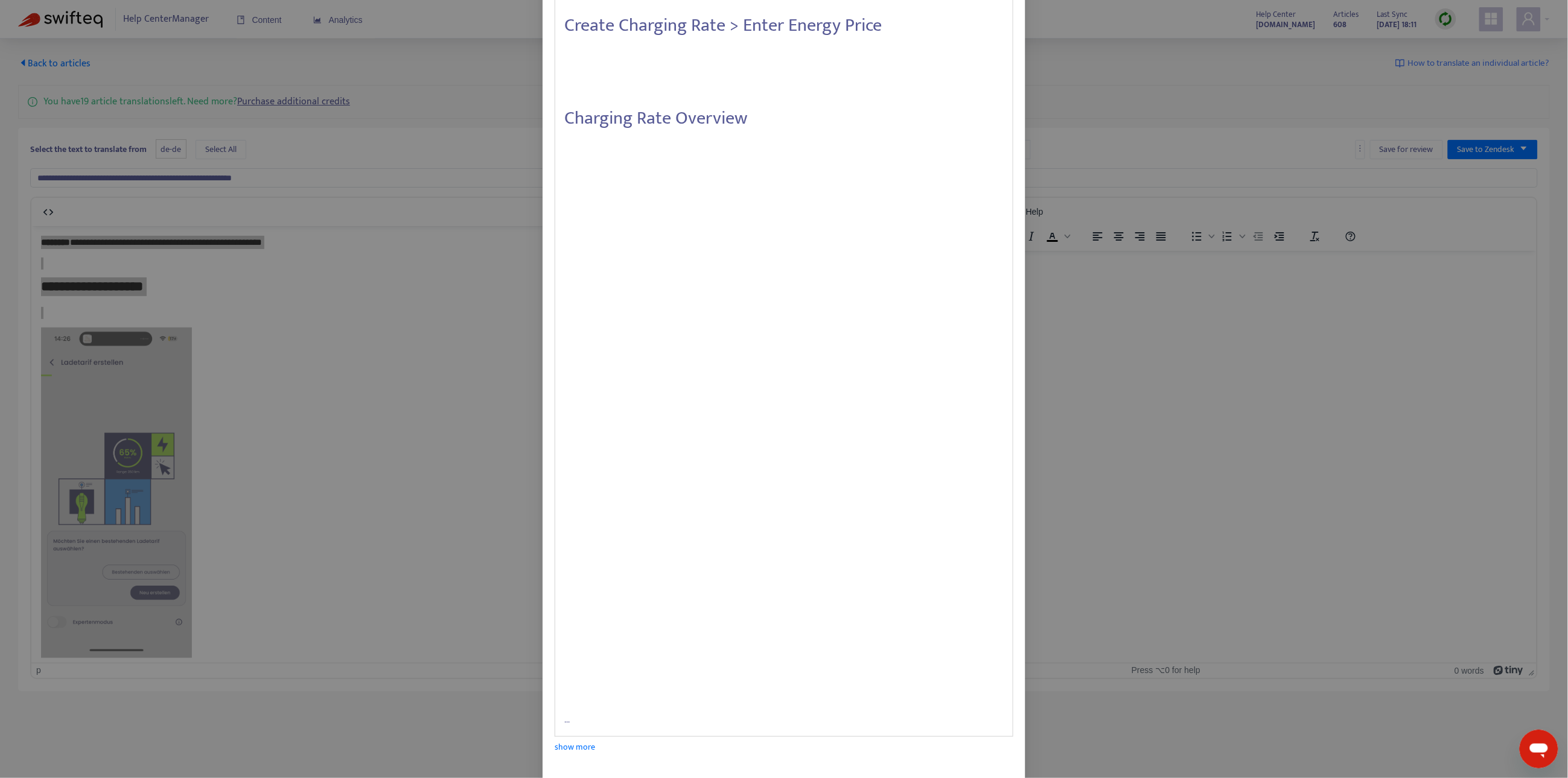
click at [651, 299] on p at bounding box center [783, 297] width 439 height 13
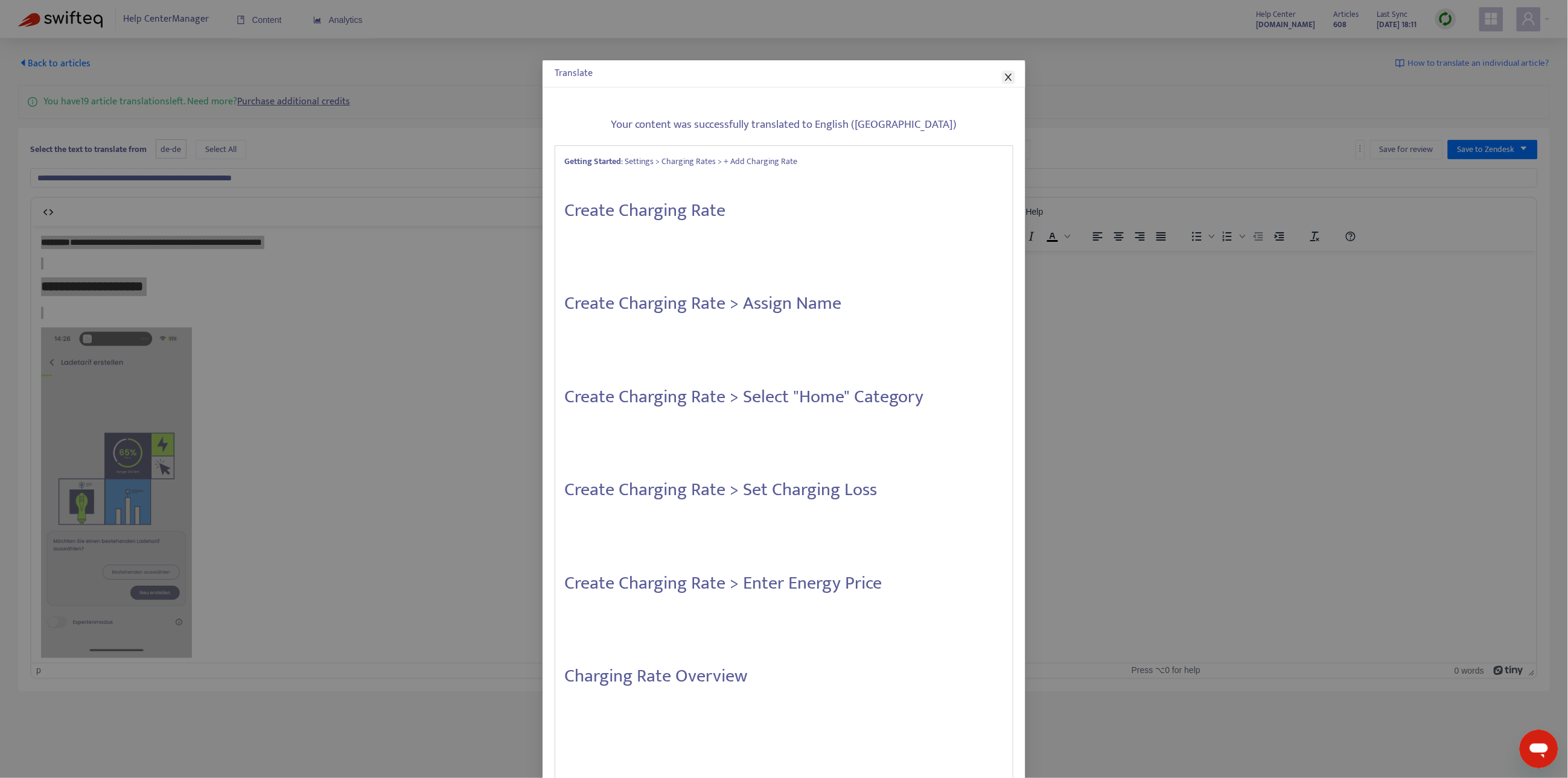
click at [1012, 79] on icon "close" at bounding box center [1008, 77] width 10 height 10
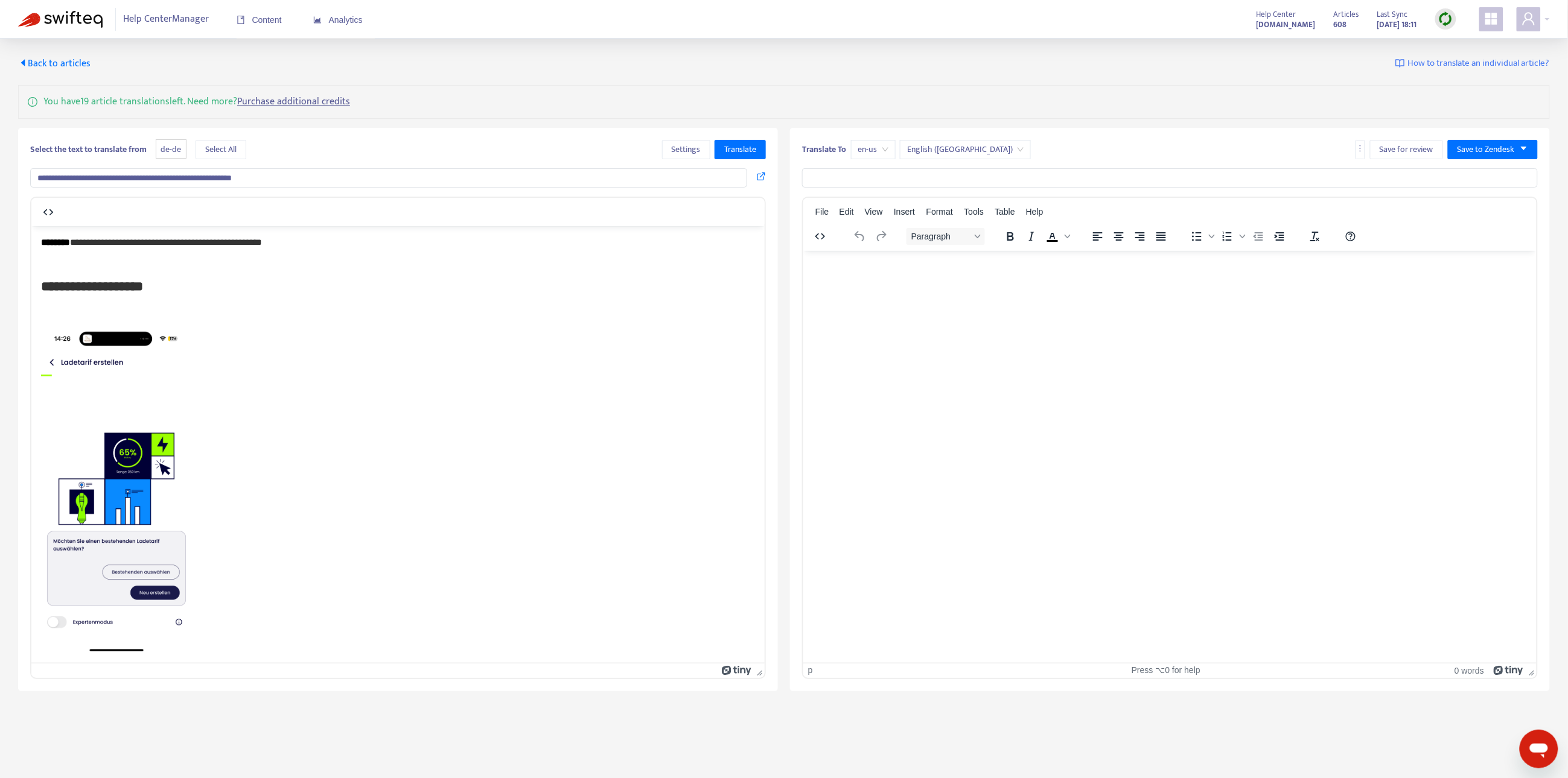
click at [57, 70] on span "Back to articles" at bounding box center [54, 63] width 72 height 16
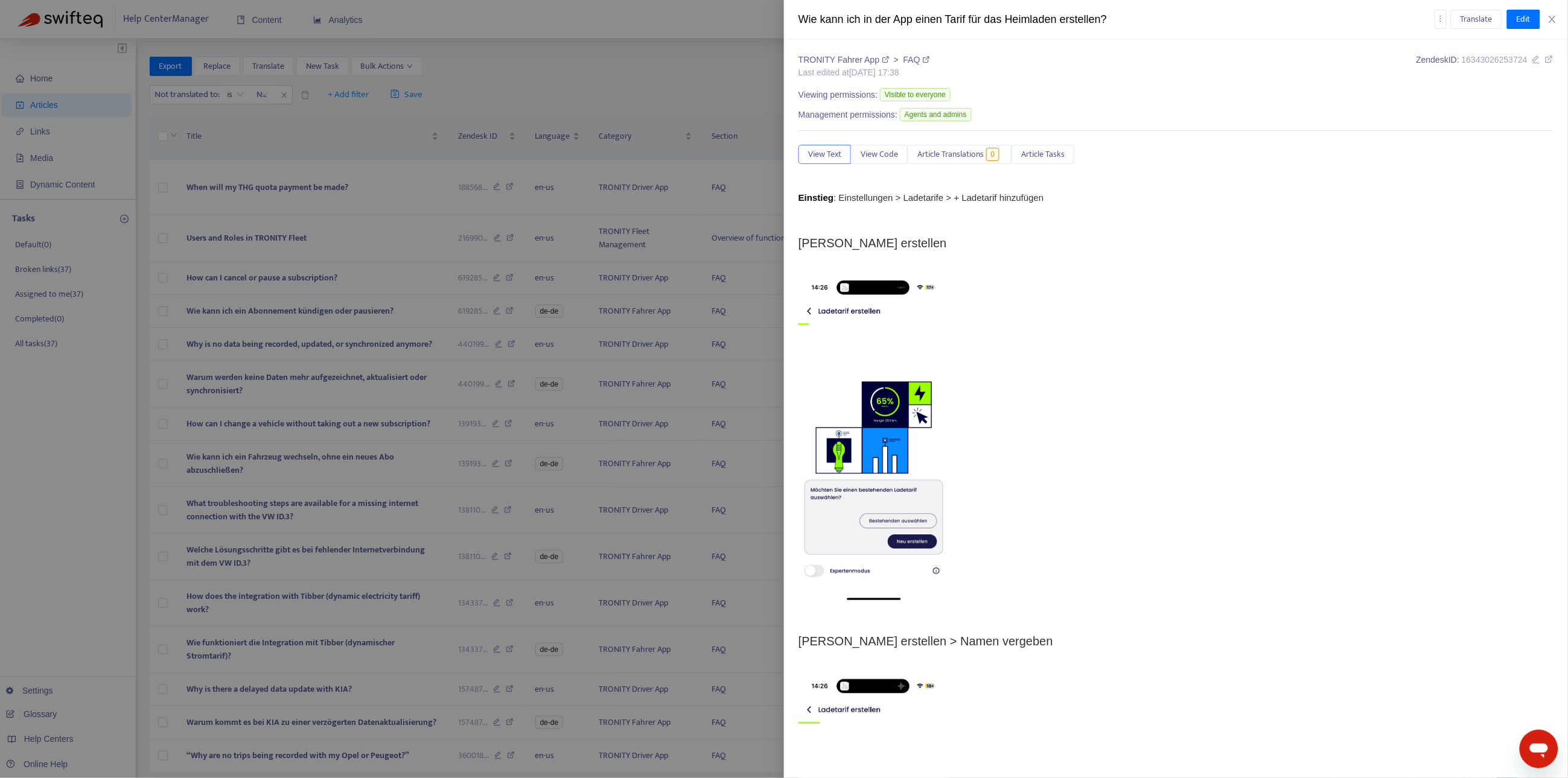
click at [614, 109] on div at bounding box center [784, 389] width 1568 height 778
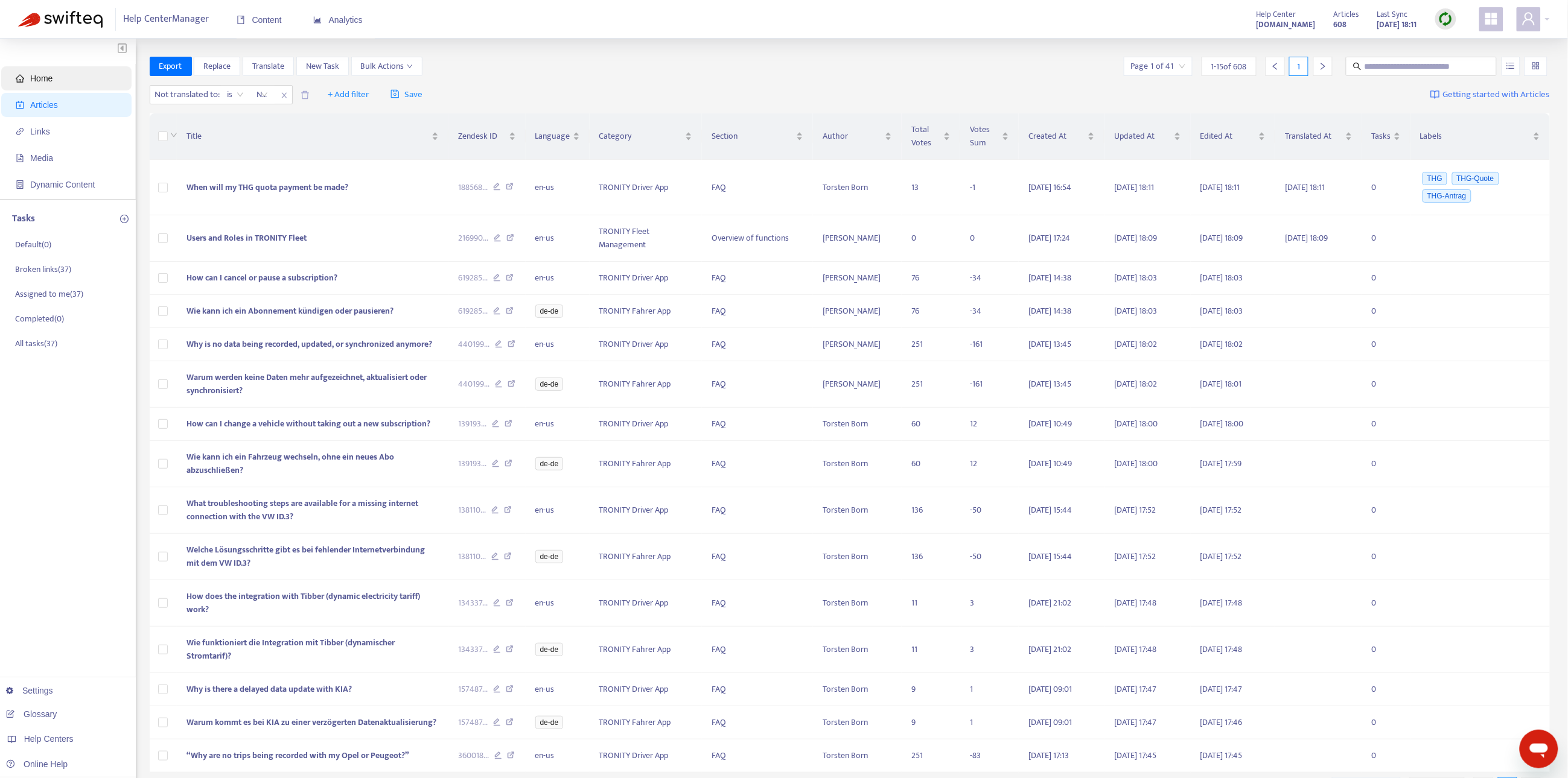
click at [107, 79] on span "Home" at bounding box center [69, 79] width 106 height 24
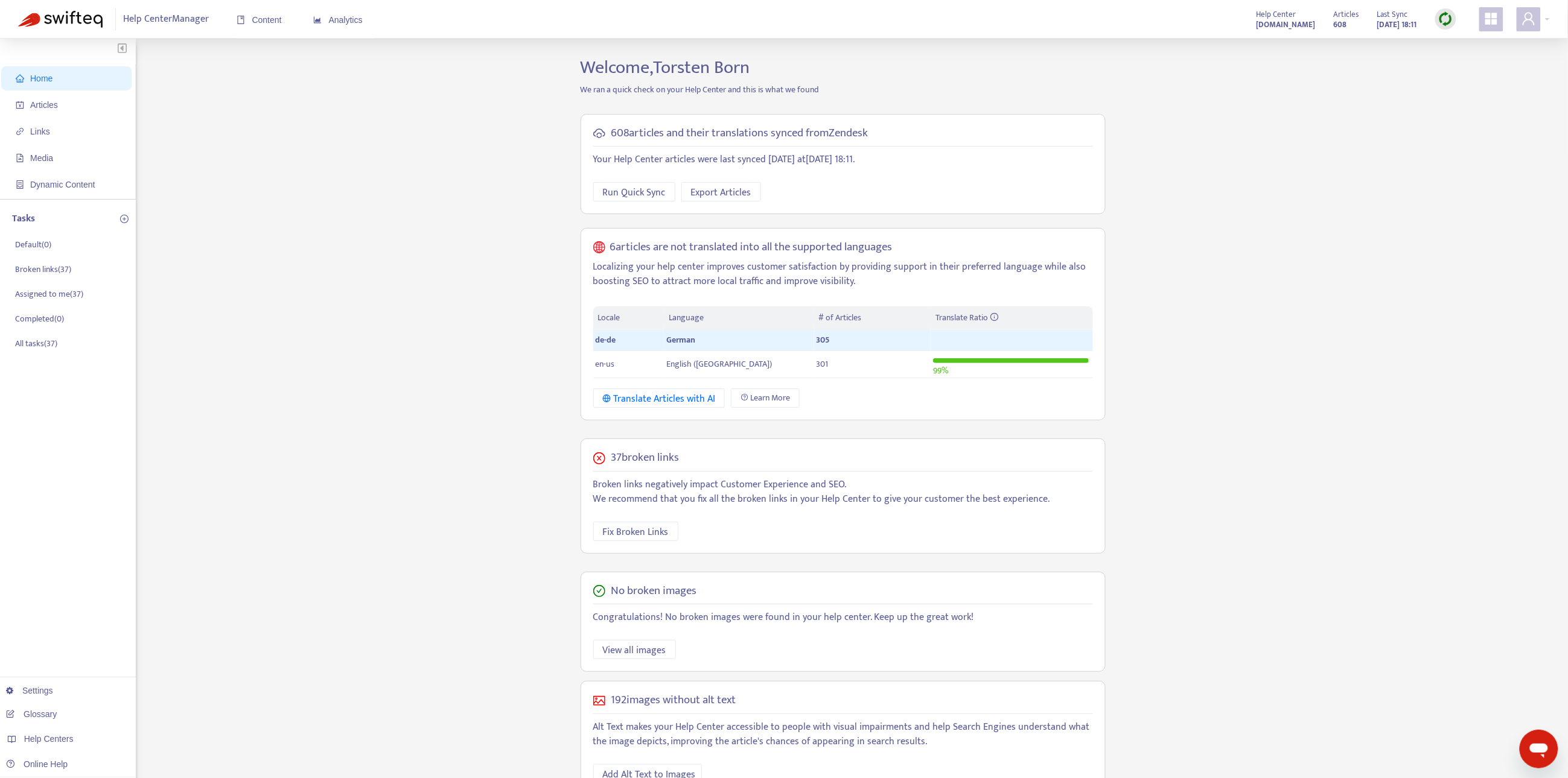
click at [1441, 20] on img at bounding box center [1446, 19] width 15 height 15
click at [1445, 37] on link "Quick Sync" at bounding box center [1471, 44] width 51 height 14
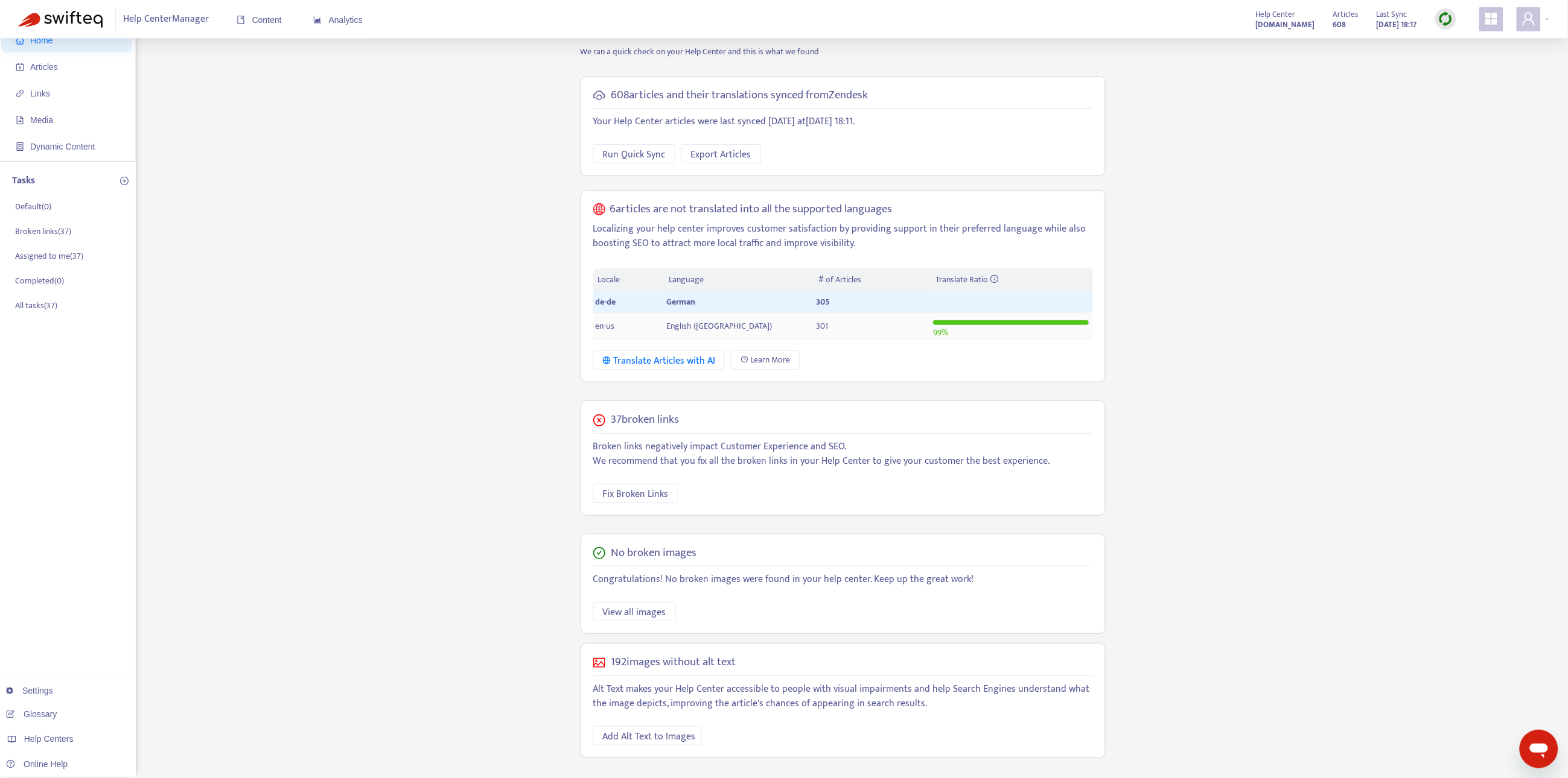
click at [704, 330] on span "English (USA)" at bounding box center [719, 326] width 106 height 14
click at [81, 59] on span "Articles" at bounding box center [69, 67] width 106 height 24
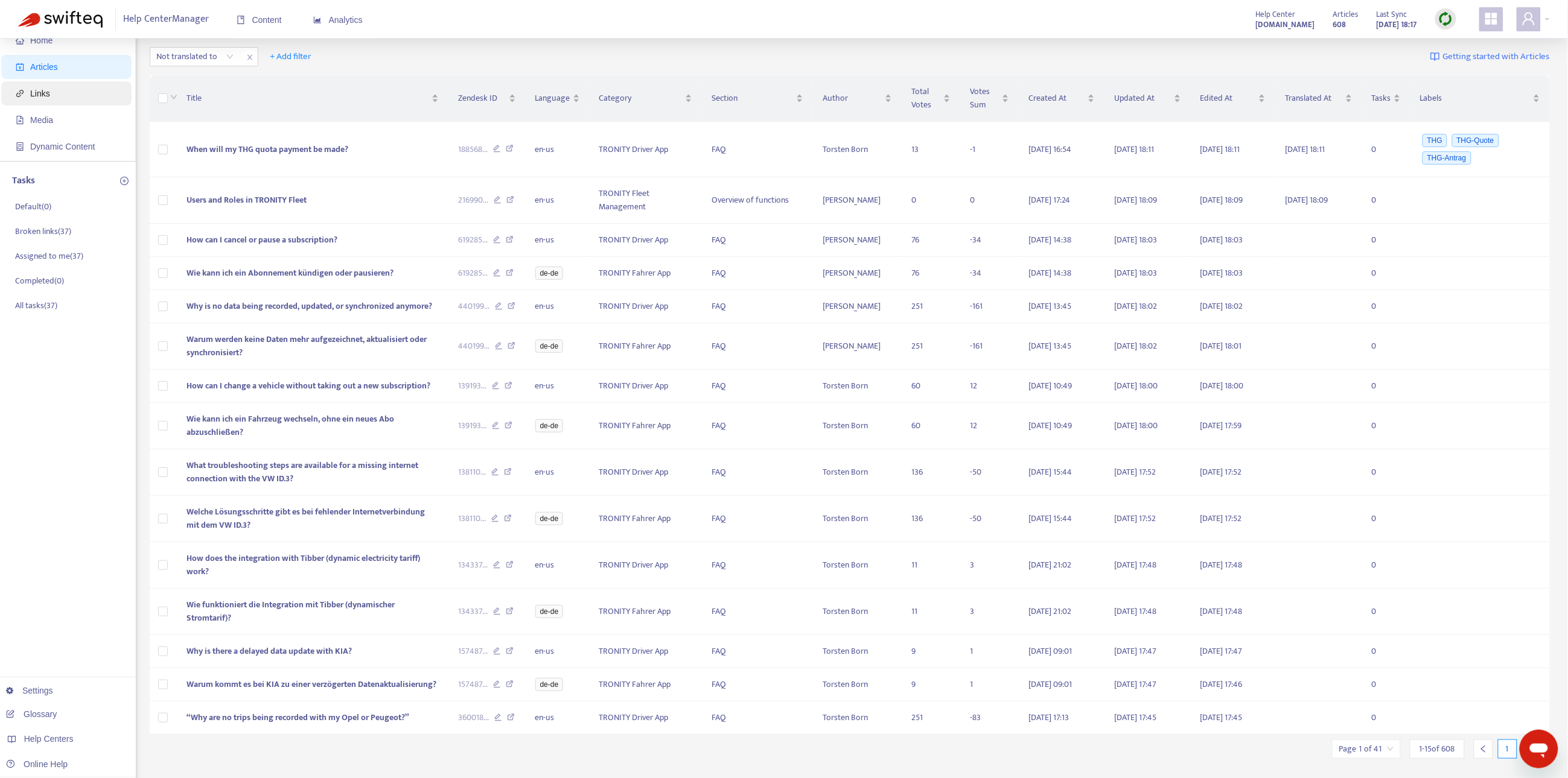
click at [64, 93] on span "Links" at bounding box center [69, 93] width 106 height 24
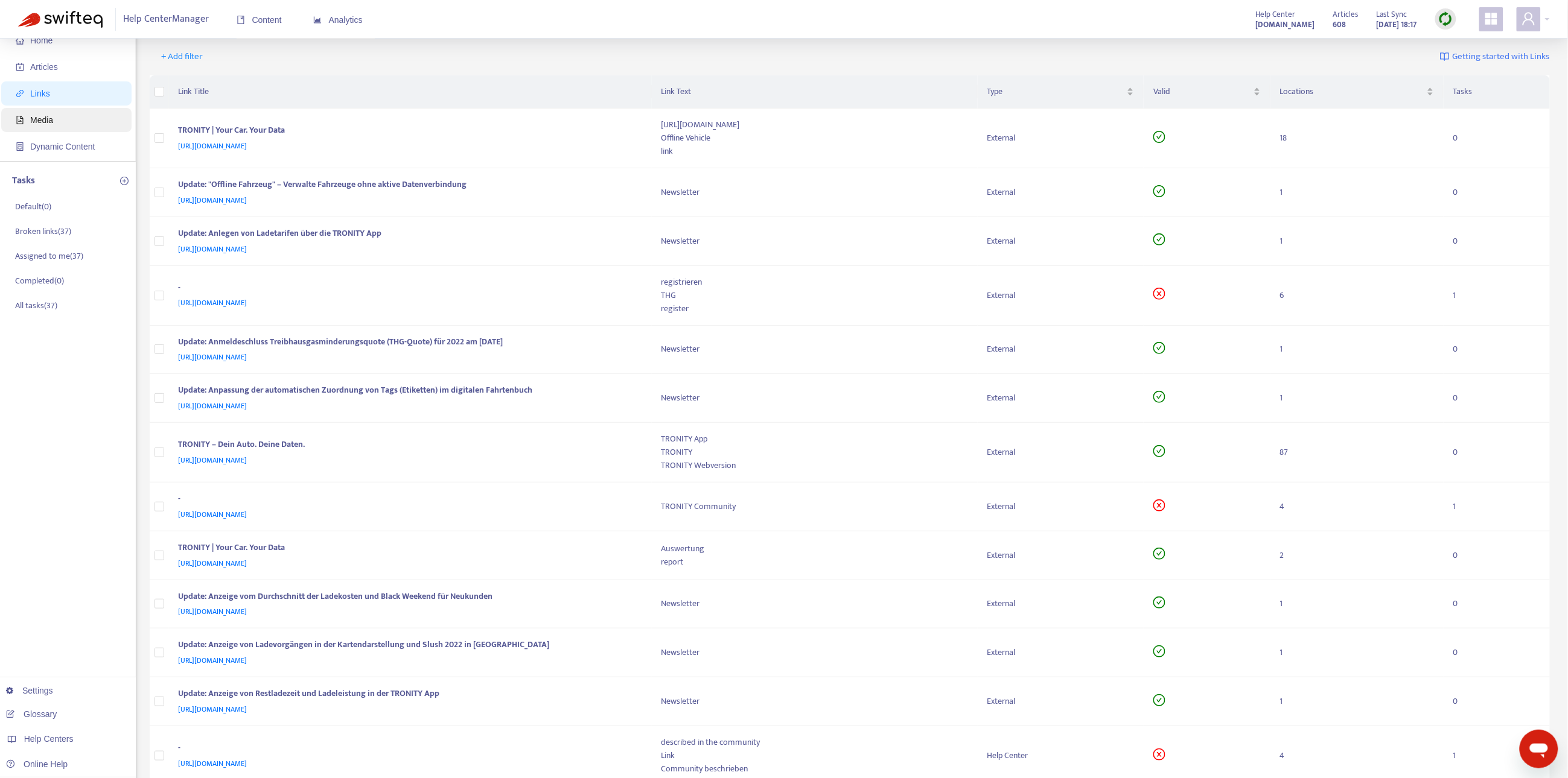
click at [58, 120] on span "Media" at bounding box center [69, 120] width 106 height 24
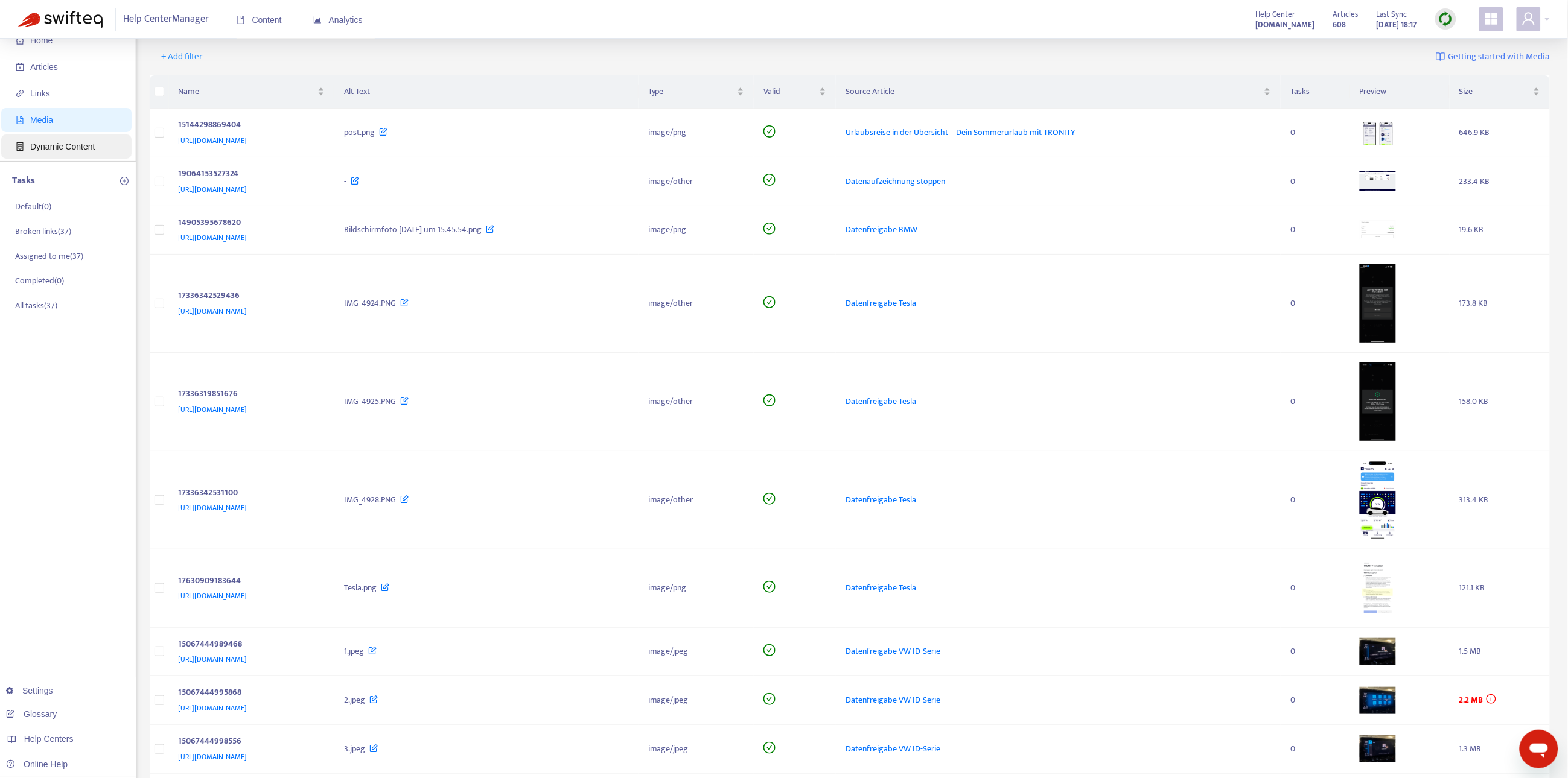
click at [56, 142] on span "Dynamic Content" at bounding box center [62, 146] width 65 height 10
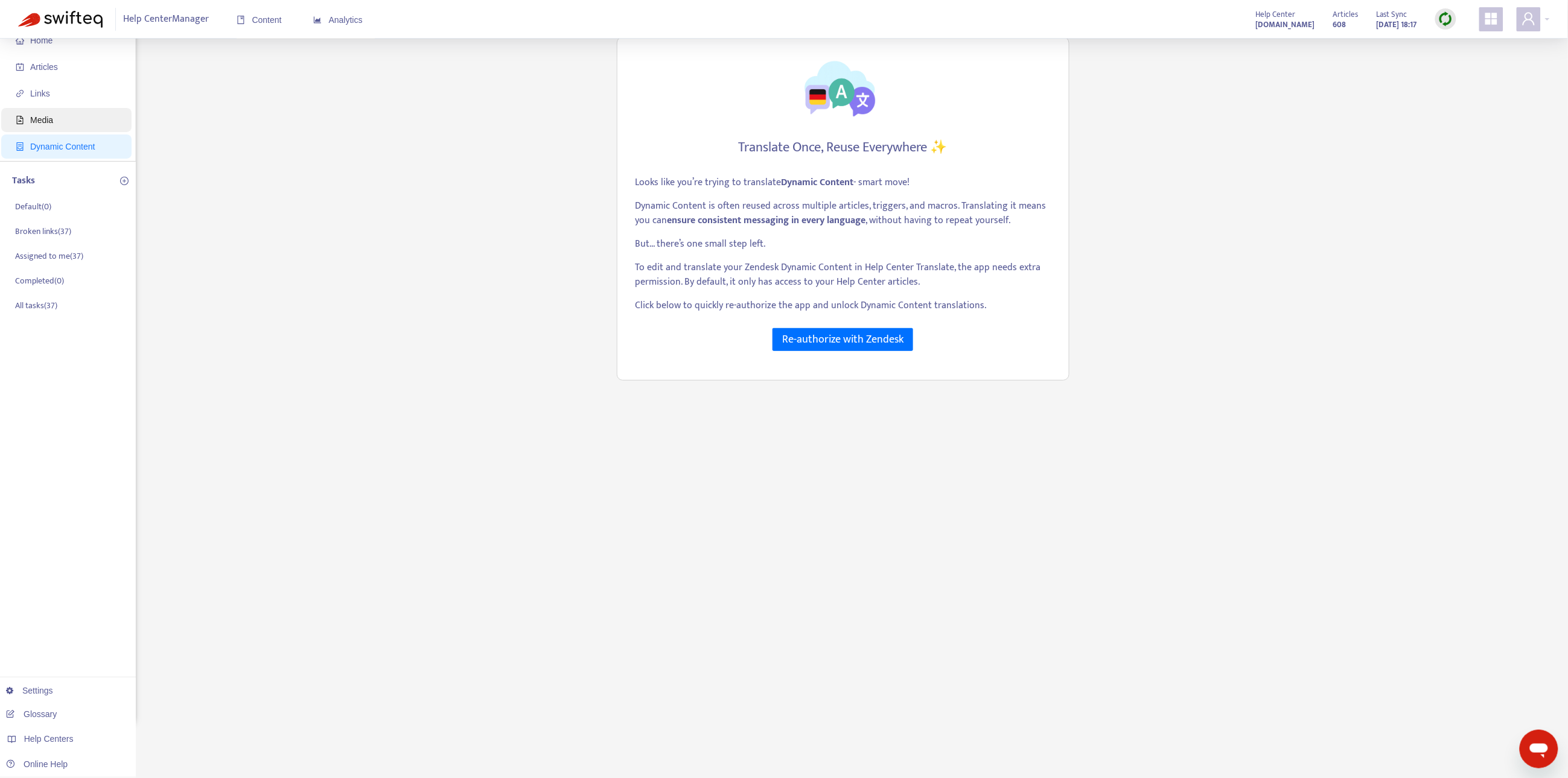
click at [58, 126] on span "Media" at bounding box center [69, 120] width 106 height 24
